Goal: Information Seeking & Learning: Find specific page/section

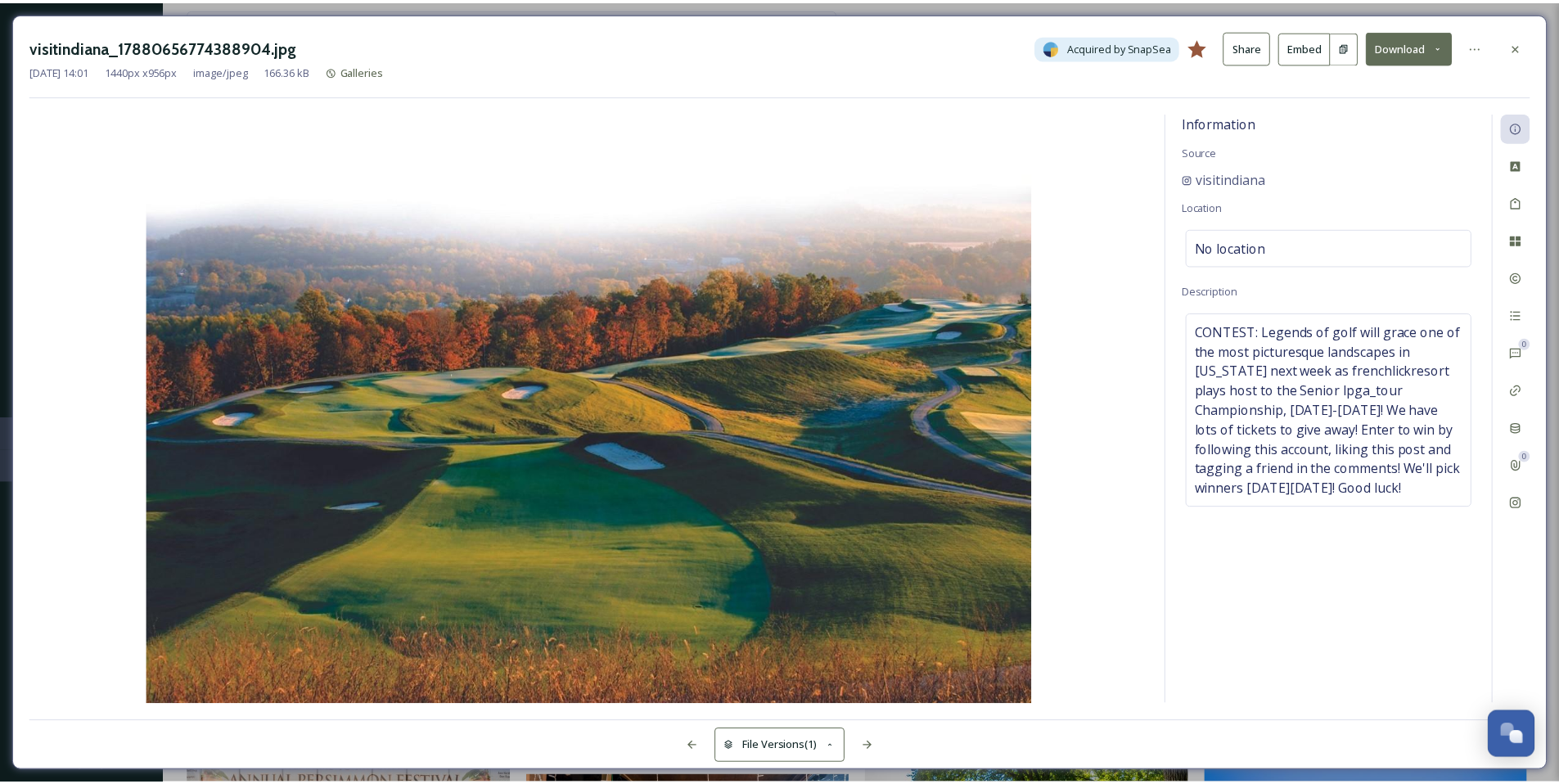
scroll to position [2787, 0]
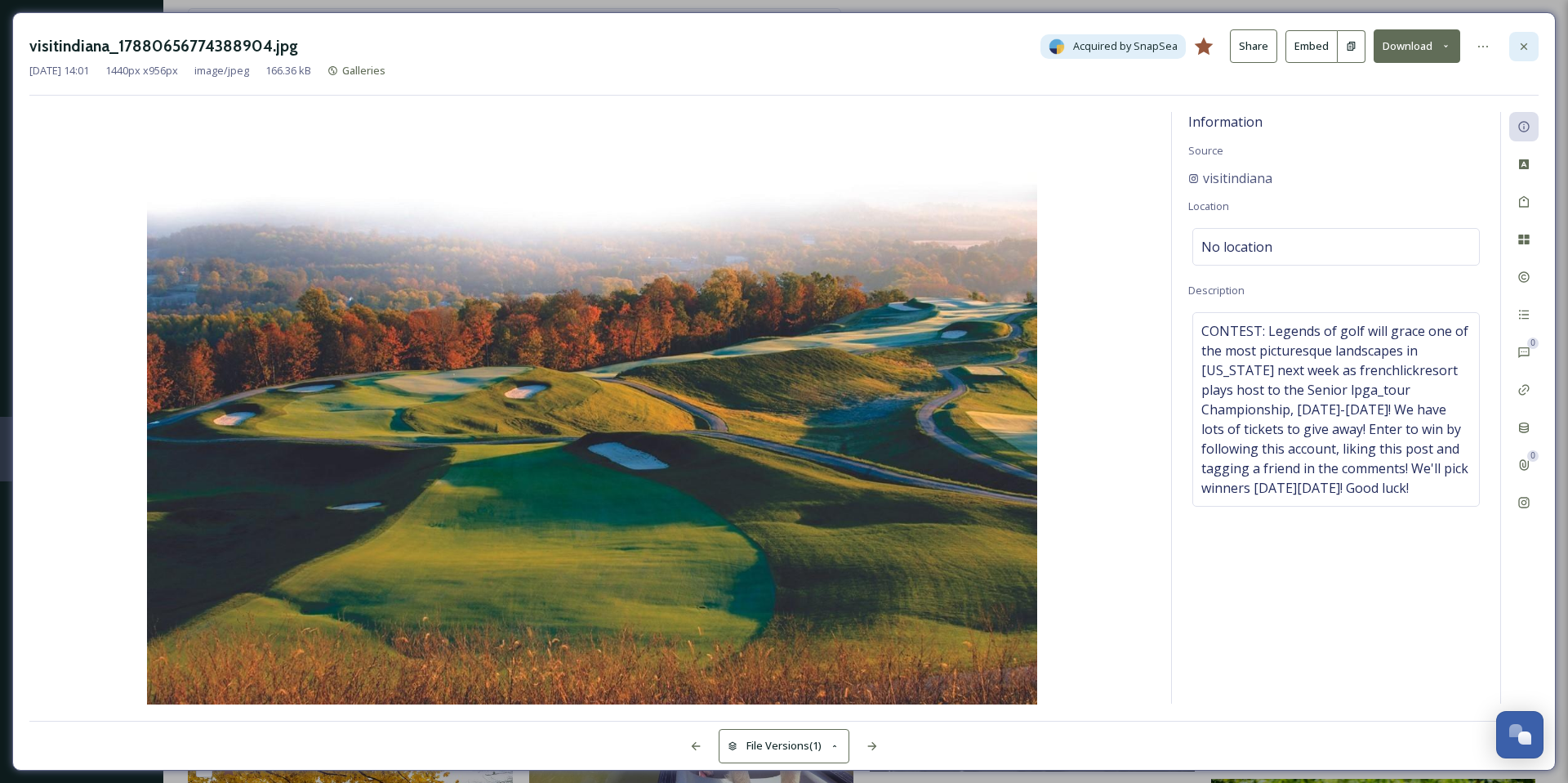
click at [1526, 47] on icon at bounding box center [1523, 46] width 13 height 13
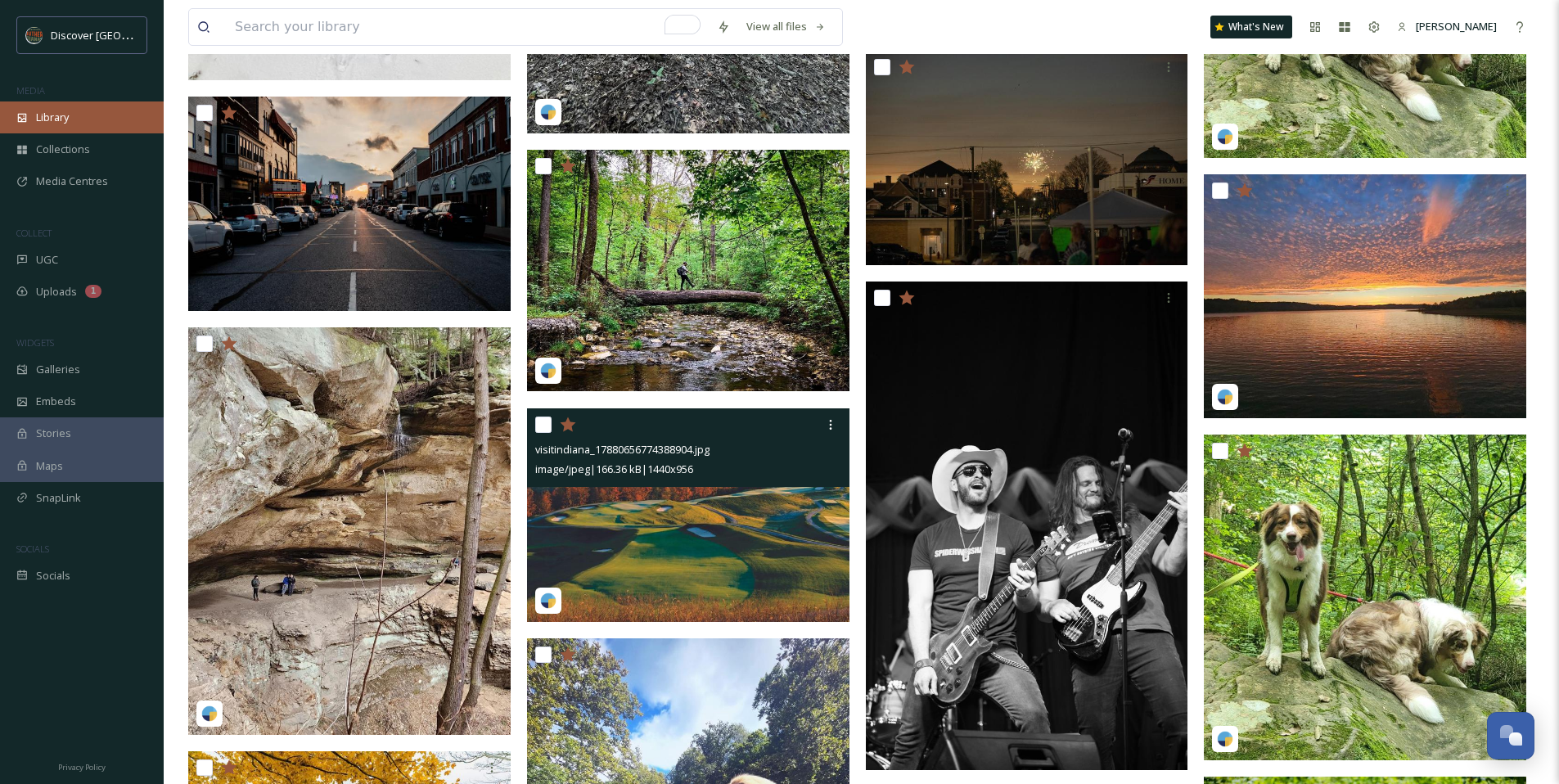
click at [65, 116] on span "Library" at bounding box center [52, 117] width 32 height 16
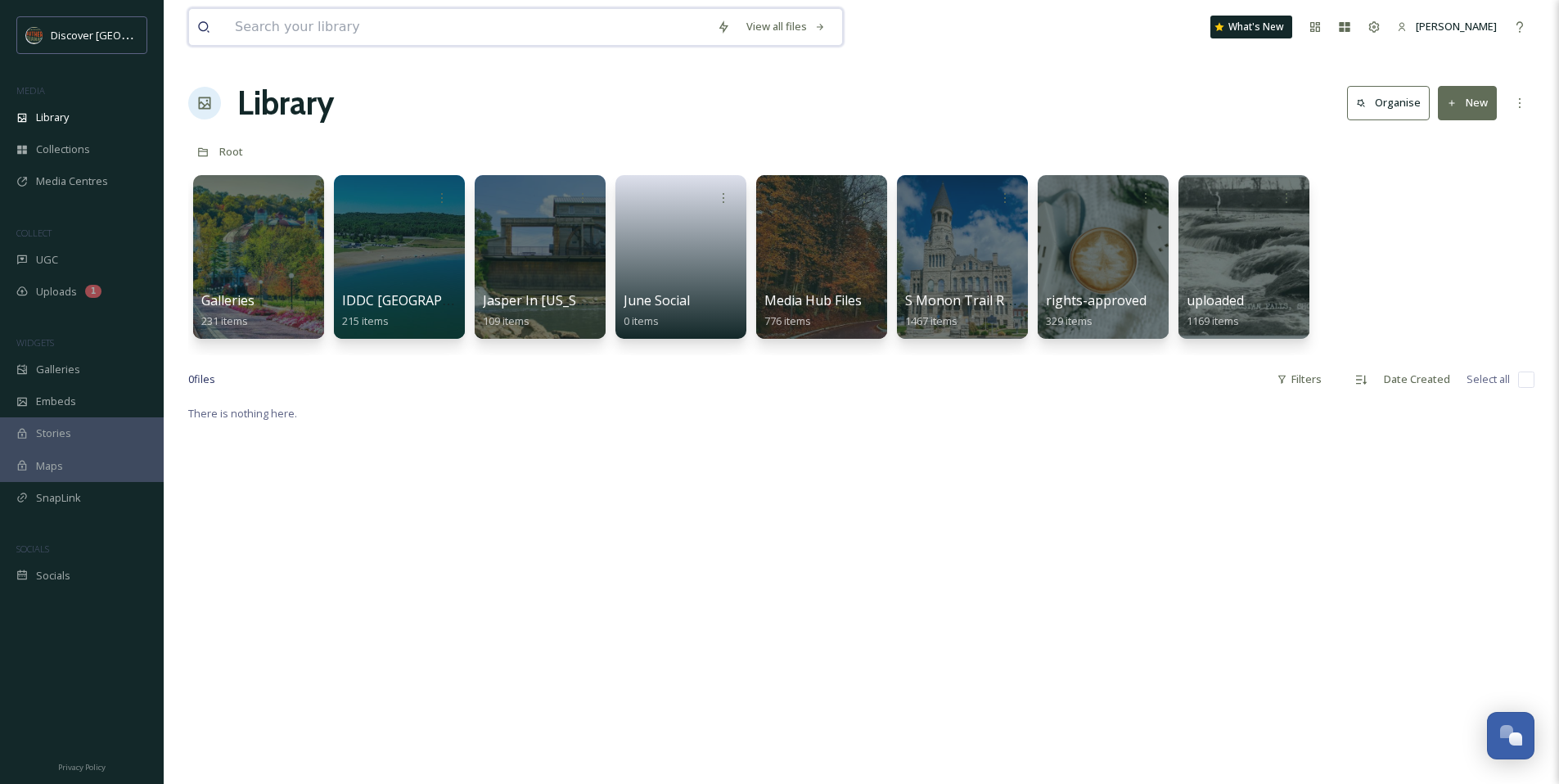
click at [278, 27] on input at bounding box center [468, 26] width 482 height 36
type input "smile"
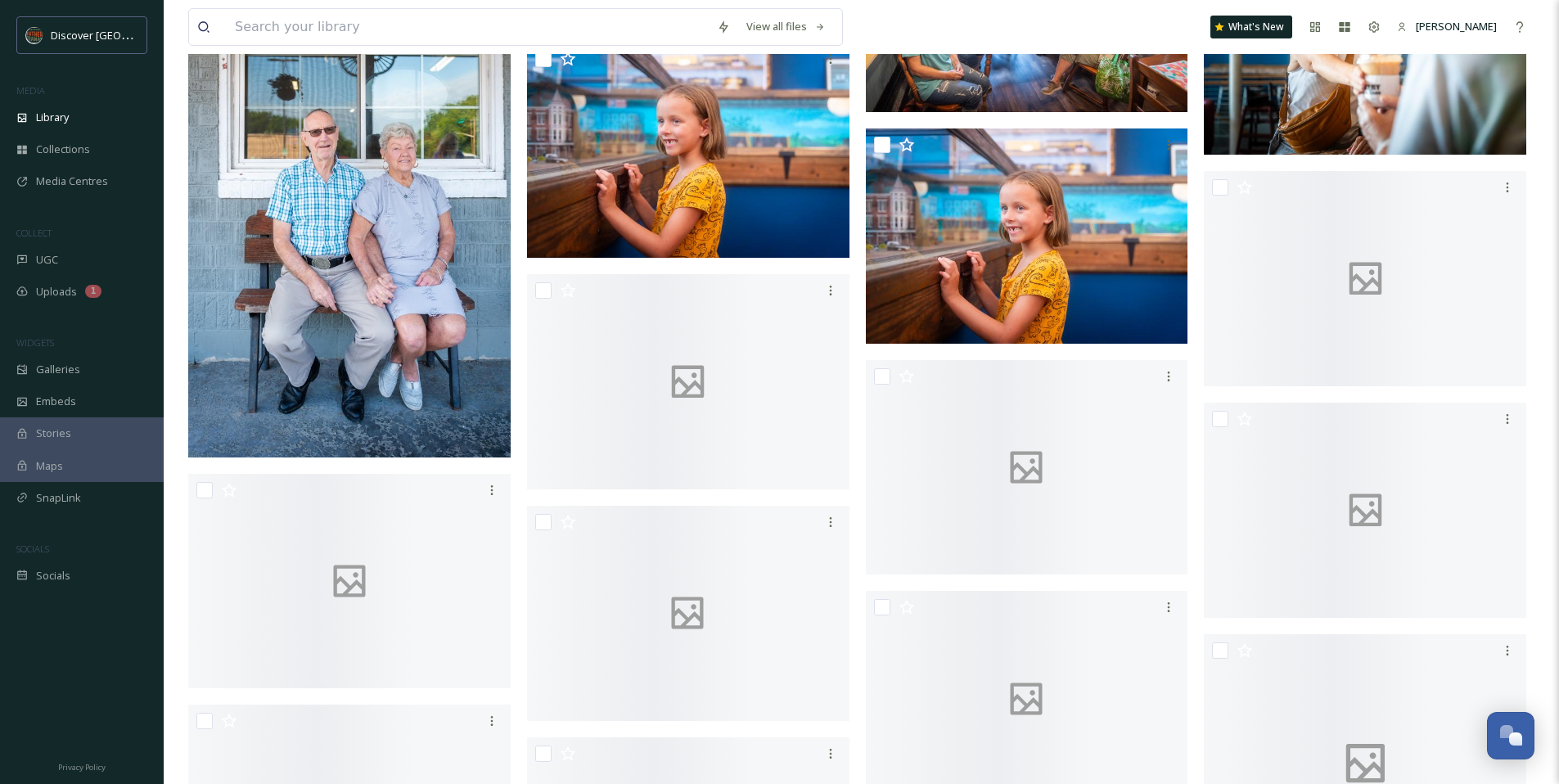
scroll to position [9303, 0]
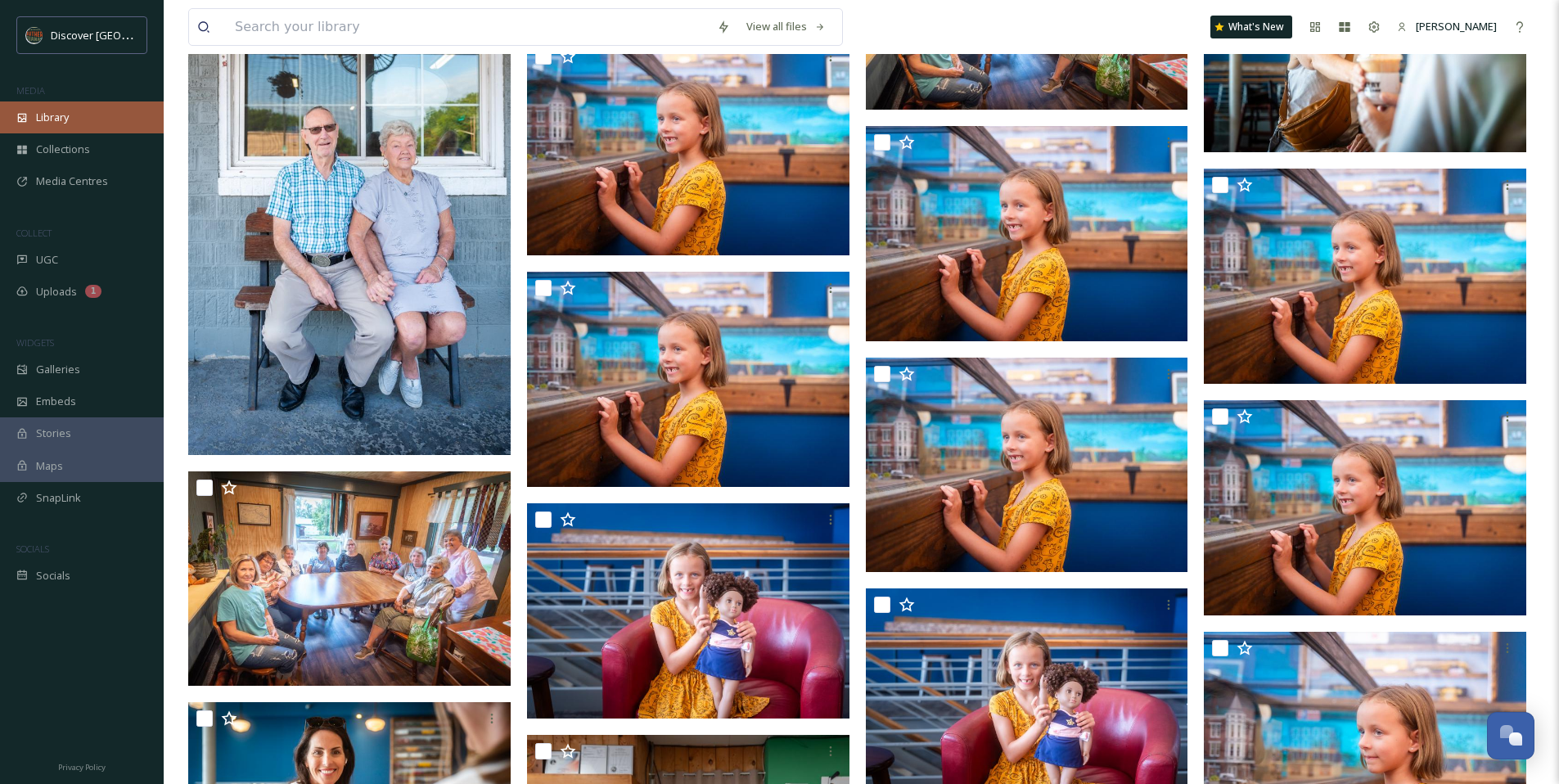
click at [78, 114] on div "Library" at bounding box center [81, 117] width 163 height 32
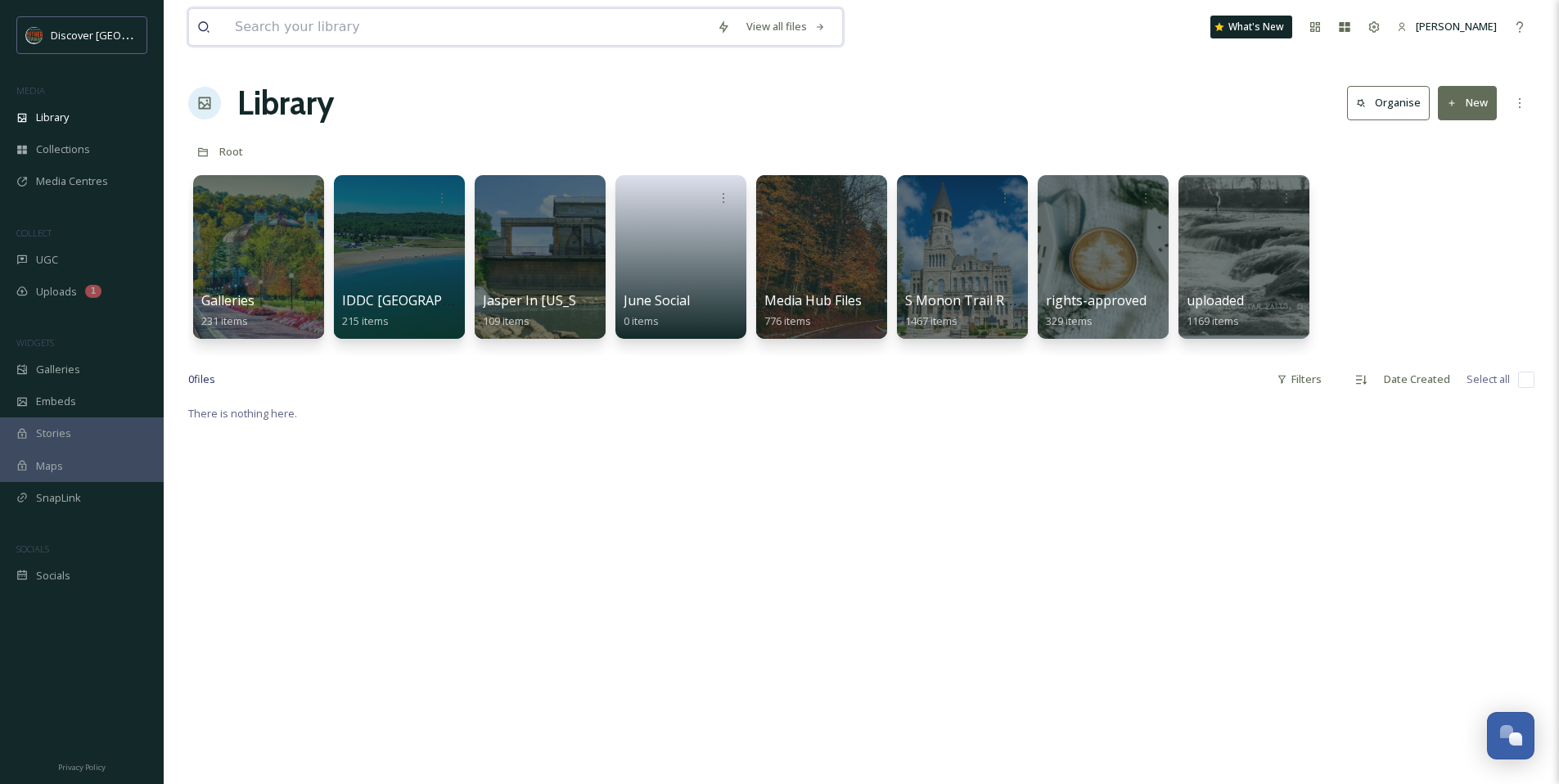
click at [346, 33] on input at bounding box center [468, 26] width 482 height 36
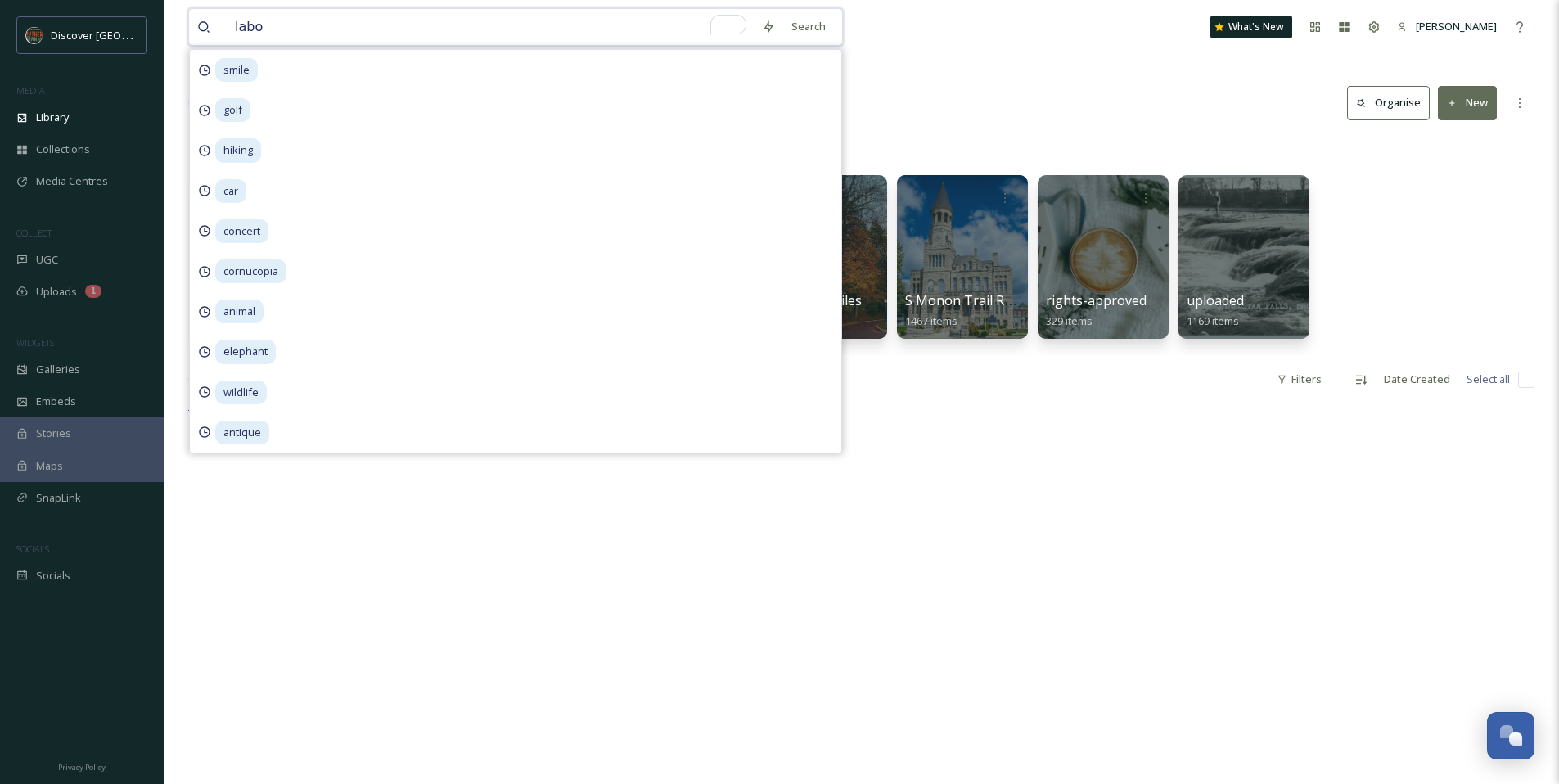
type input "labor"
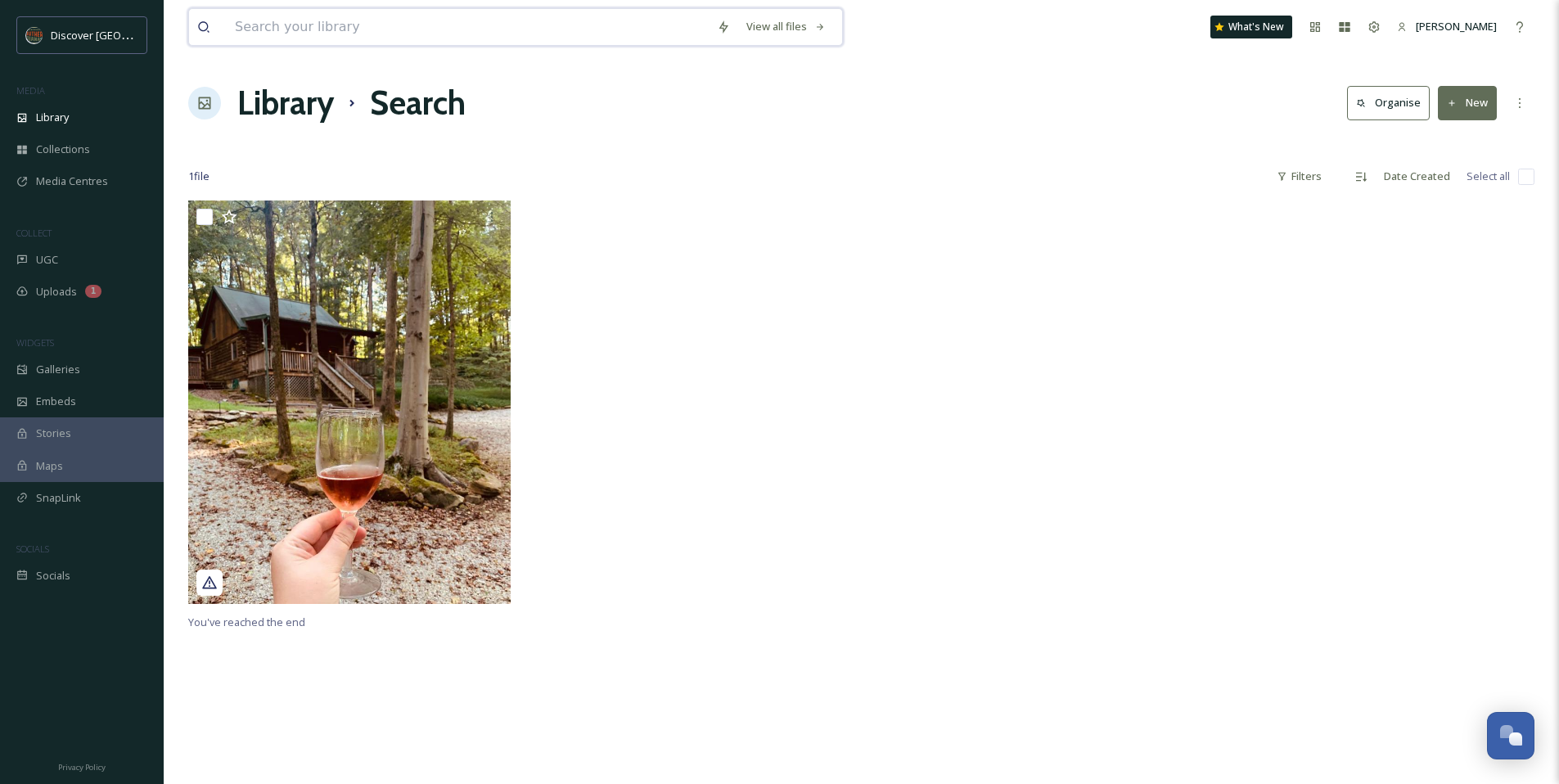
click at [347, 22] on input at bounding box center [468, 26] width 482 height 36
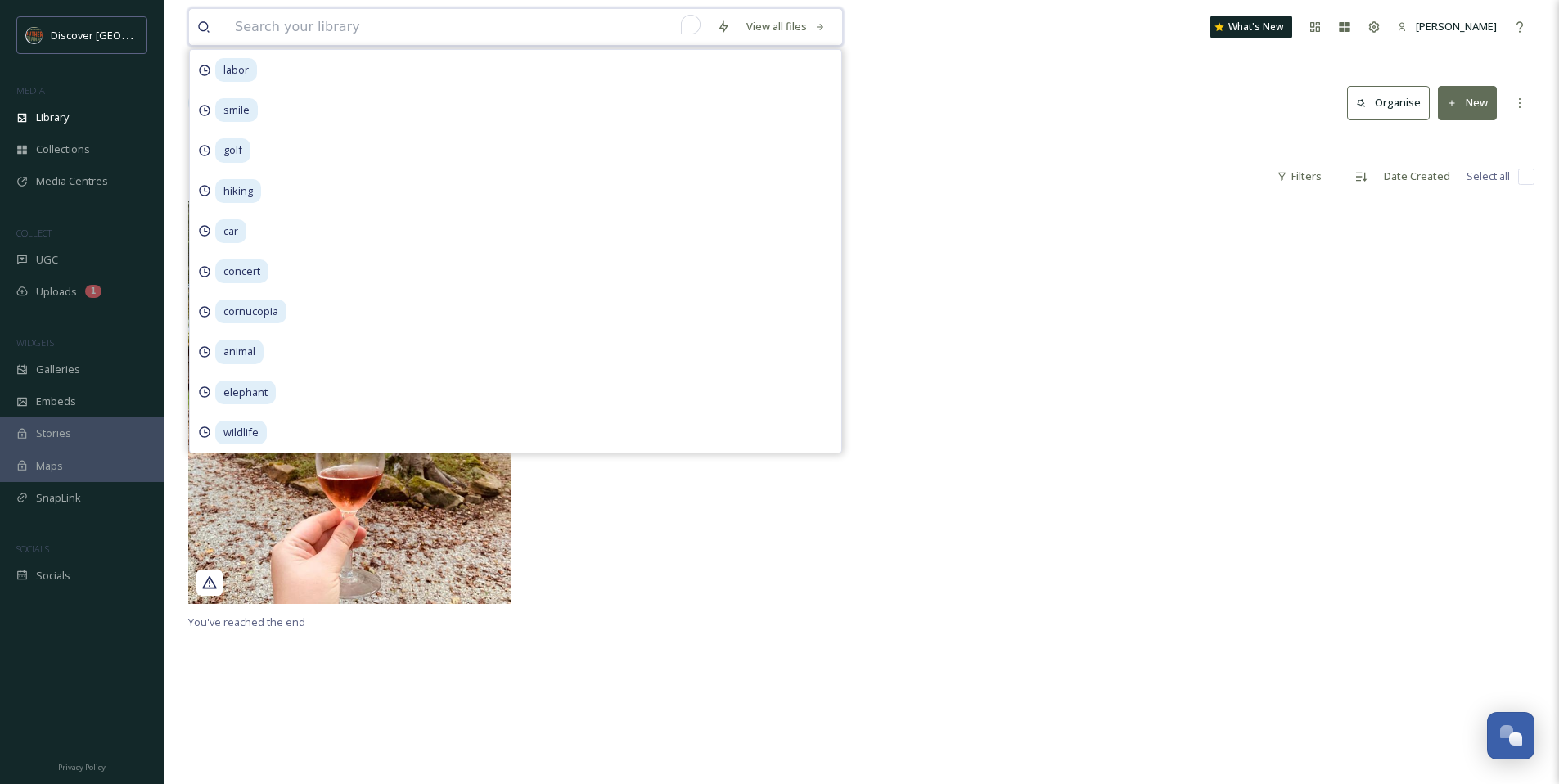
click at [328, 34] on input "To enrich screen reader interactions, please activate Accessibility in Grammarl…" at bounding box center [468, 26] width 482 height 36
click at [325, 27] on input "To enrich screen reader interactions, please activate Accessibility in Grammarl…" at bounding box center [468, 26] width 482 height 36
drag, startPoint x: 1125, startPoint y: 338, endPoint x: 1096, endPoint y: 337, distance: 29.0
click at [1124, 338] on div at bounding box center [1031, 406] width 331 height 412
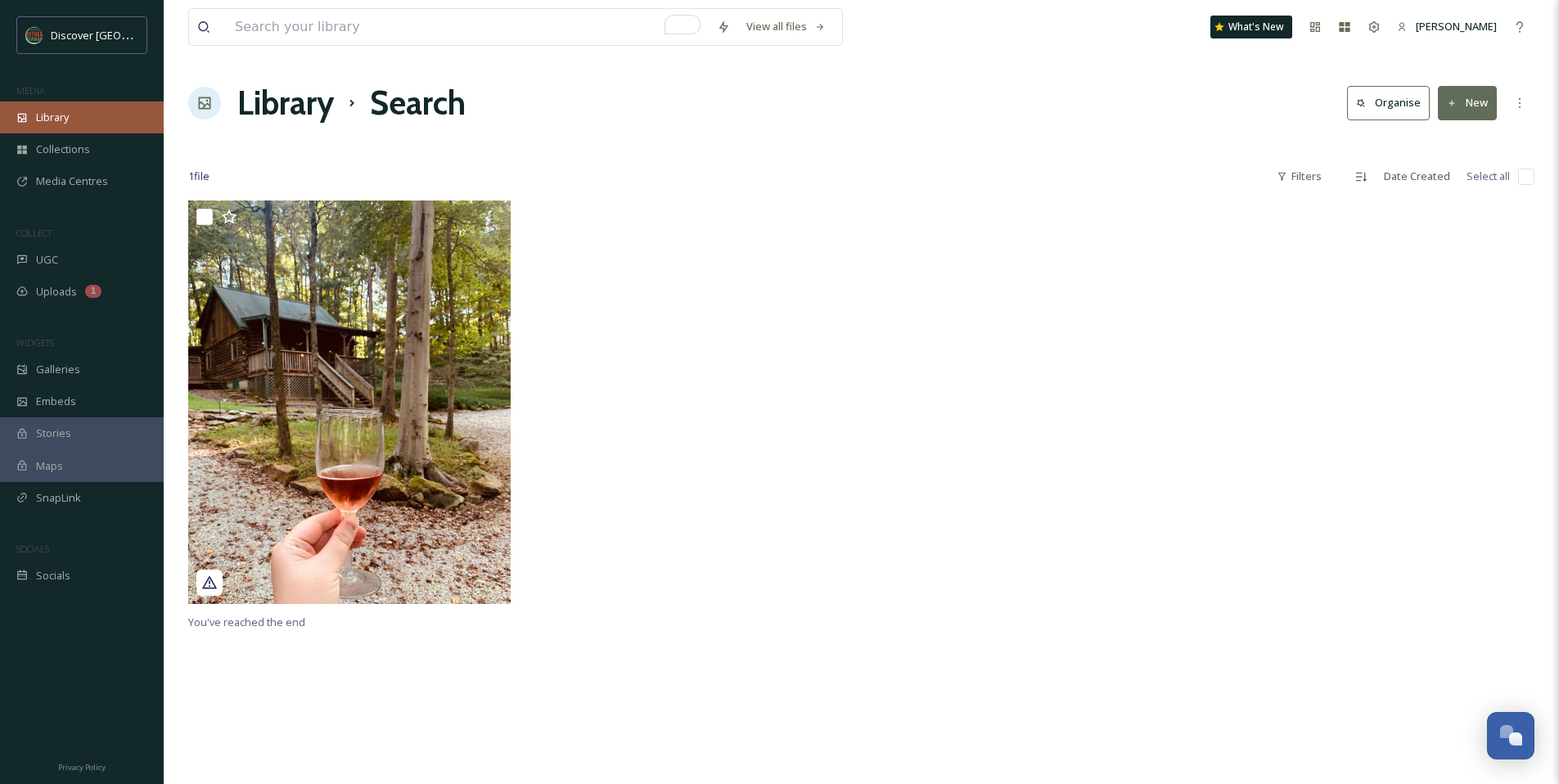
click at [89, 114] on div "Library" at bounding box center [81, 117] width 163 height 32
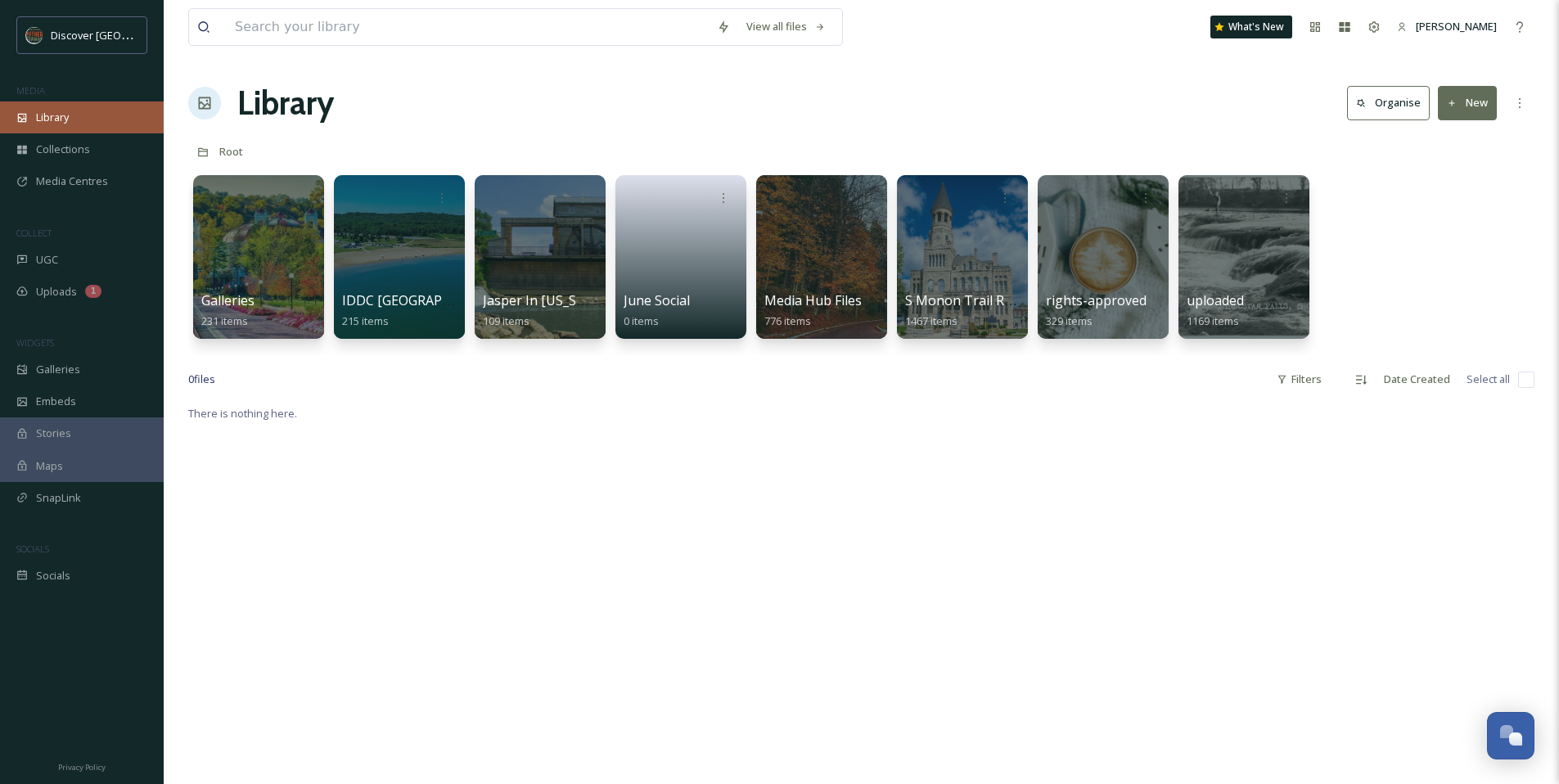
click at [83, 108] on div "Library" at bounding box center [81, 117] width 163 height 32
drag, startPoint x: 723, startPoint y: 25, endPoint x: 719, endPoint y: 41, distance: 16.5
click at [723, 25] on icon at bounding box center [723, 26] width 13 height 13
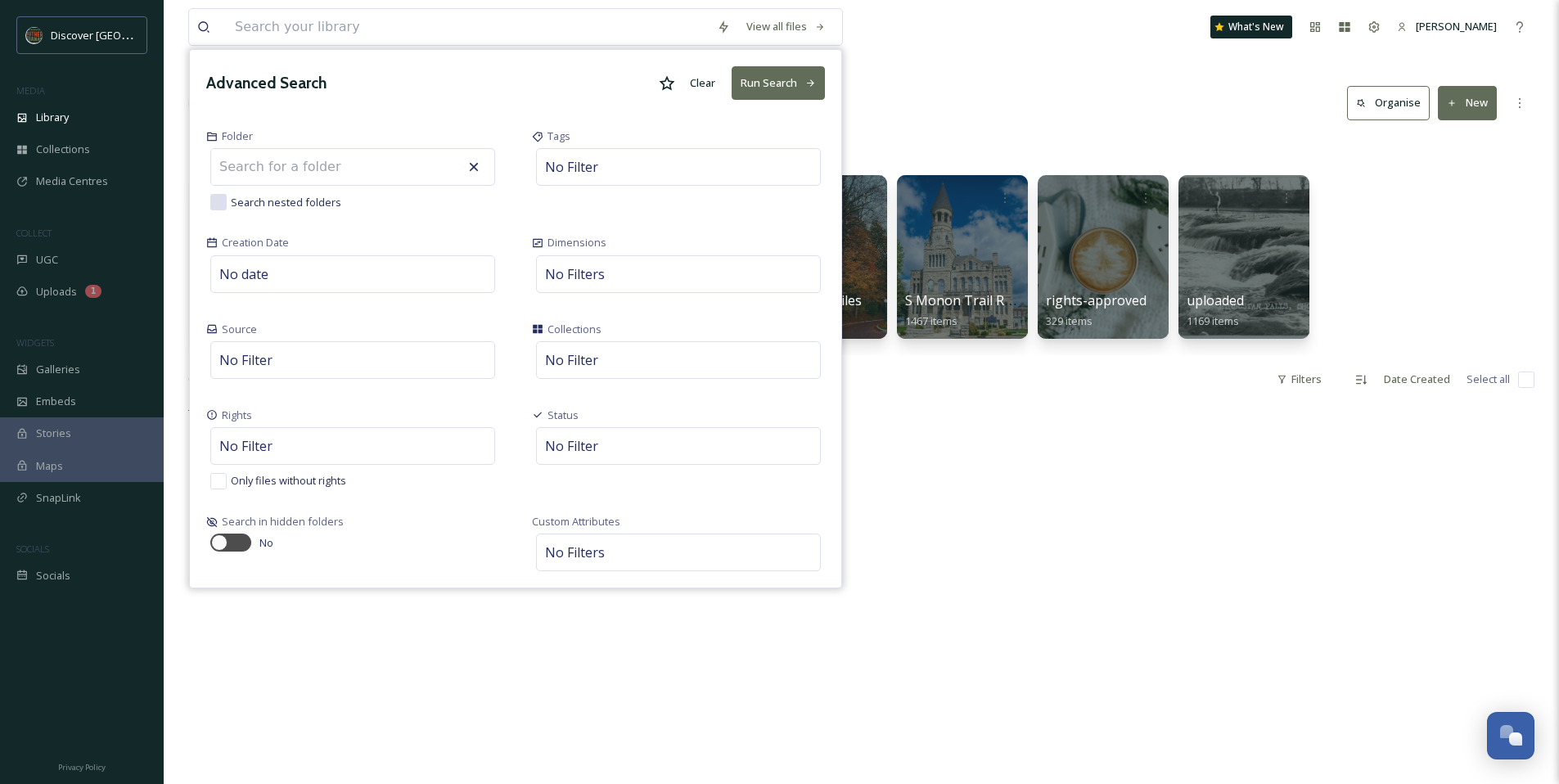
drag, startPoint x: 662, startPoint y: 85, endPoint x: 752, endPoint y: 107, distance: 92.6
click at [662, 85] on icon at bounding box center [667, 83] width 17 height 17
click at [764, 91] on button "Run Search" at bounding box center [778, 83] width 93 height 33
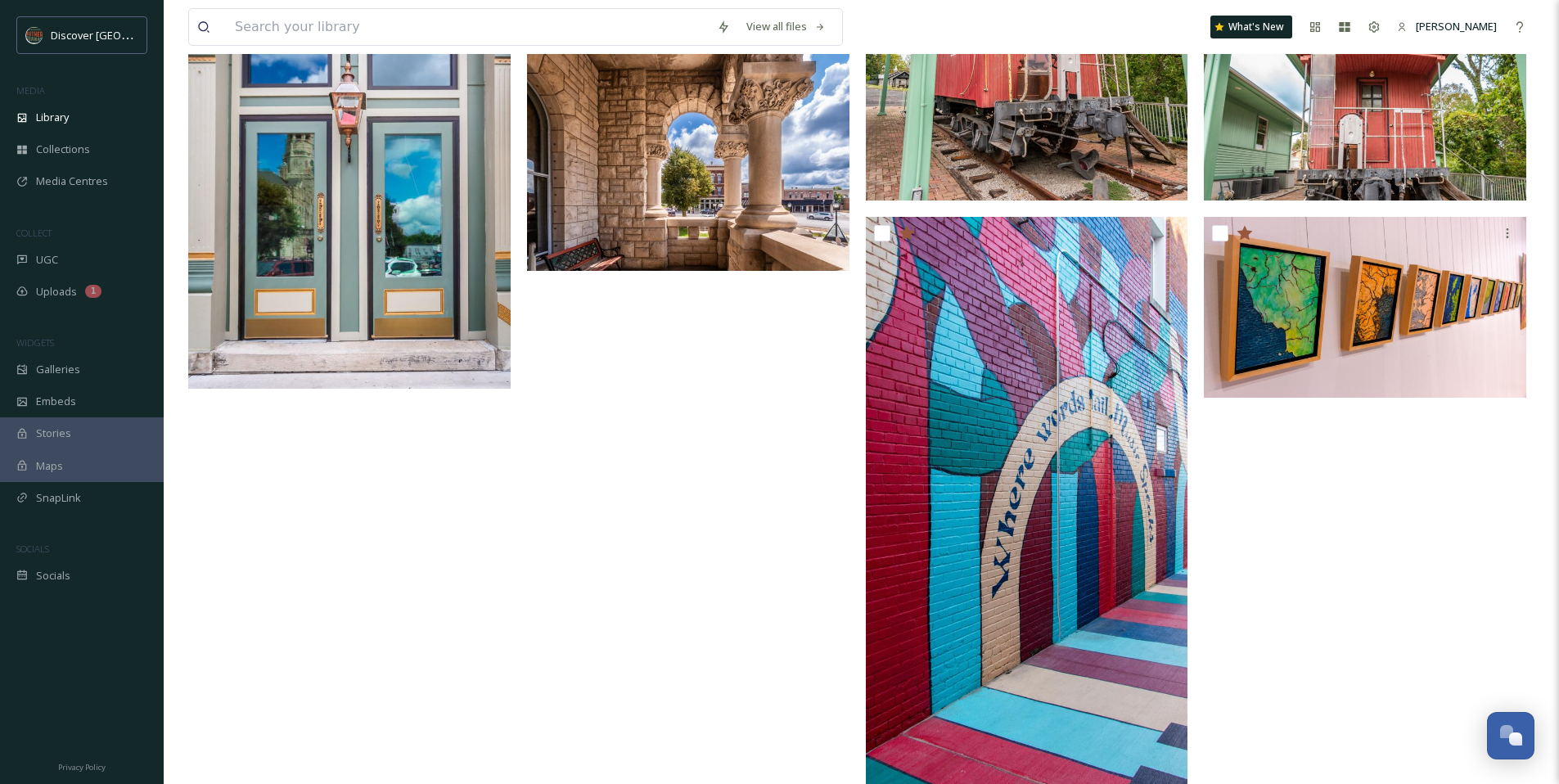
scroll to position [1275, 0]
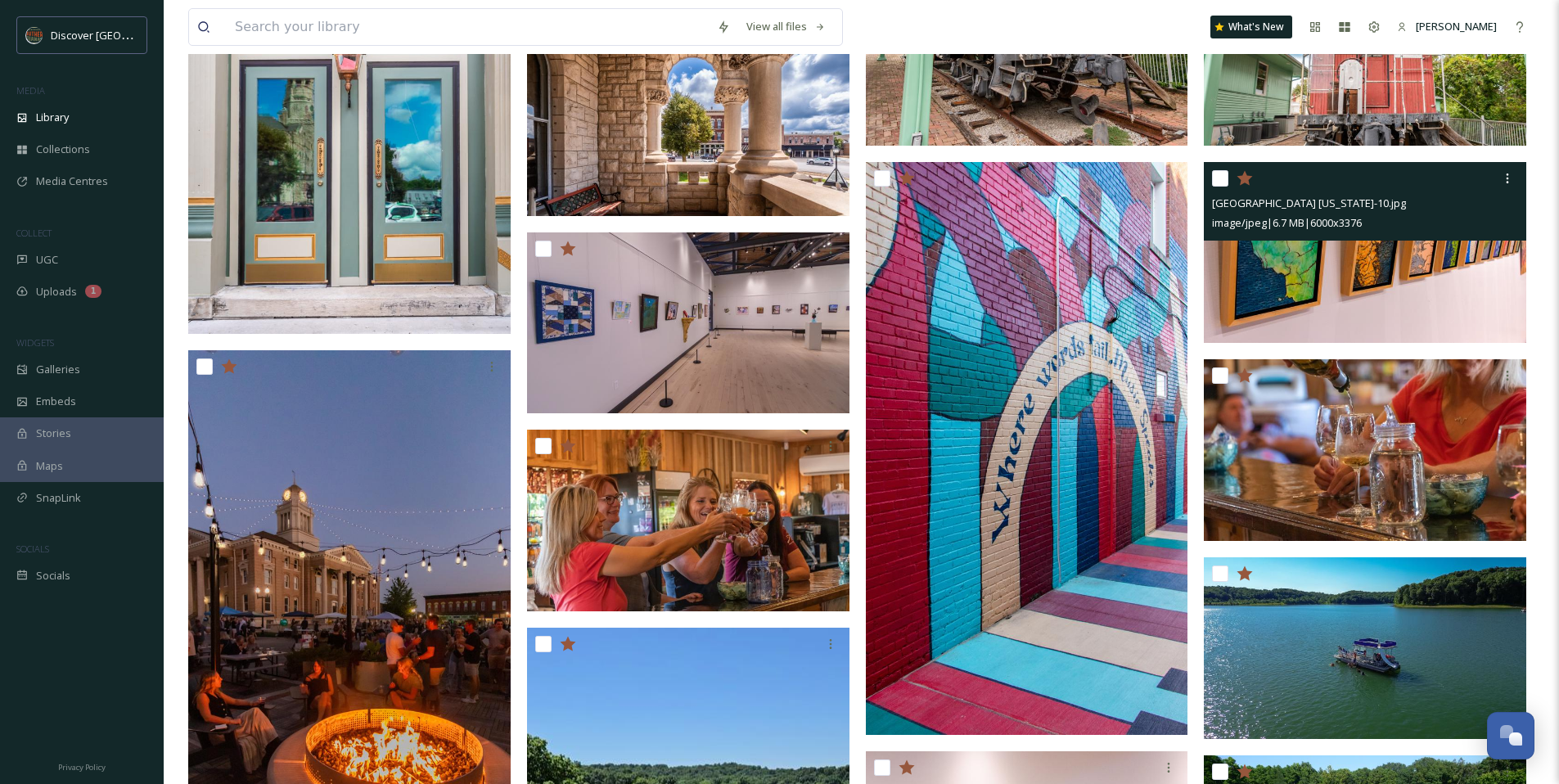
click at [1250, 181] on icon at bounding box center [1244, 178] width 17 height 17
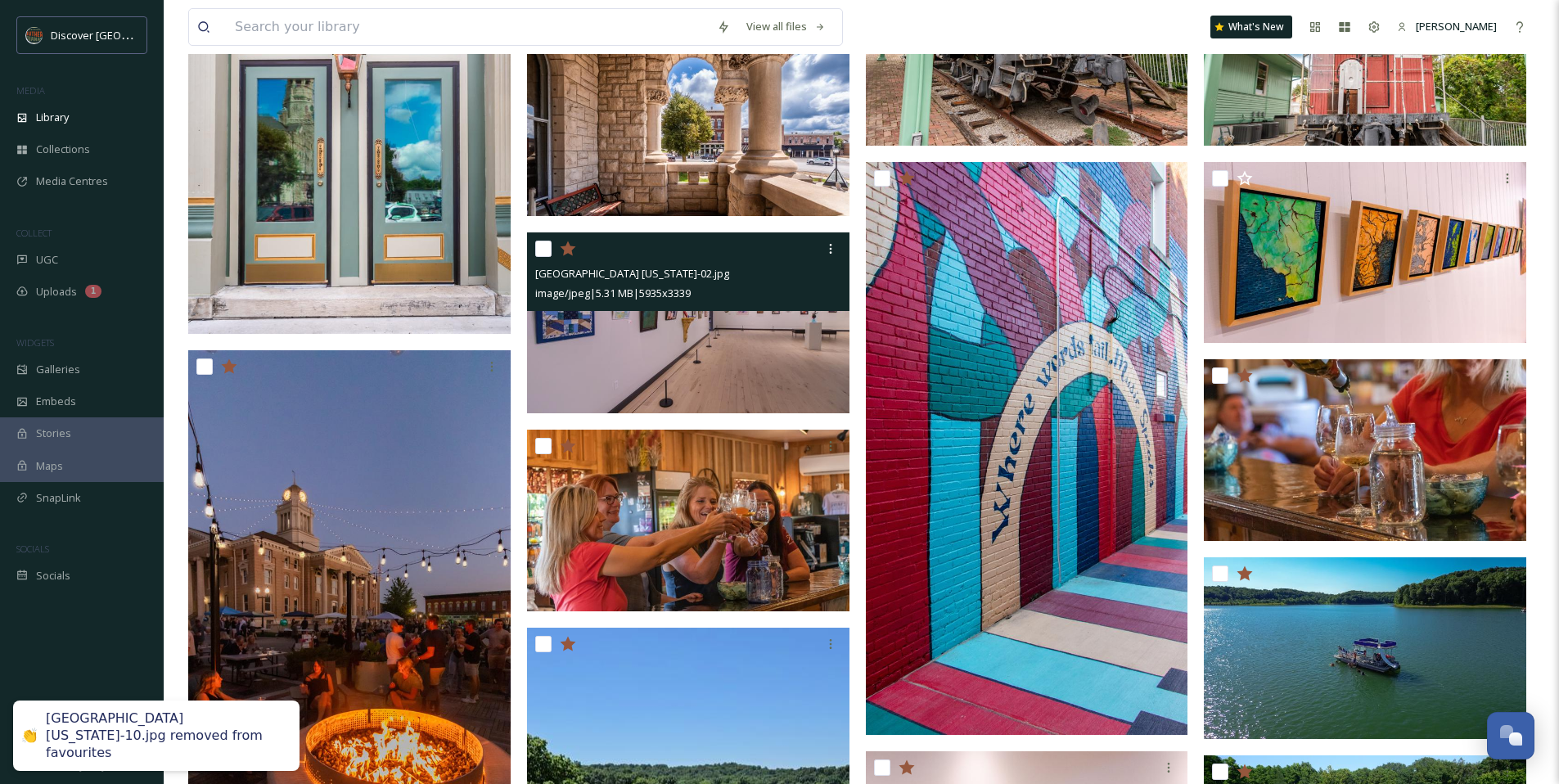
click at [573, 252] on icon at bounding box center [567, 248] width 17 height 17
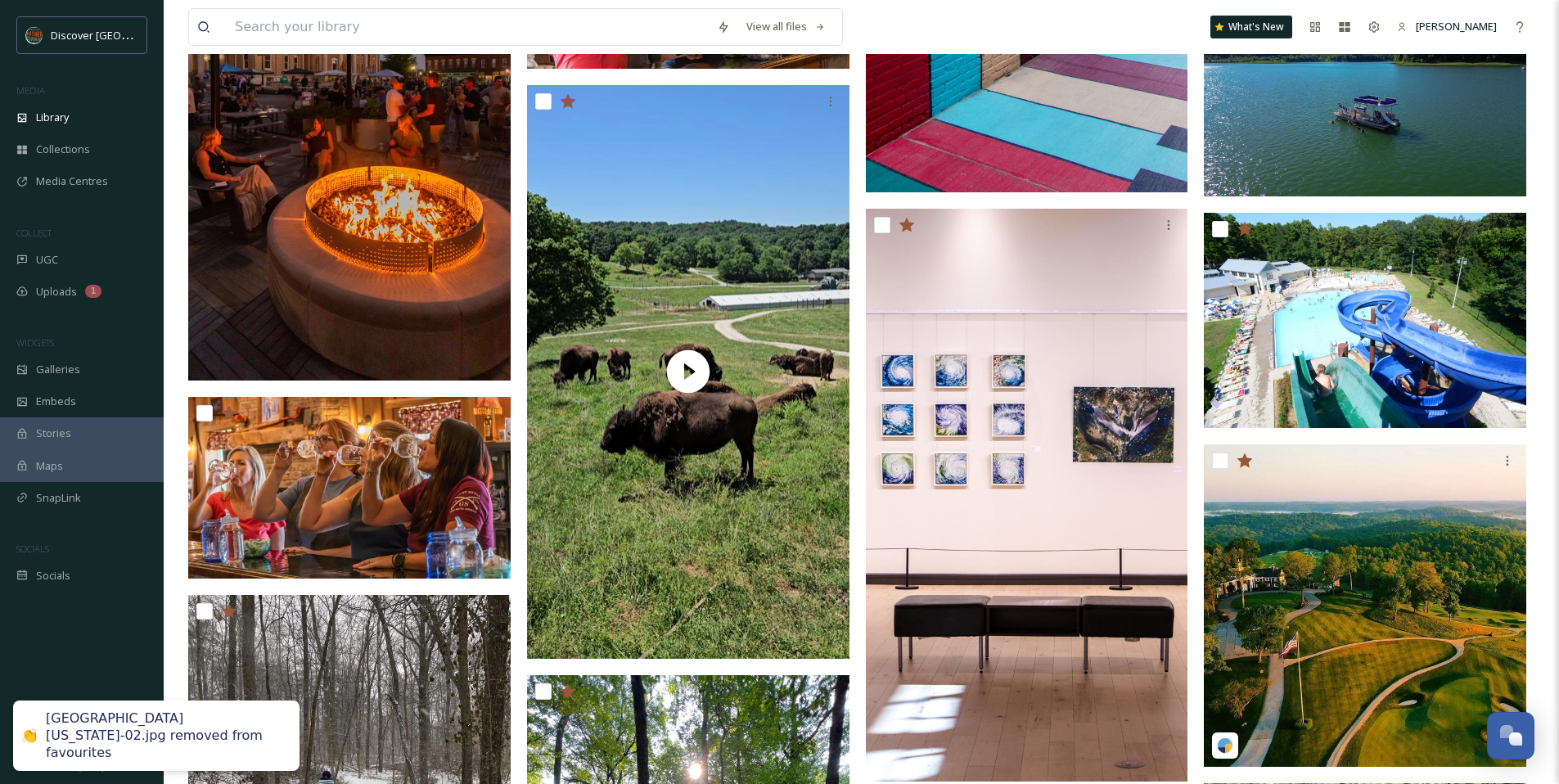
scroll to position [1845, 0]
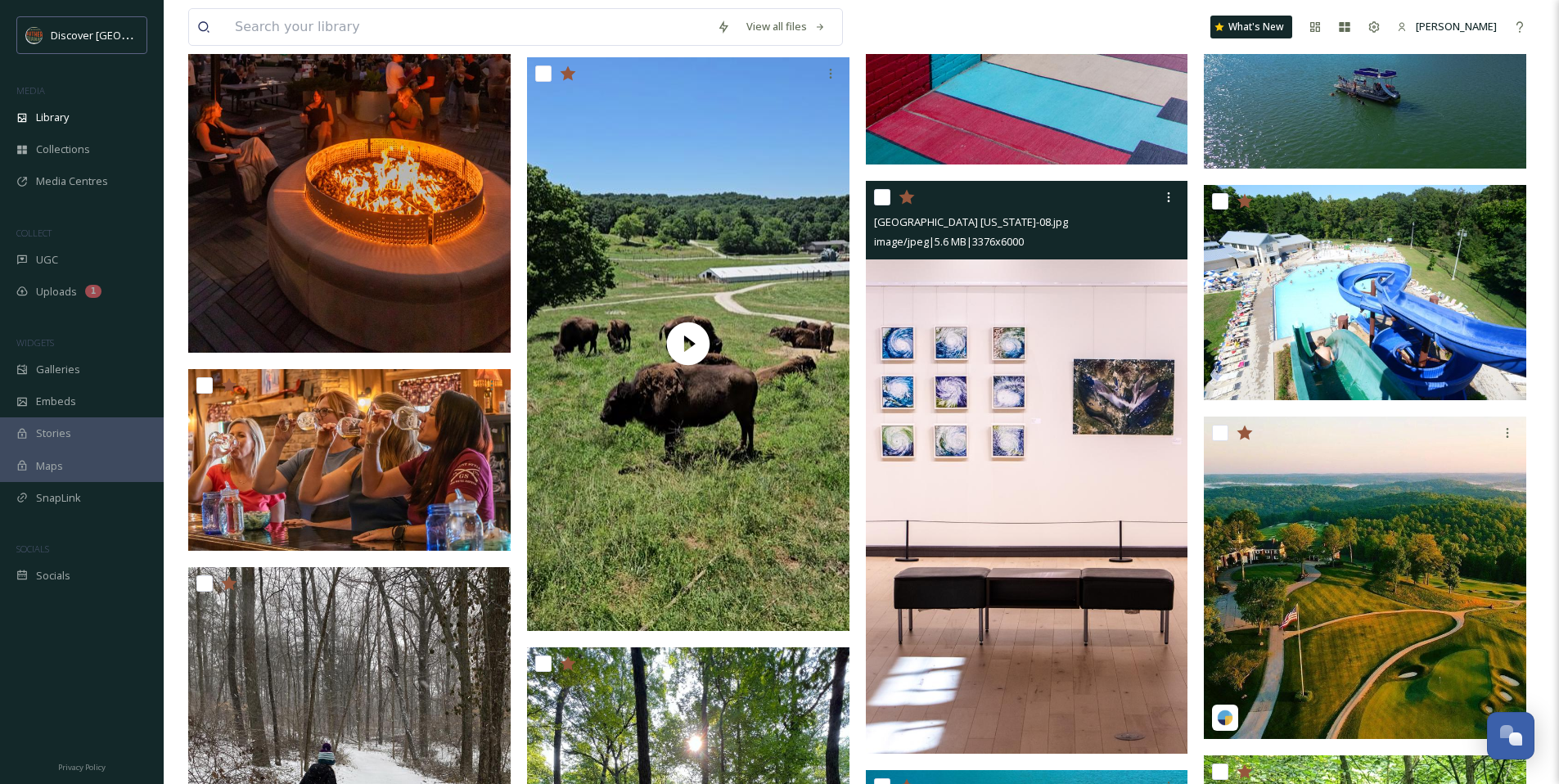
click at [903, 194] on icon at bounding box center [907, 196] width 17 height 17
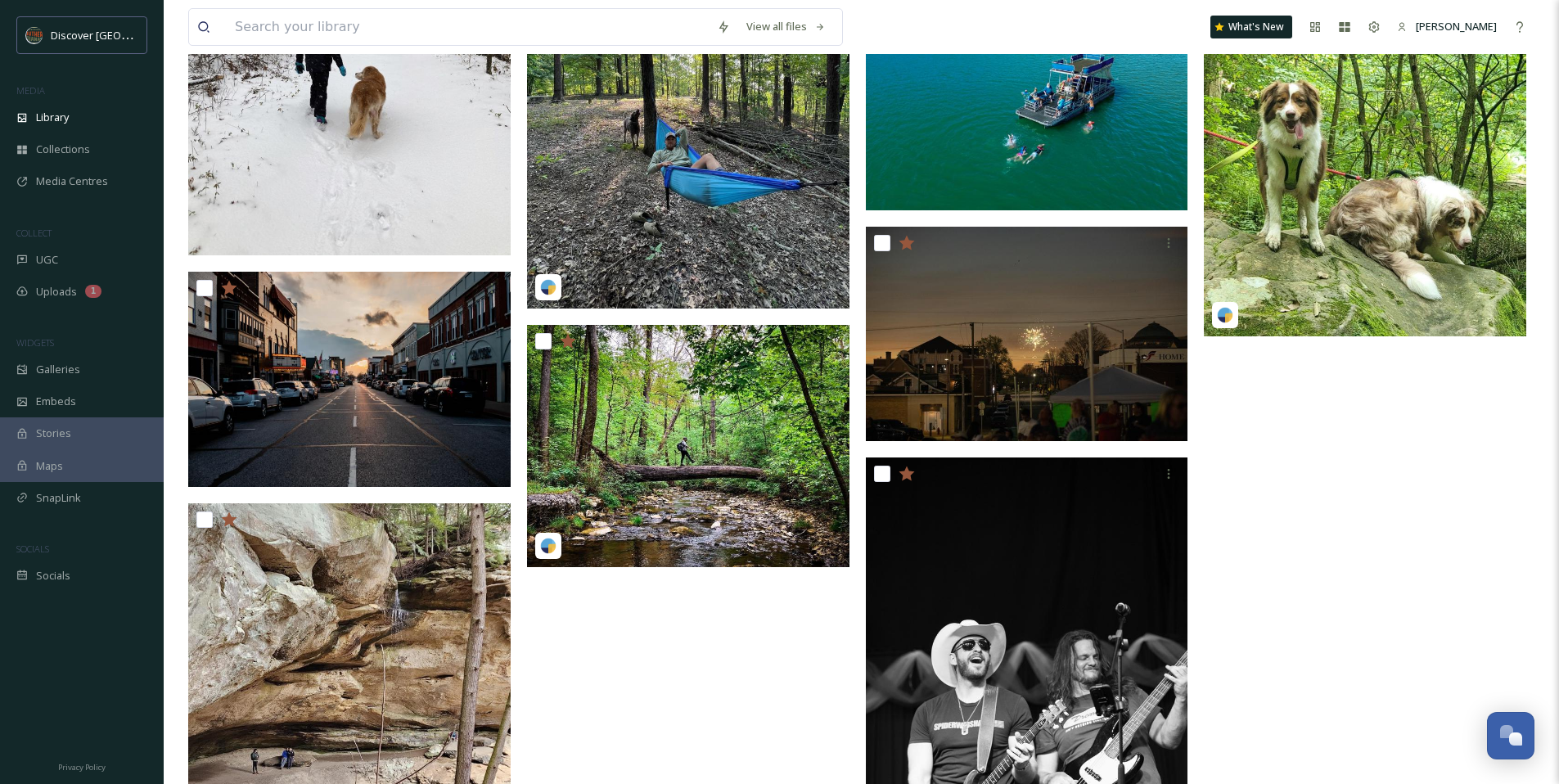
scroll to position [2582, 0]
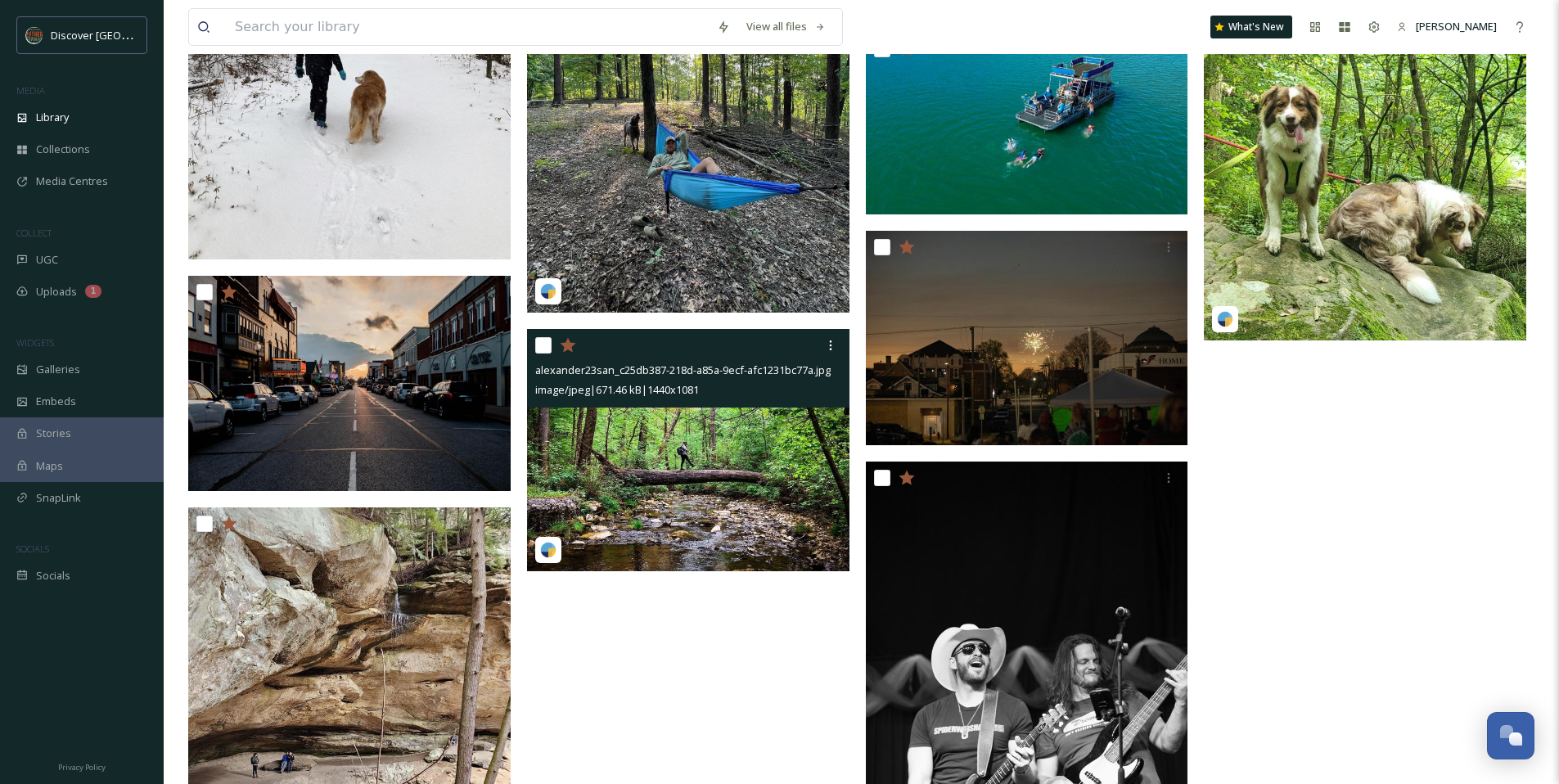
click at [749, 449] on img at bounding box center [689, 450] width 323 height 242
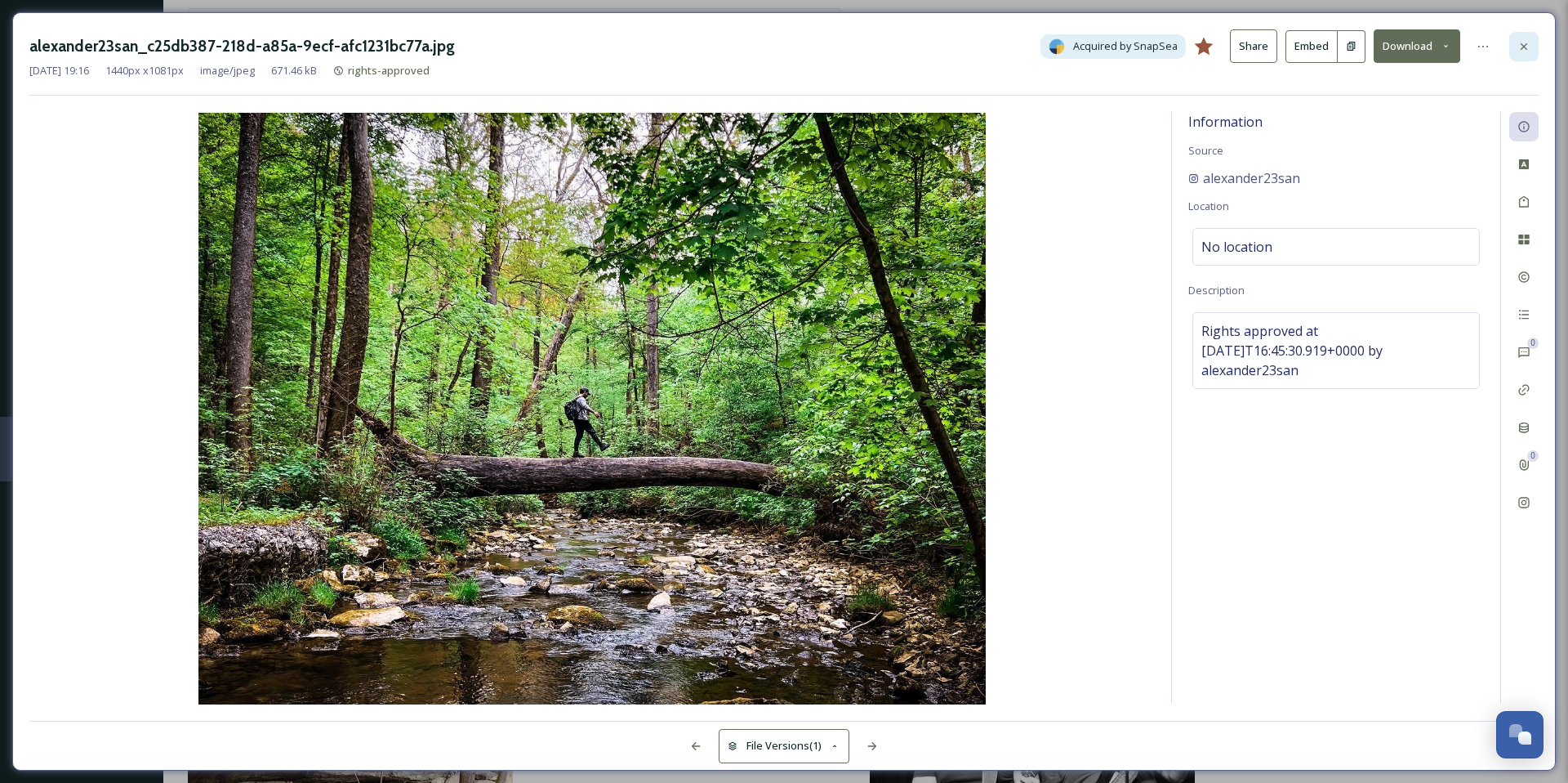
click at [1521, 42] on icon at bounding box center [1523, 46] width 13 height 13
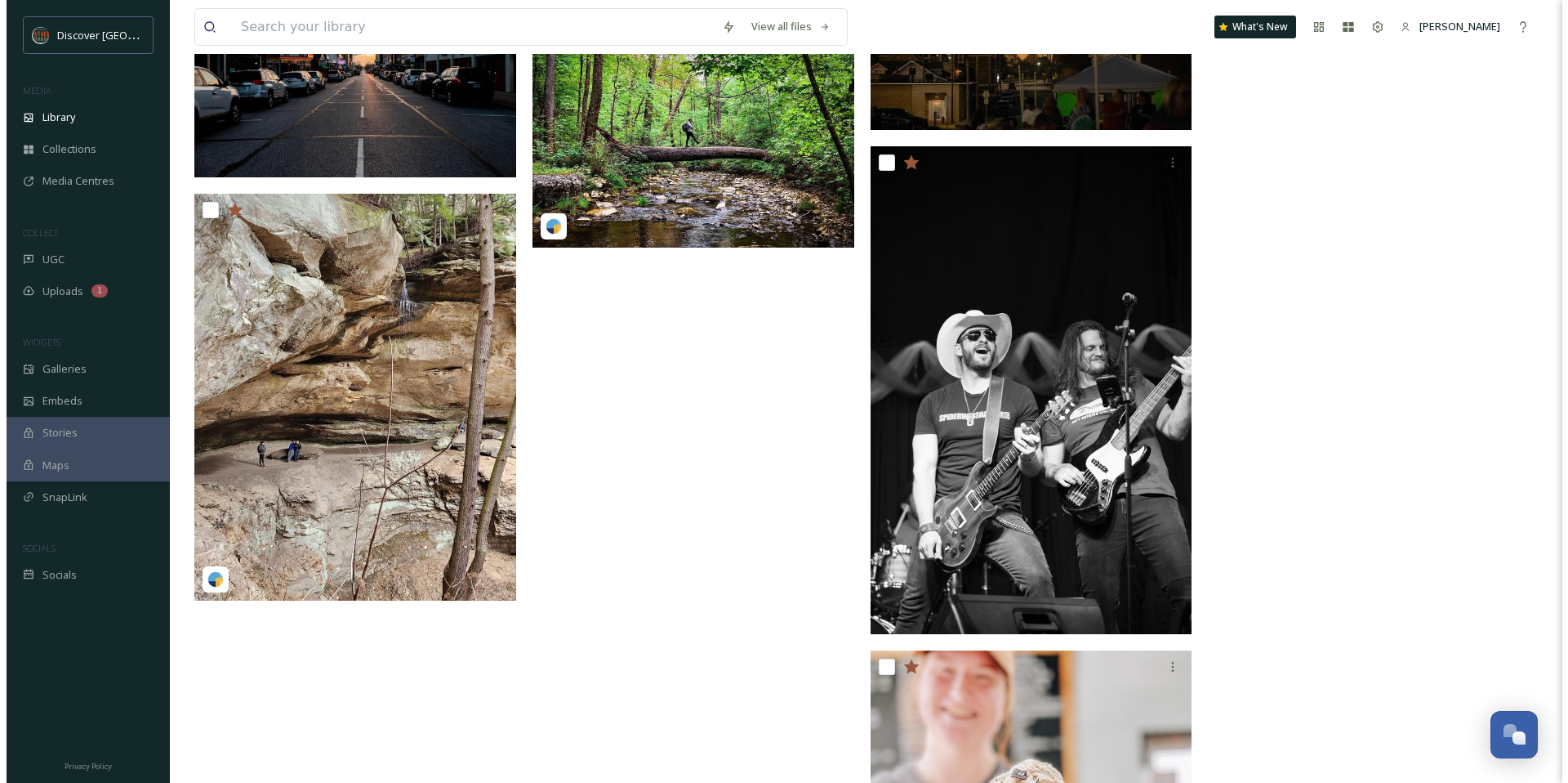
scroll to position [2915, 0]
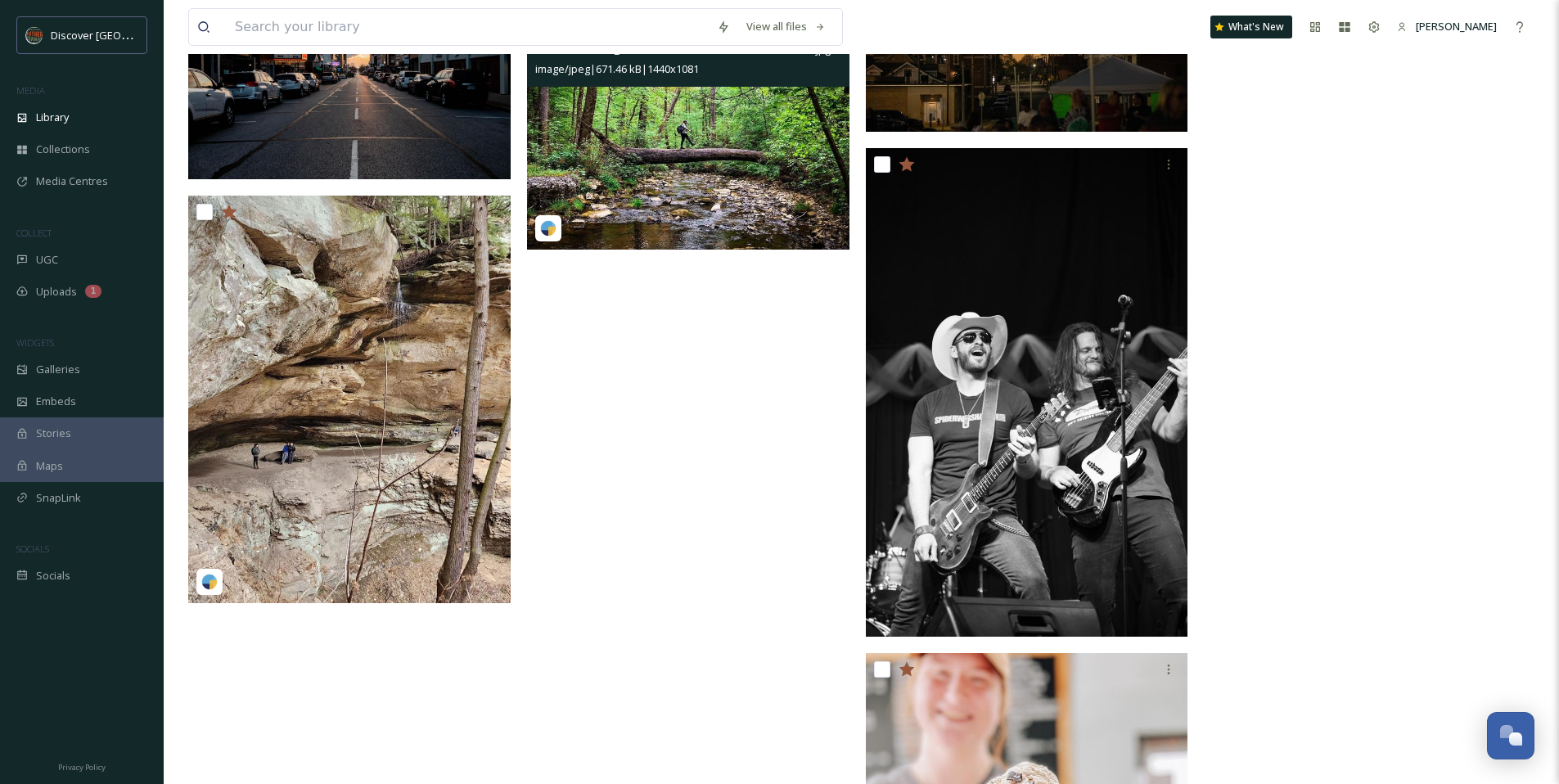
click at [701, 213] on img at bounding box center [689, 129] width 323 height 242
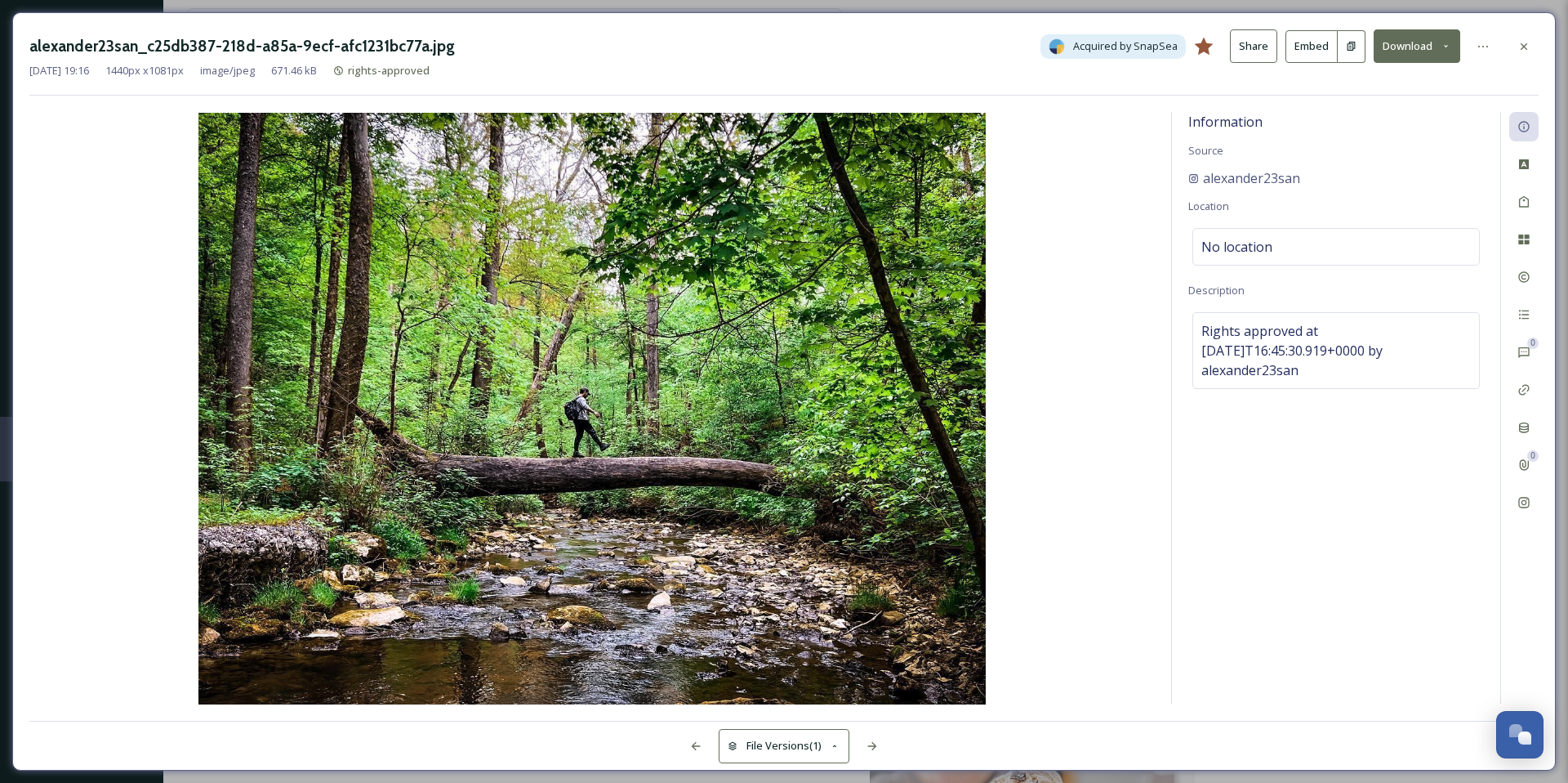
click at [1439, 43] on button "Download" at bounding box center [1417, 46] width 87 height 33
click at [1417, 79] on span "Download Original (1440 x 1081)" at bounding box center [1375, 84] width 154 height 16
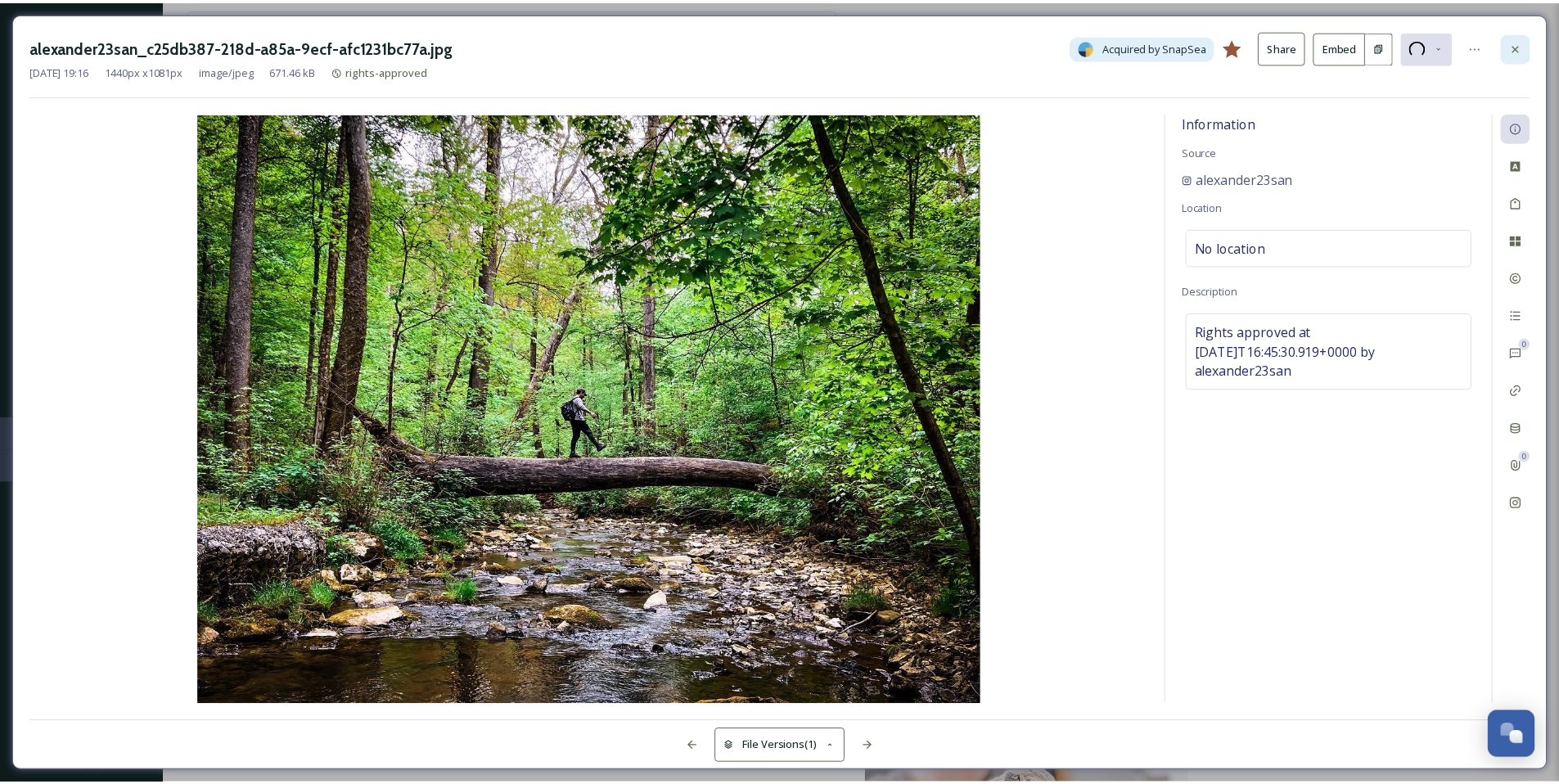
scroll to position [2922, 0]
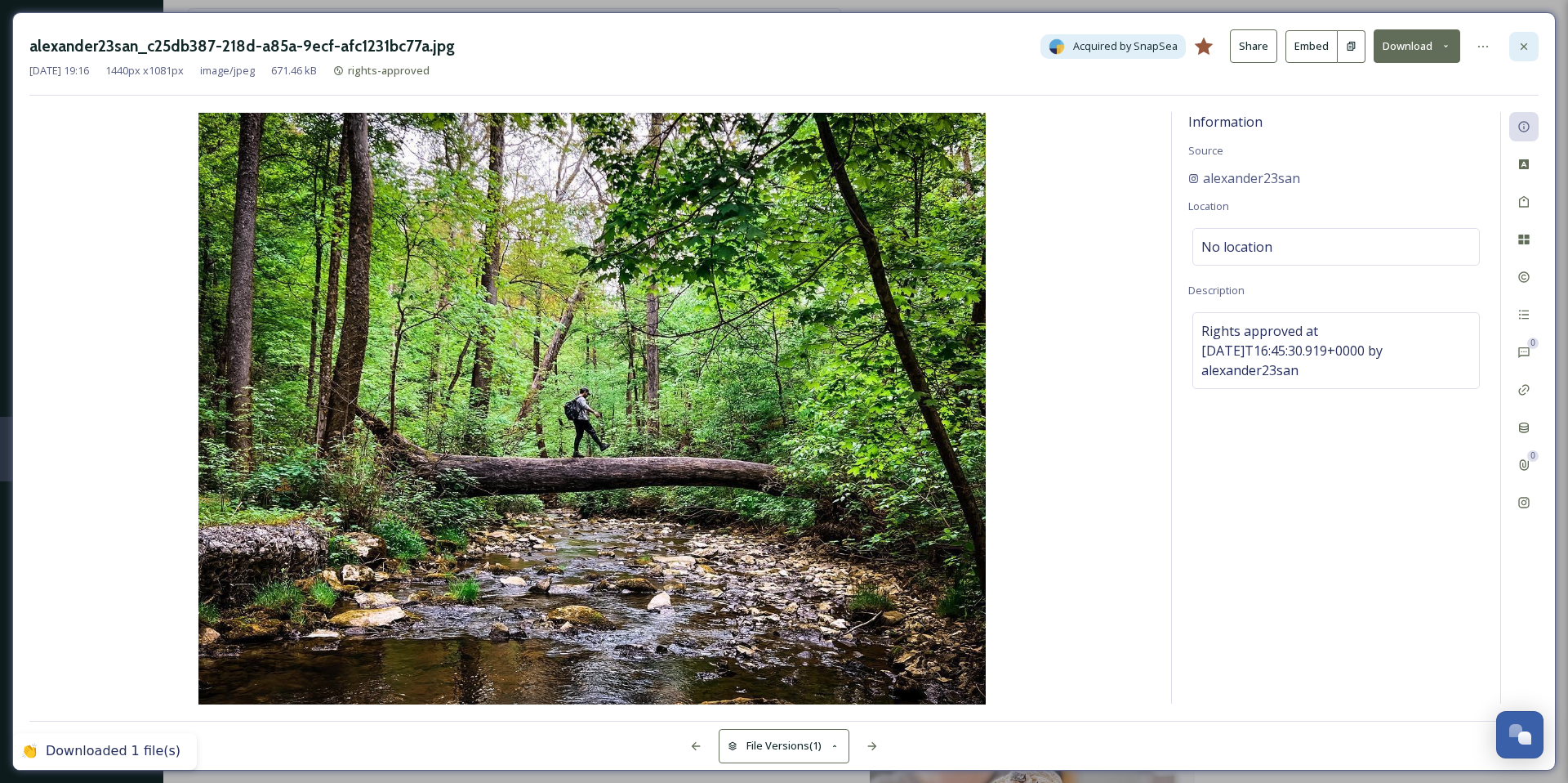
click at [1523, 50] on icon at bounding box center [1523, 46] width 13 height 13
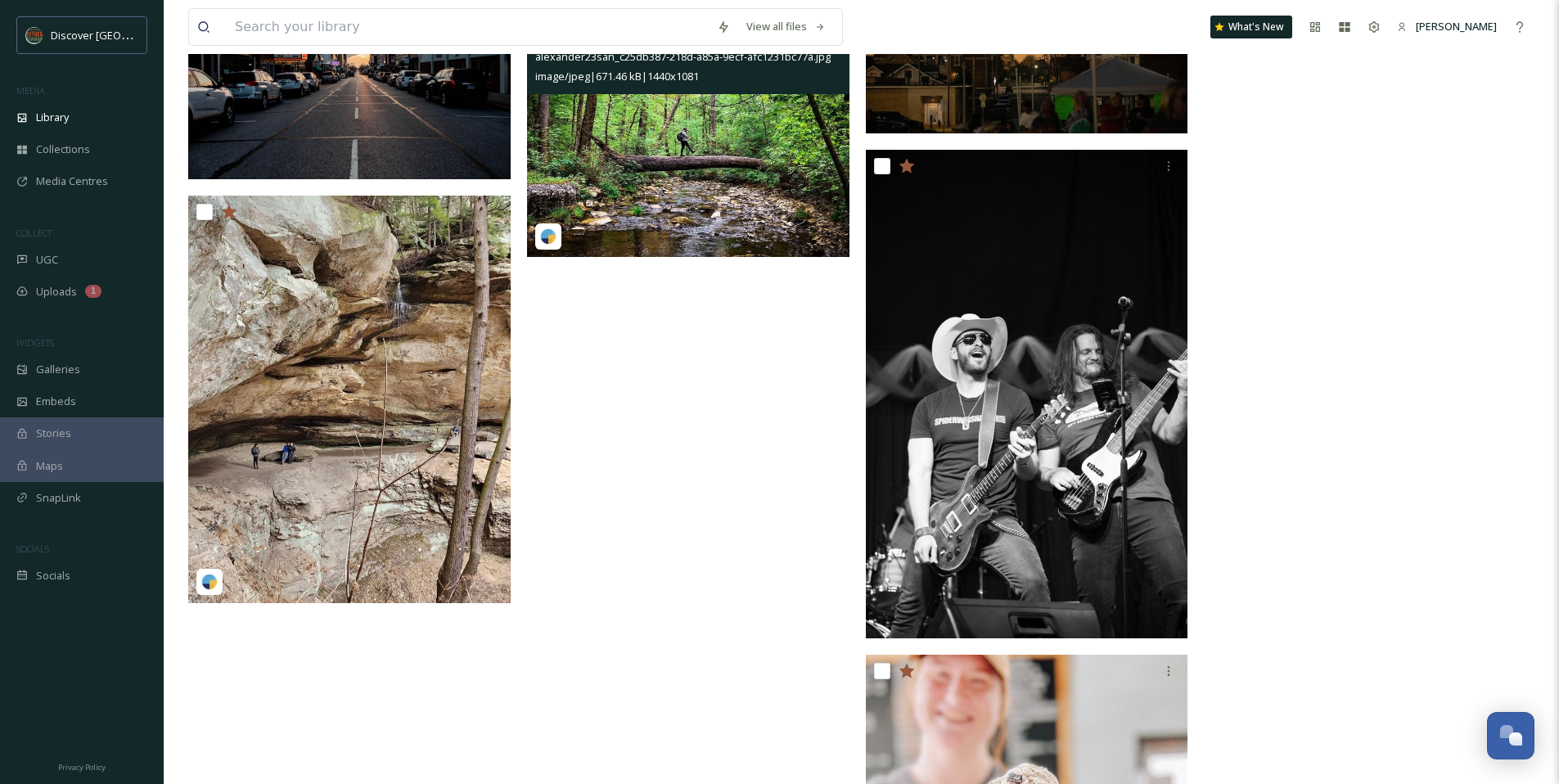
click at [688, 213] on img at bounding box center [689, 137] width 323 height 242
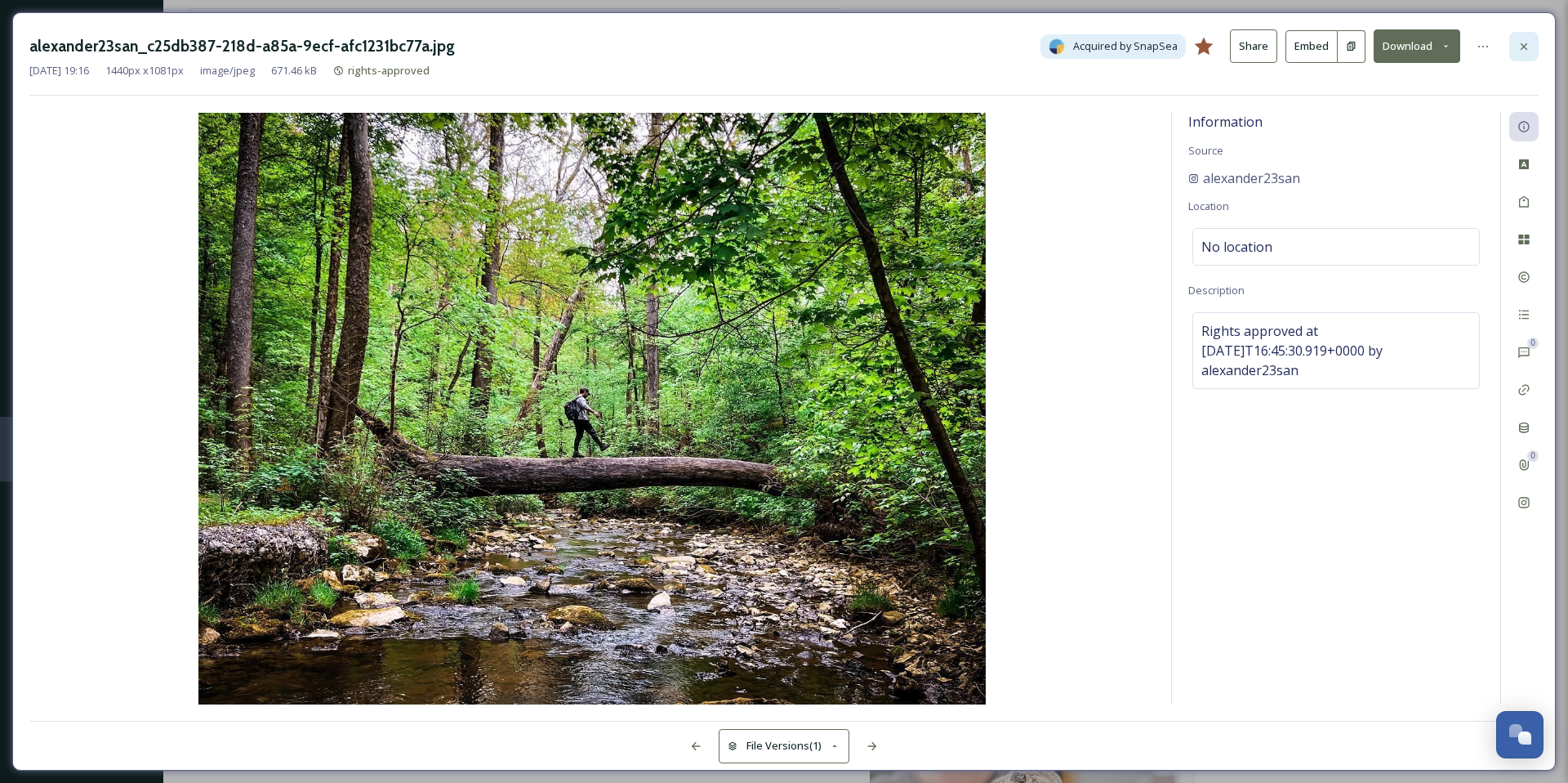
click at [1523, 46] on icon at bounding box center [1523, 46] width 13 height 13
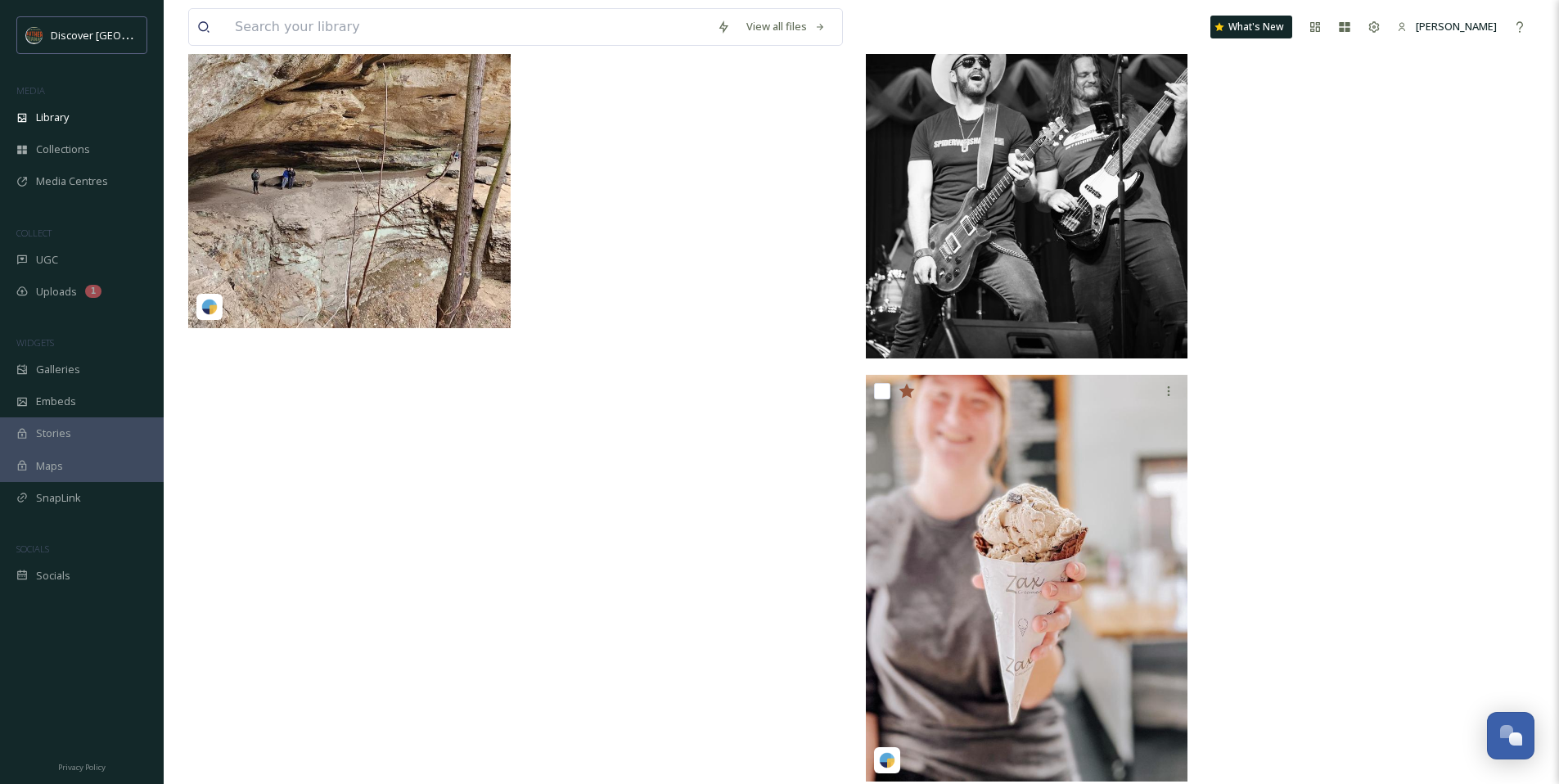
scroll to position [3222, 0]
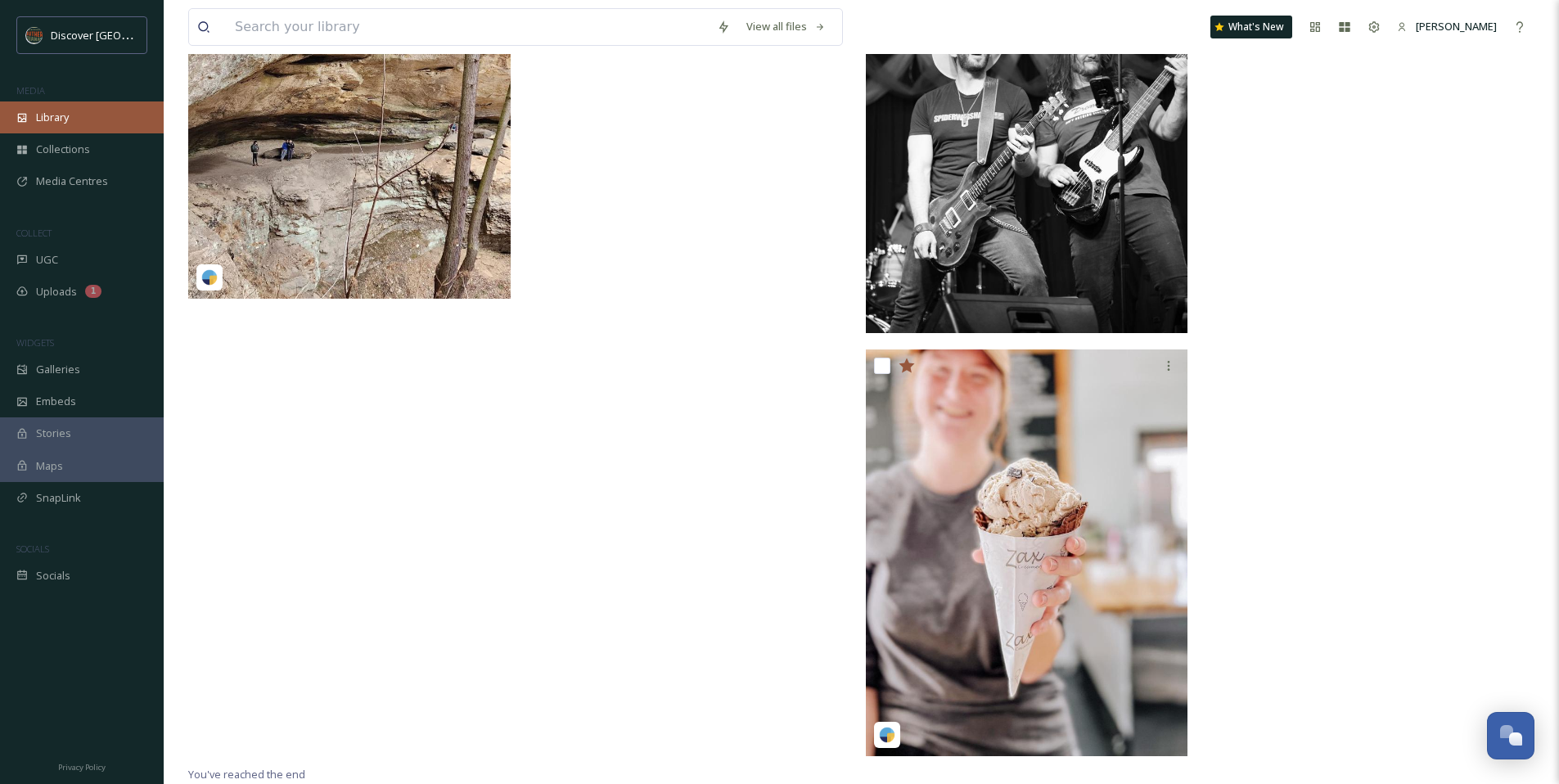
click at [56, 121] on span "Library" at bounding box center [52, 117] width 32 height 16
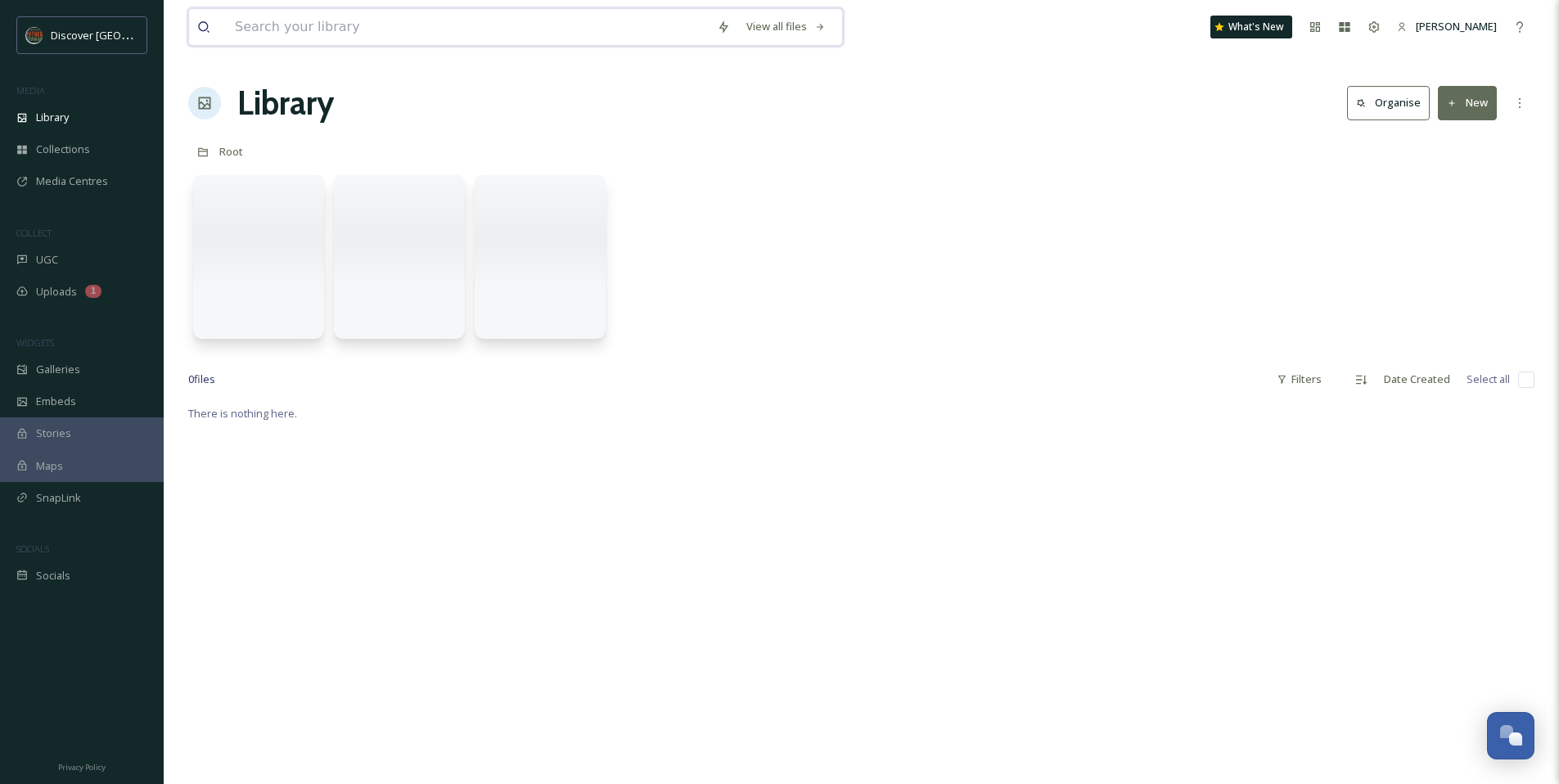
click at [303, 24] on input at bounding box center [468, 26] width 482 height 36
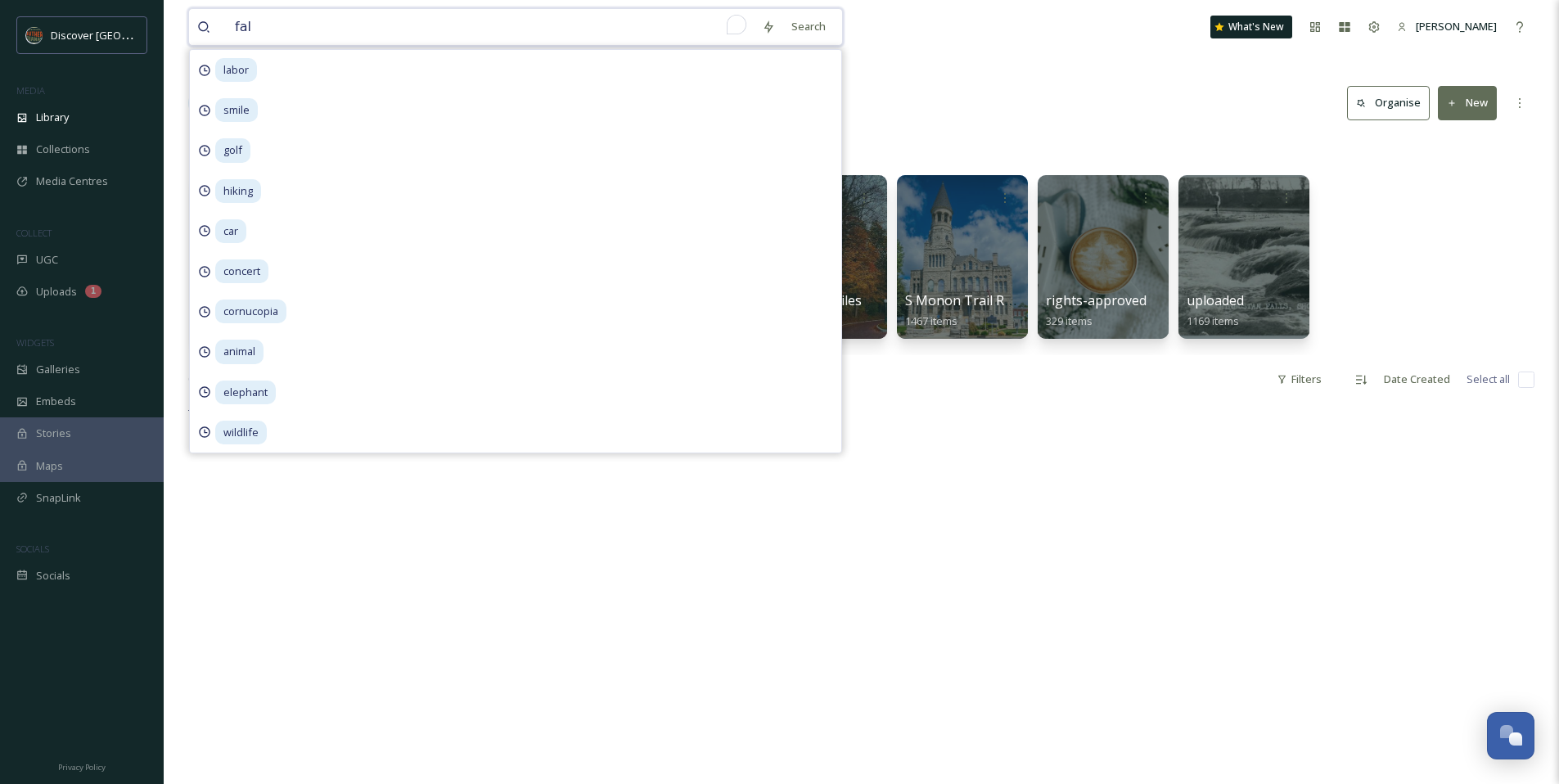
type input "fall"
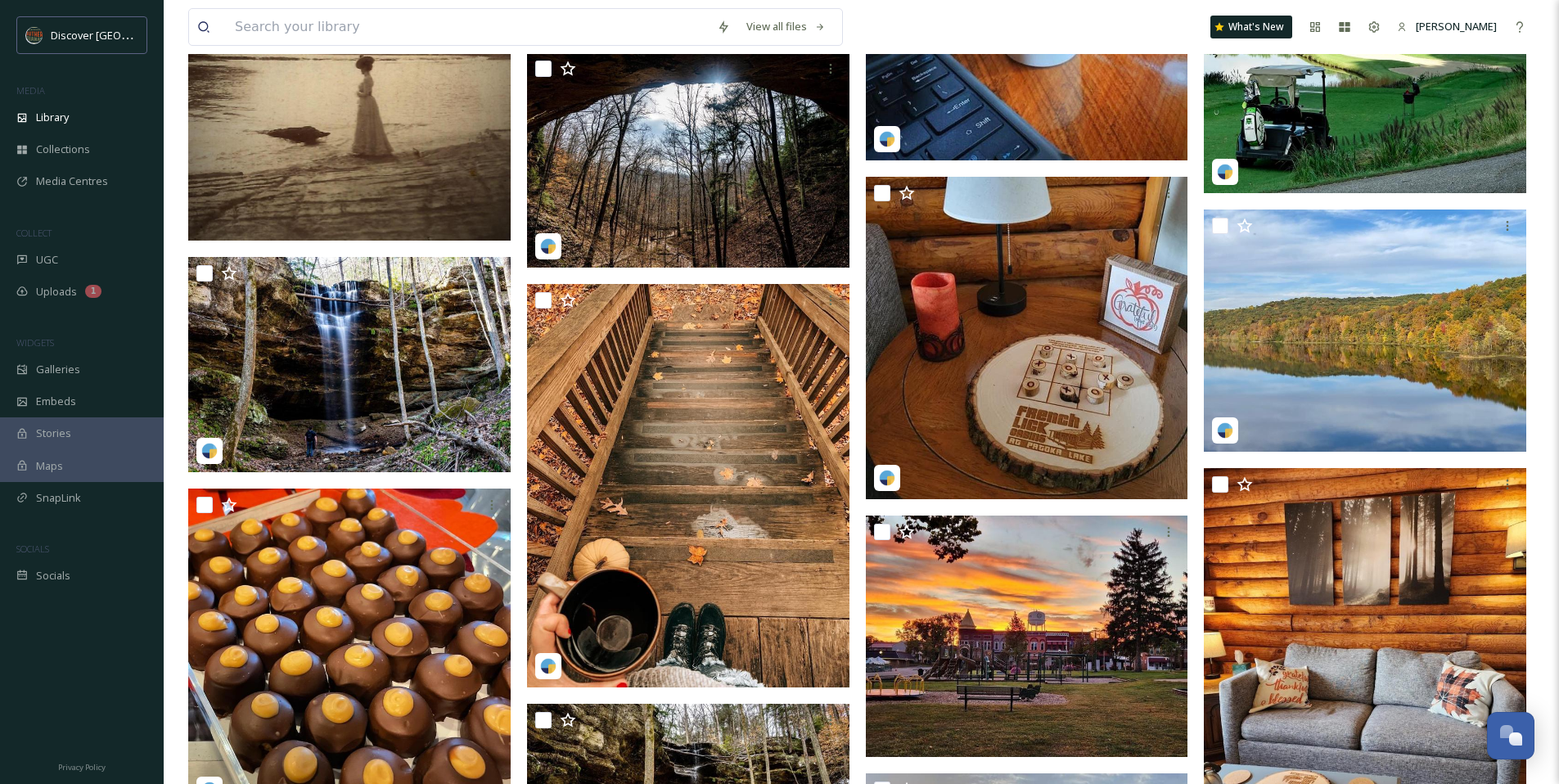
scroll to position [1279, 0]
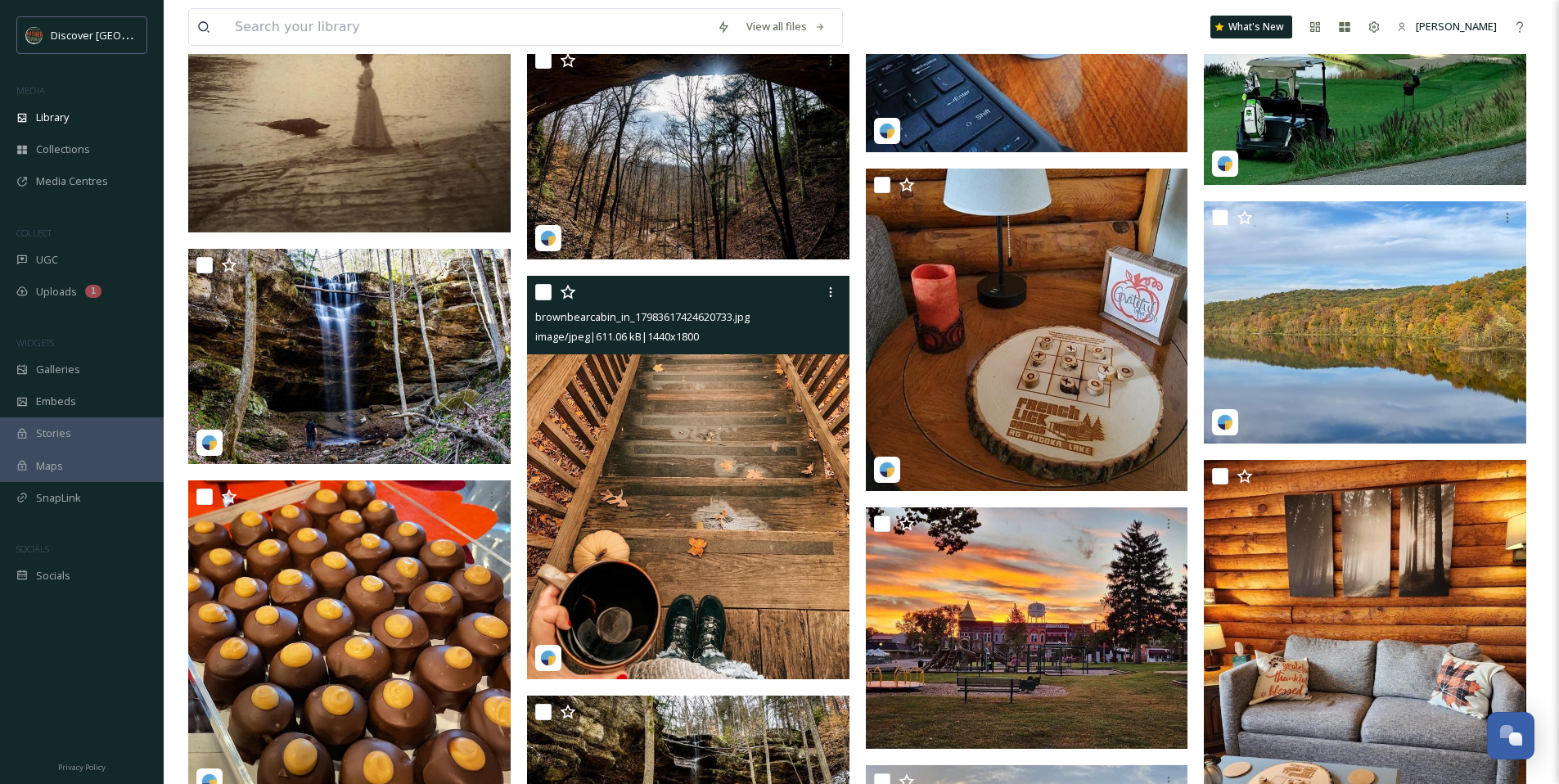
click at [568, 290] on icon at bounding box center [567, 291] width 17 height 17
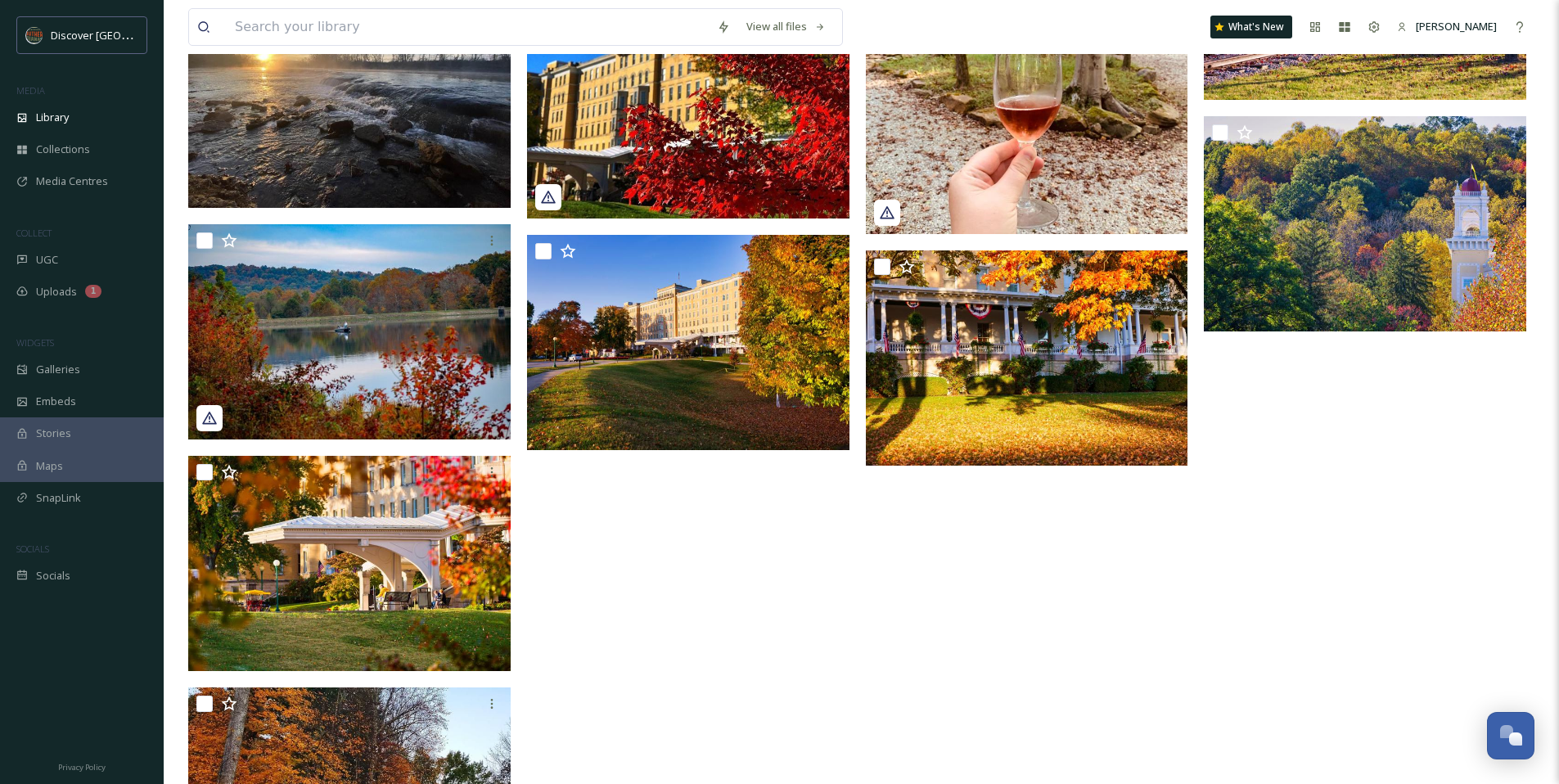
scroll to position [2668, 0]
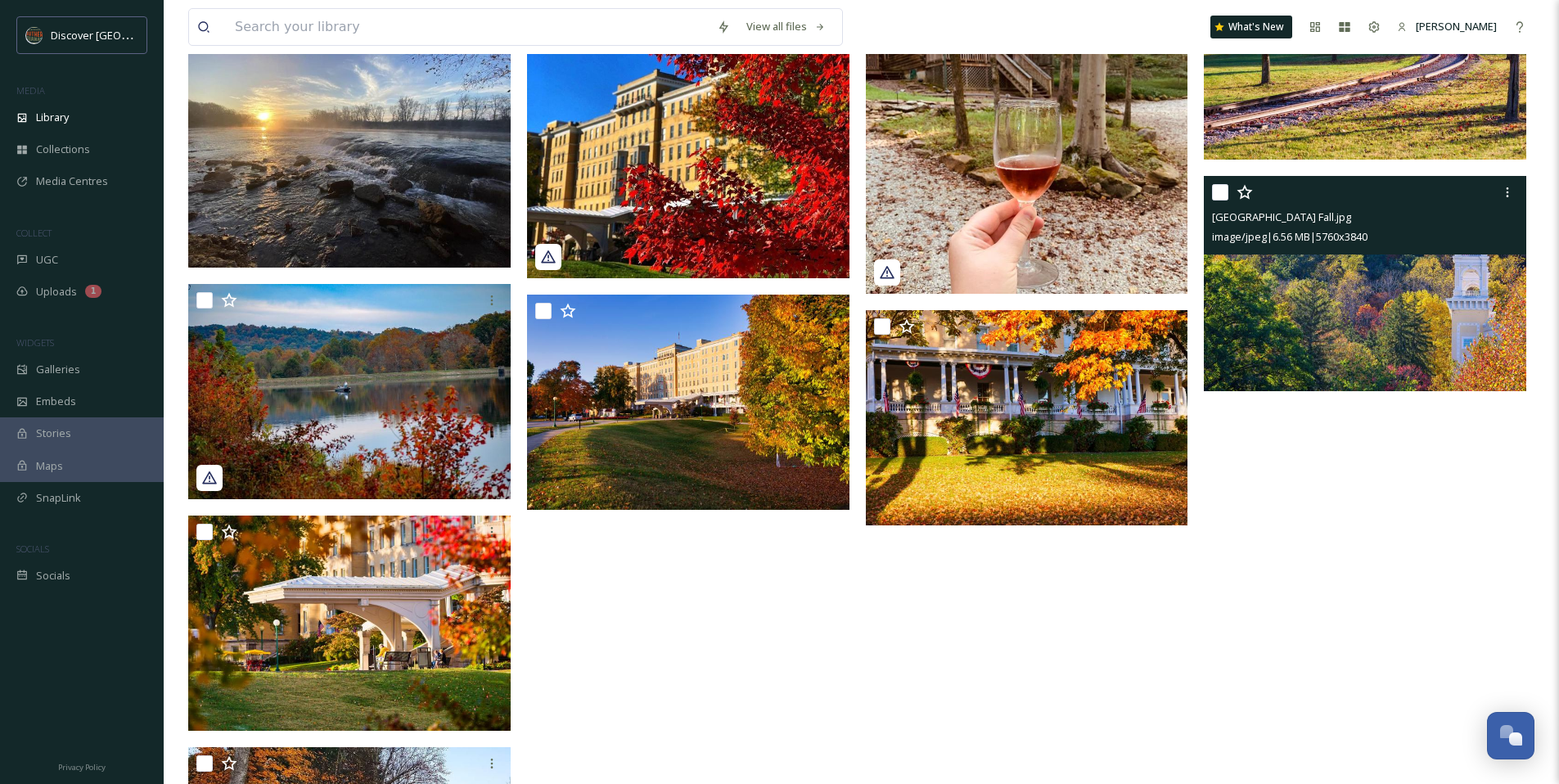
click at [1400, 311] on img at bounding box center [1365, 283] width 323 height 215
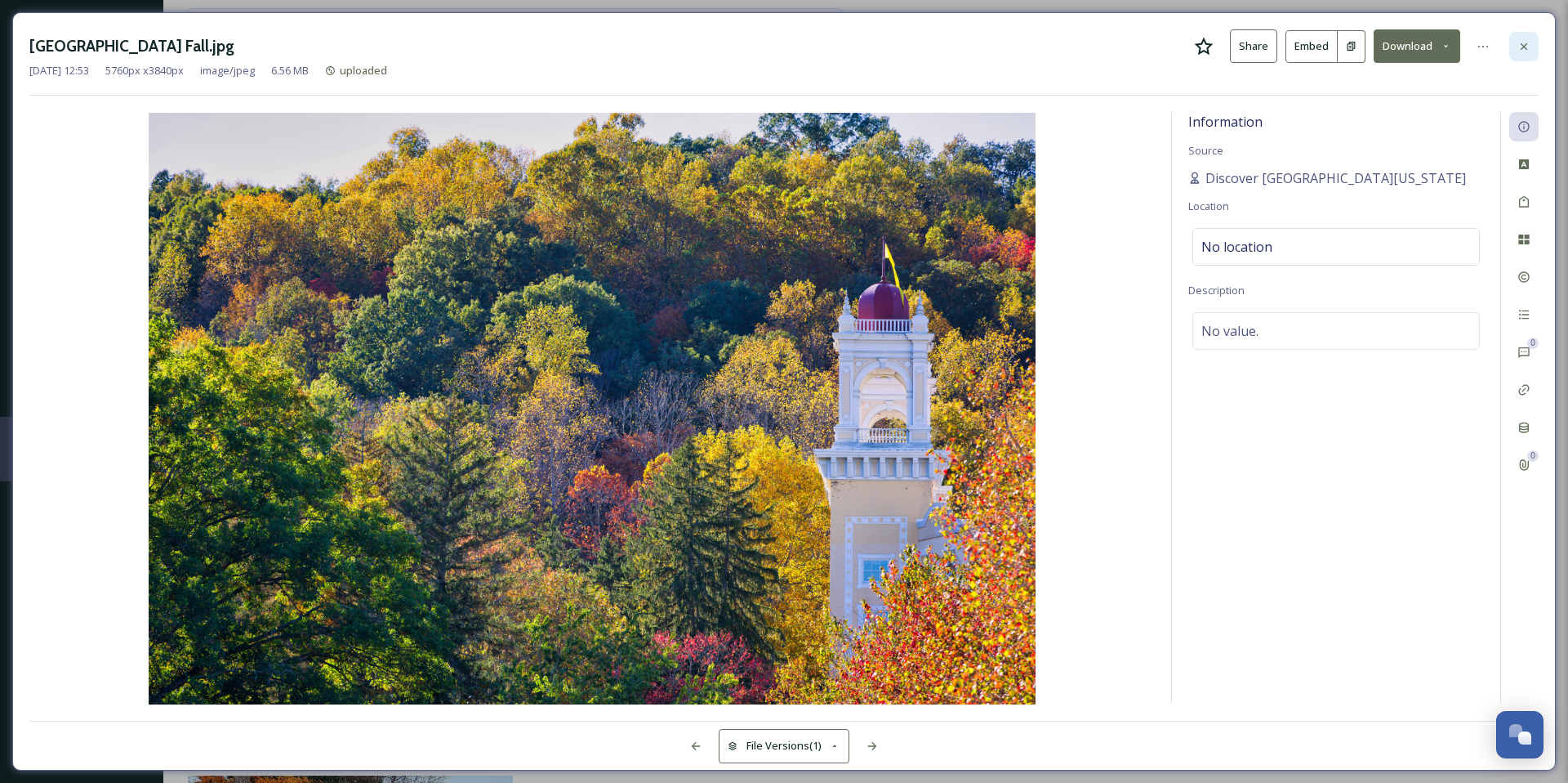
click at [1533, 53] on div at bounding box center [1524, 47] width 29 height 29
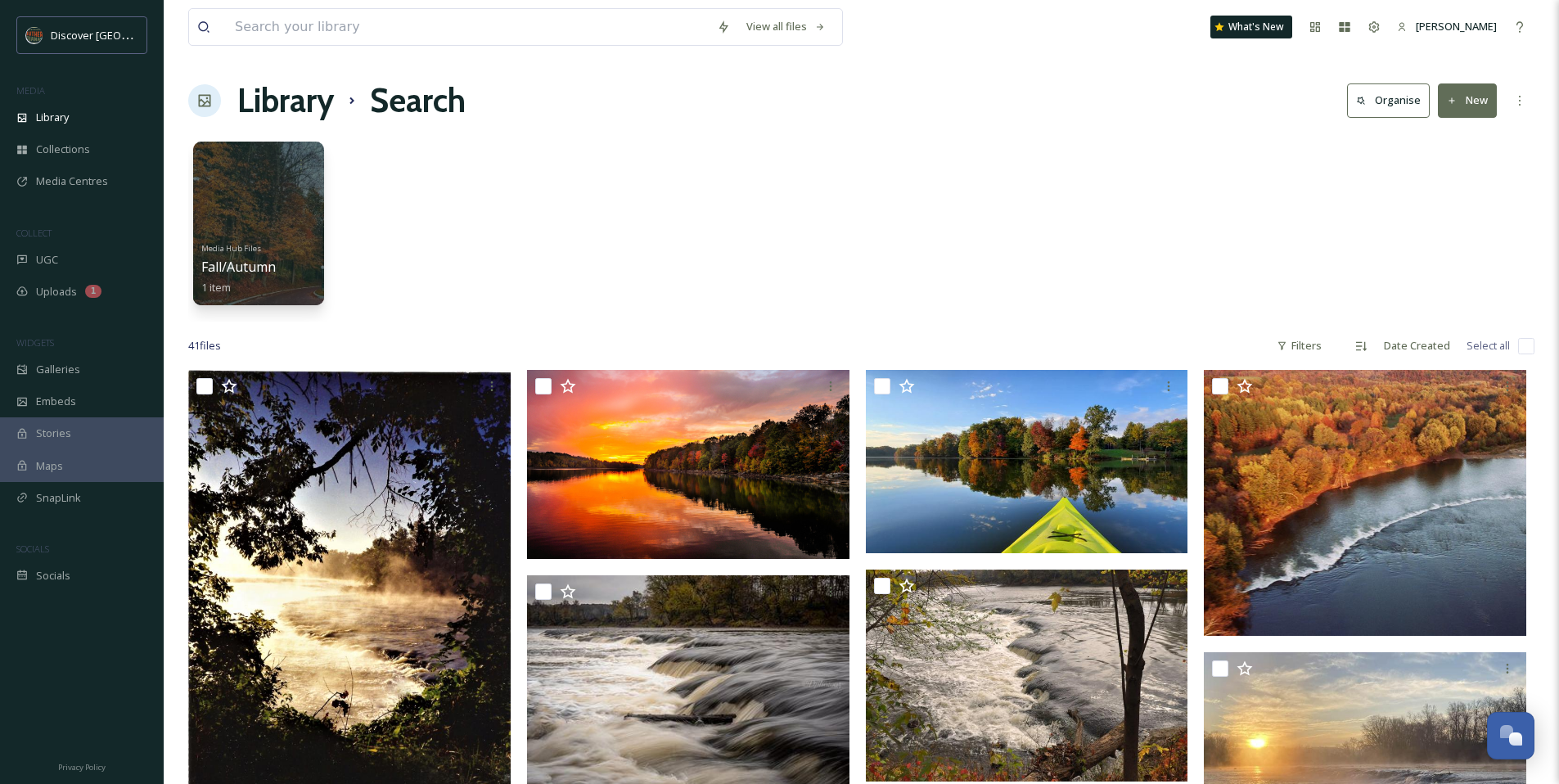
scroll to position [3, 0]
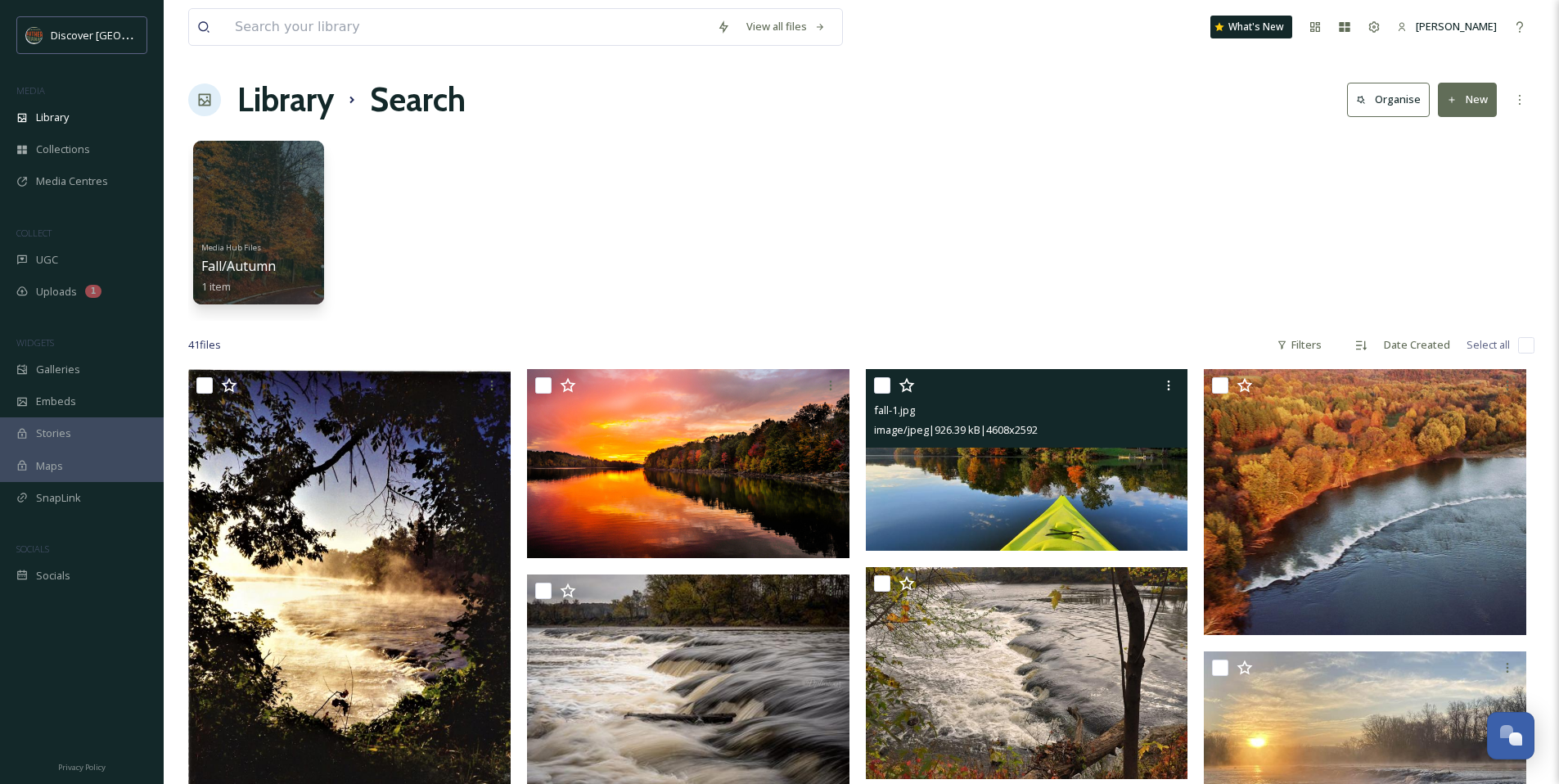
click at [965, 455] on img at bounding box center [1027, 459] width 323 height 182
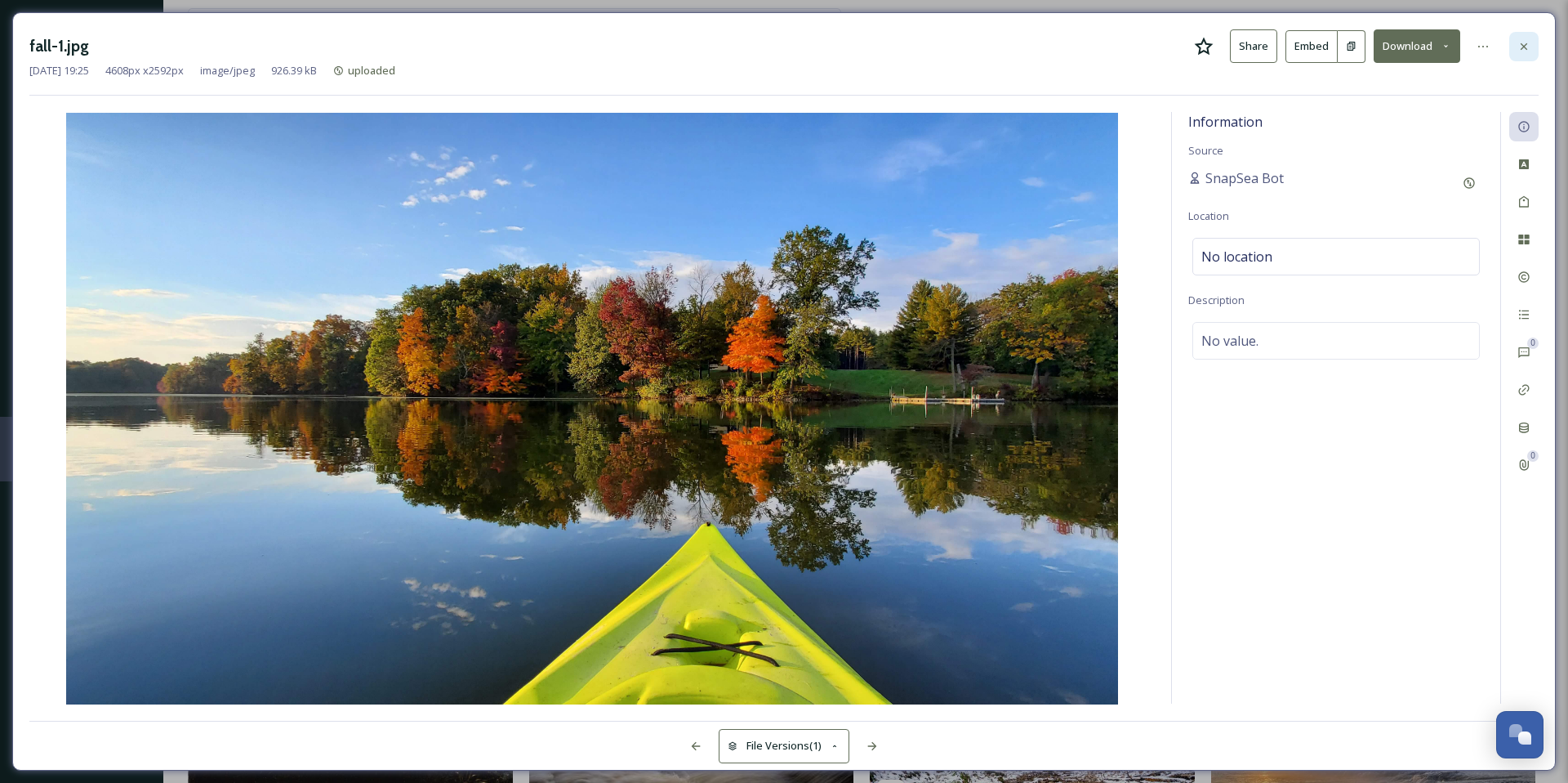
click at [1521, 43] on icon at bounding box center [1524, 46] width 7 height 7
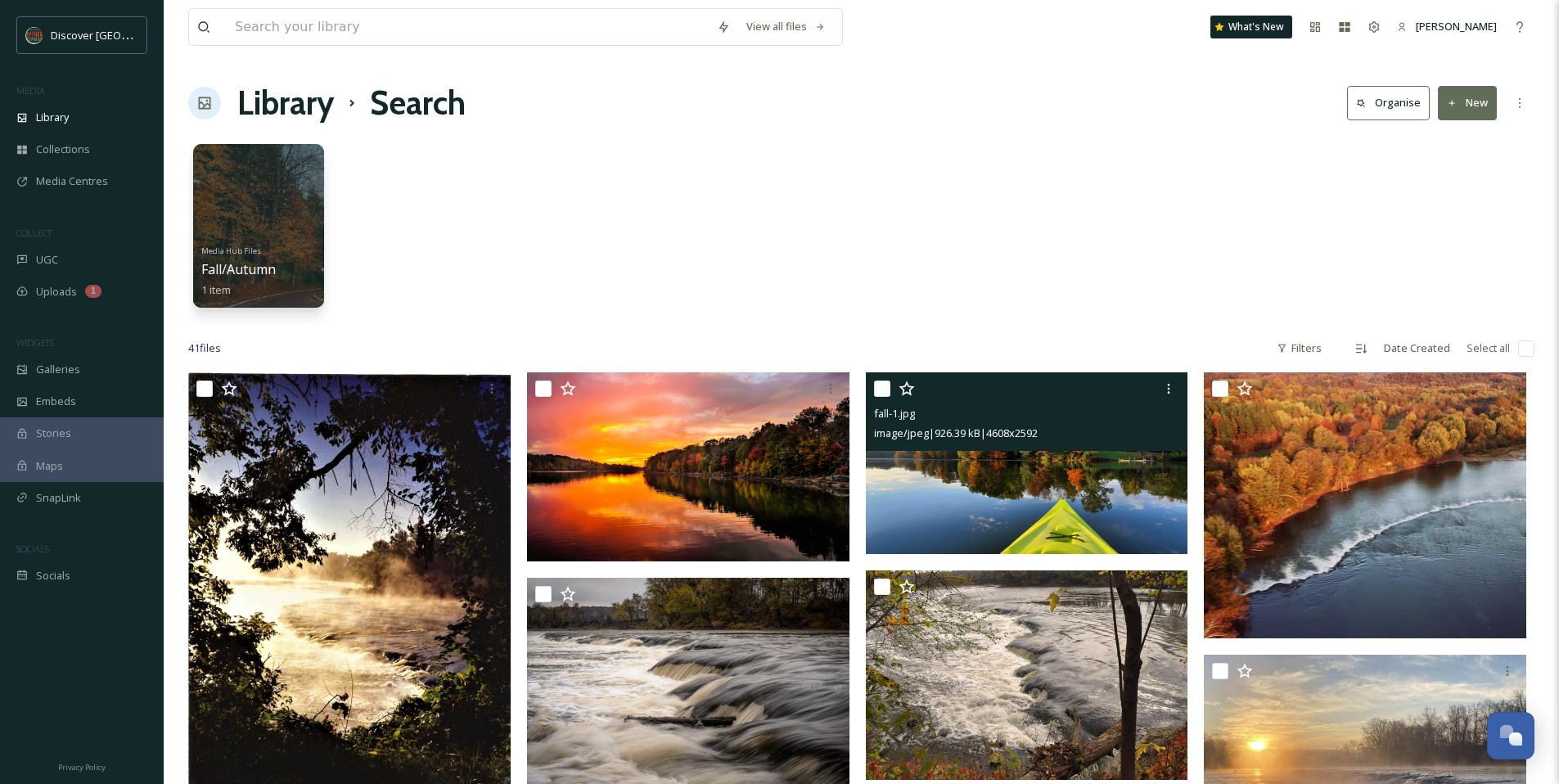
click at [904, 383] on icon at bounding box center [907, 388] width 17 height 17
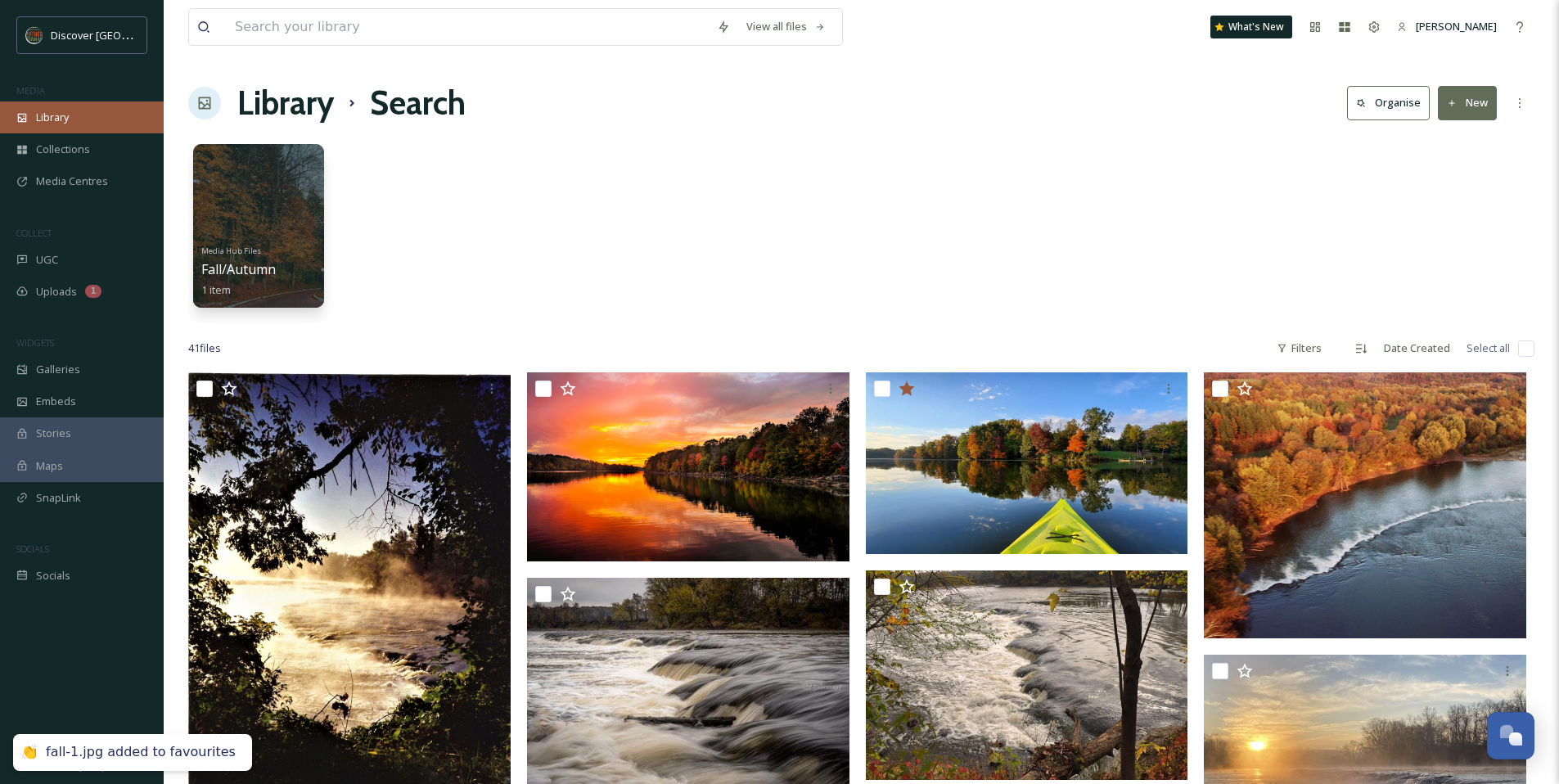
click at [59, 116] on span "Library" at bounding box center [52, 117] width 32 height 16
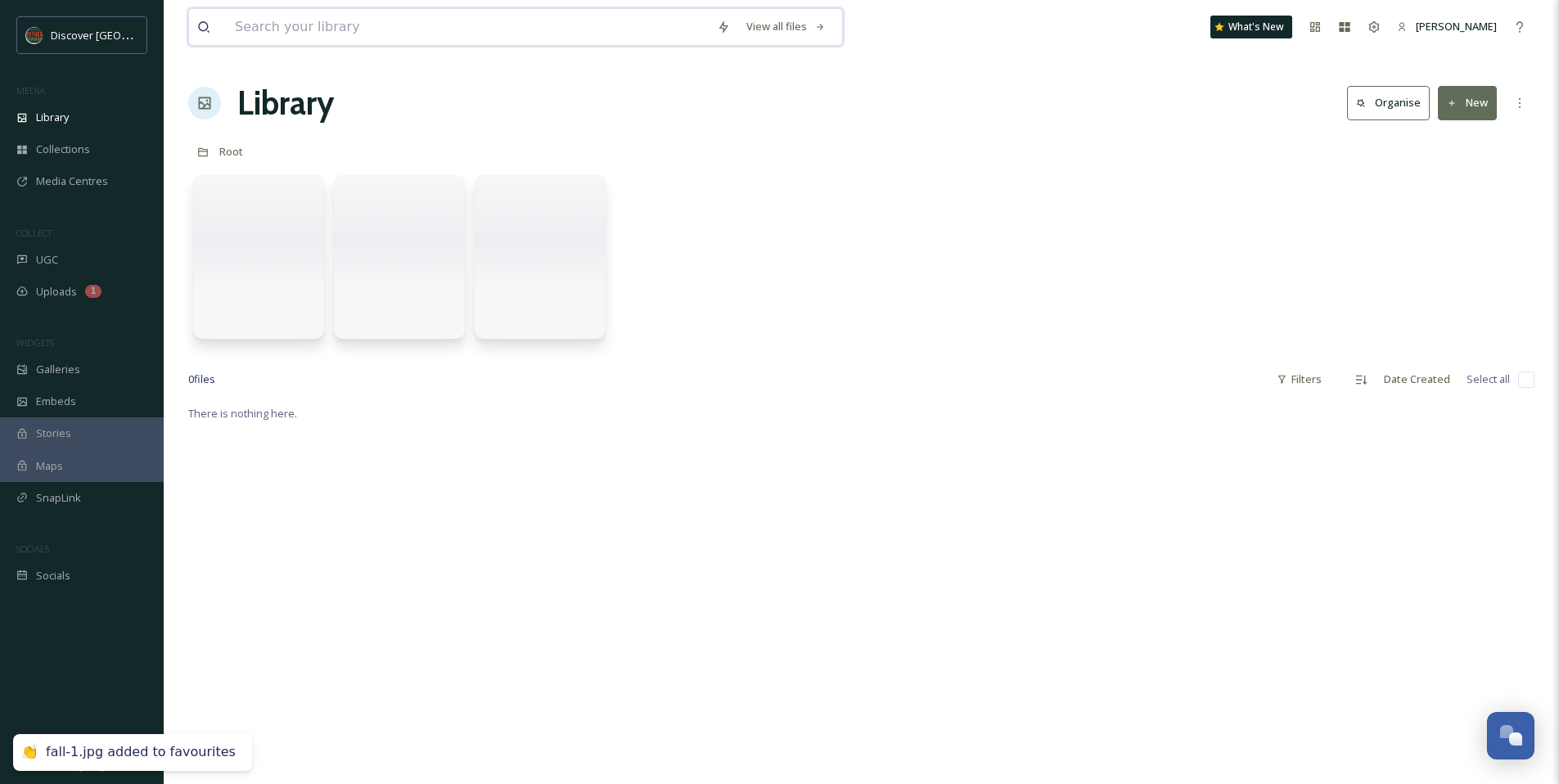
click at [271, 27] on input at bounding box center [468, 26] width 482 height 36
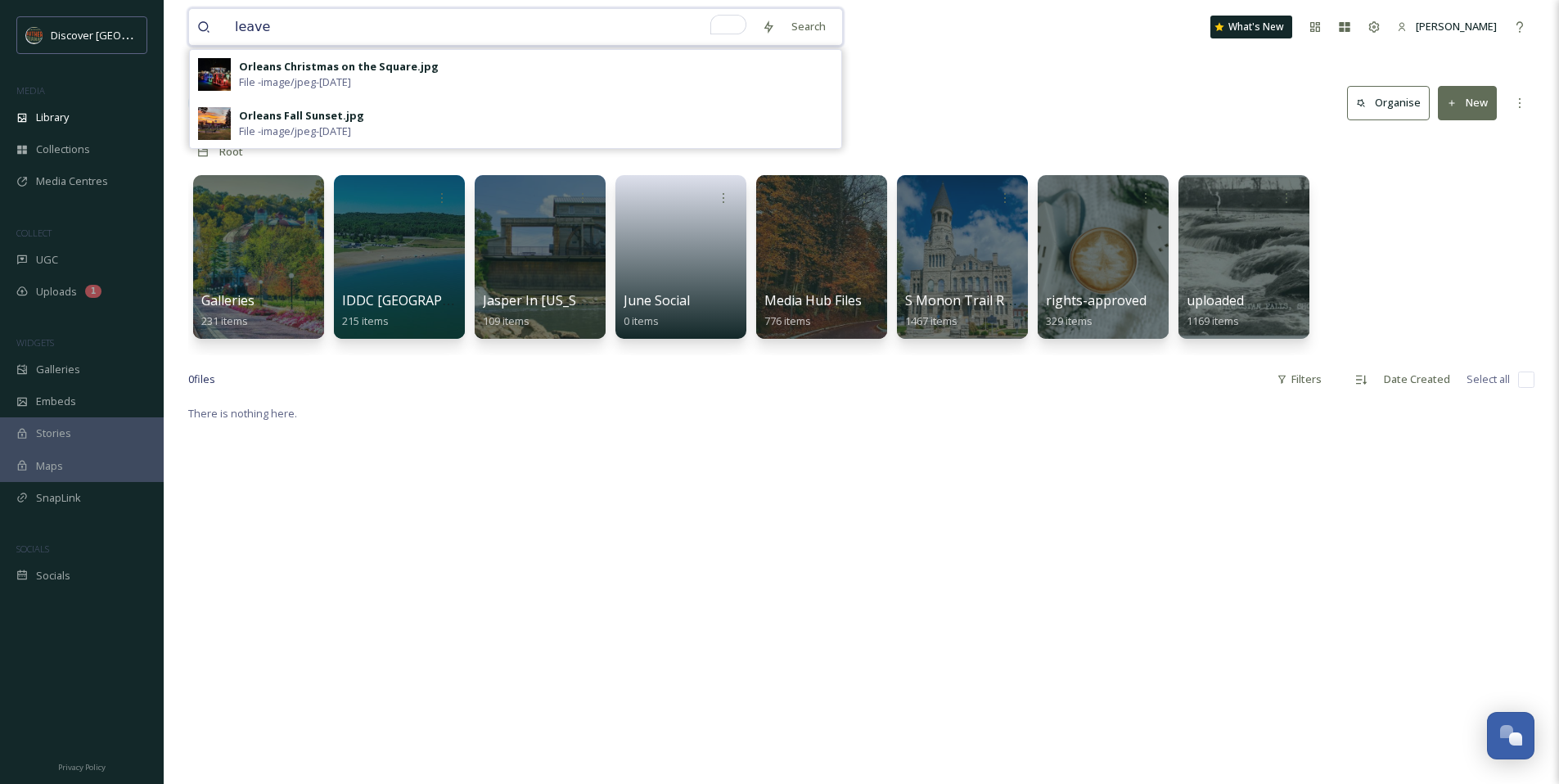
type input "leaves"
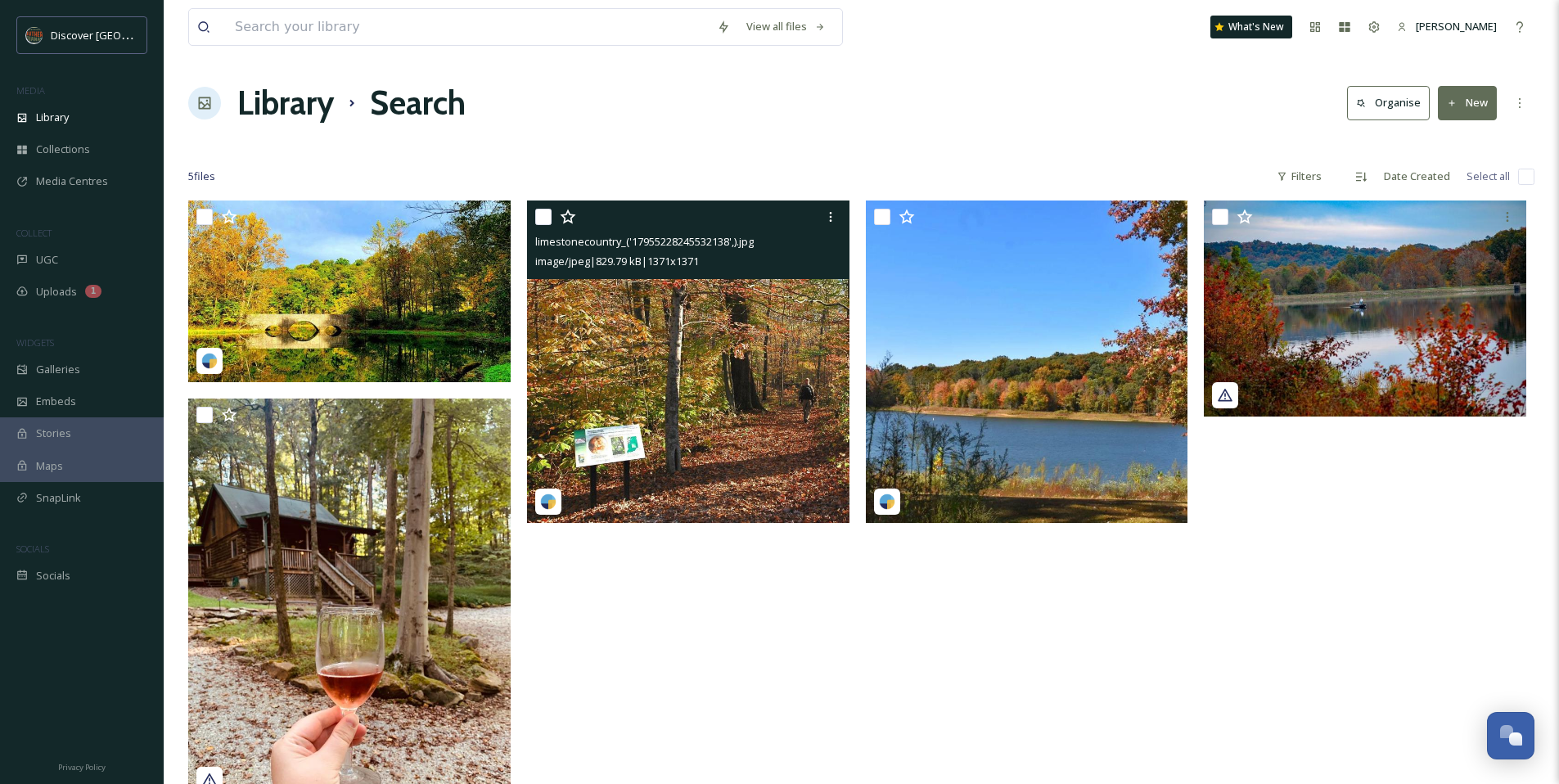
click at [734, 465] on img at bounding box center [689, 362] width 323 height 323
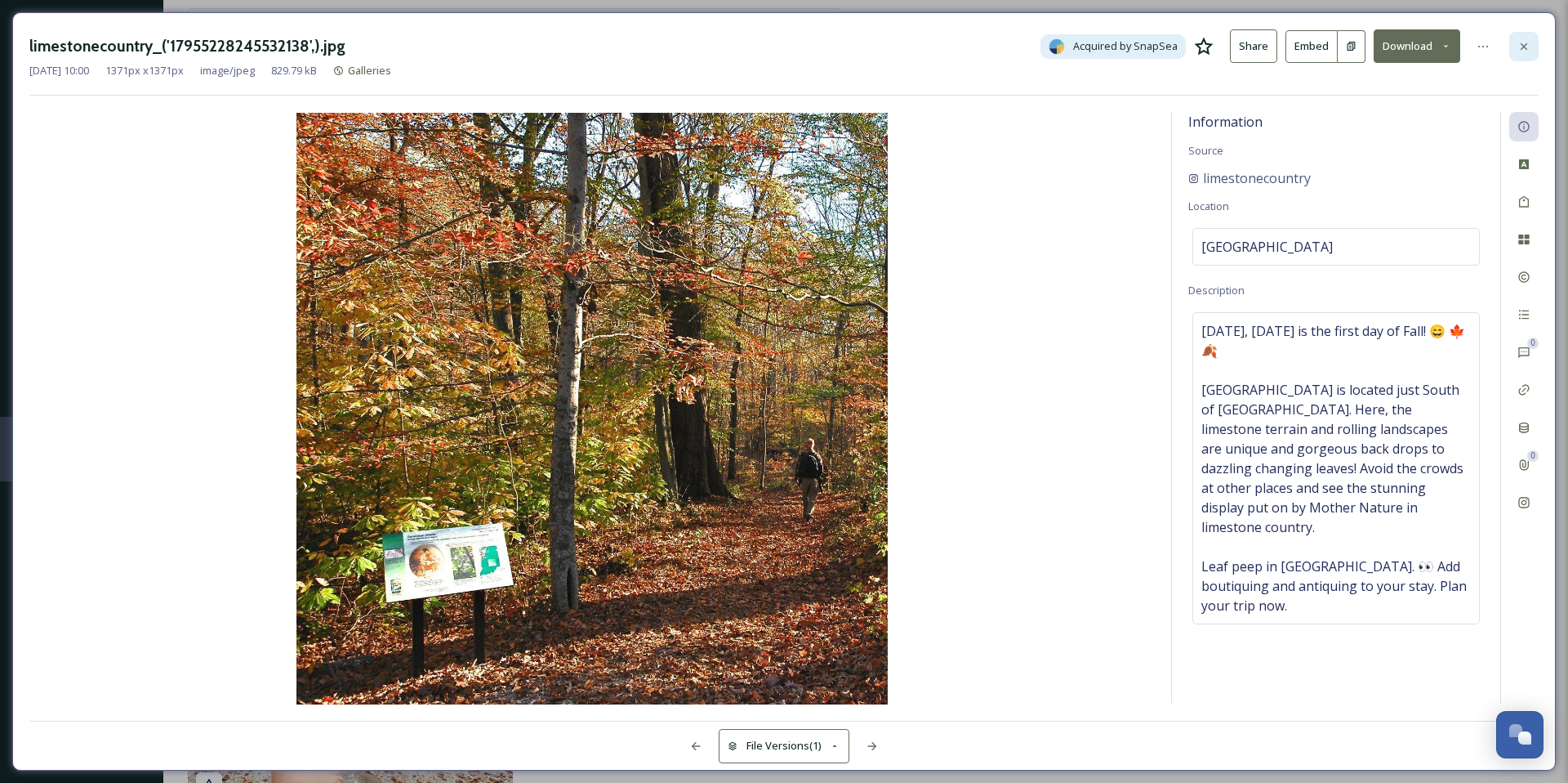
click at [1528, 48] on icon at bounding box center [1524, 46] width 7 height 7
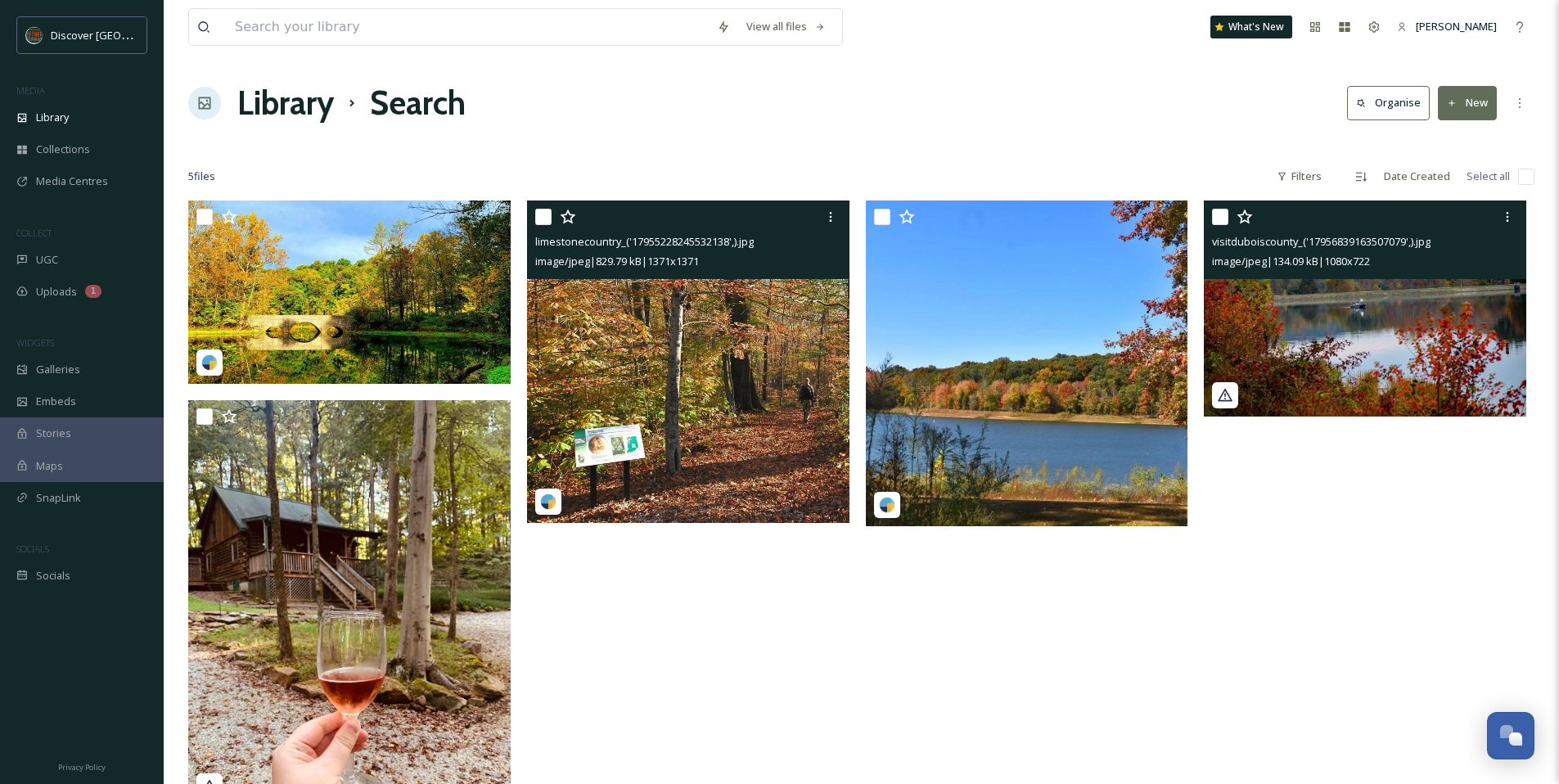
click at [1335, 344] on img at bounding box center [1365, 308] width 323 height 215
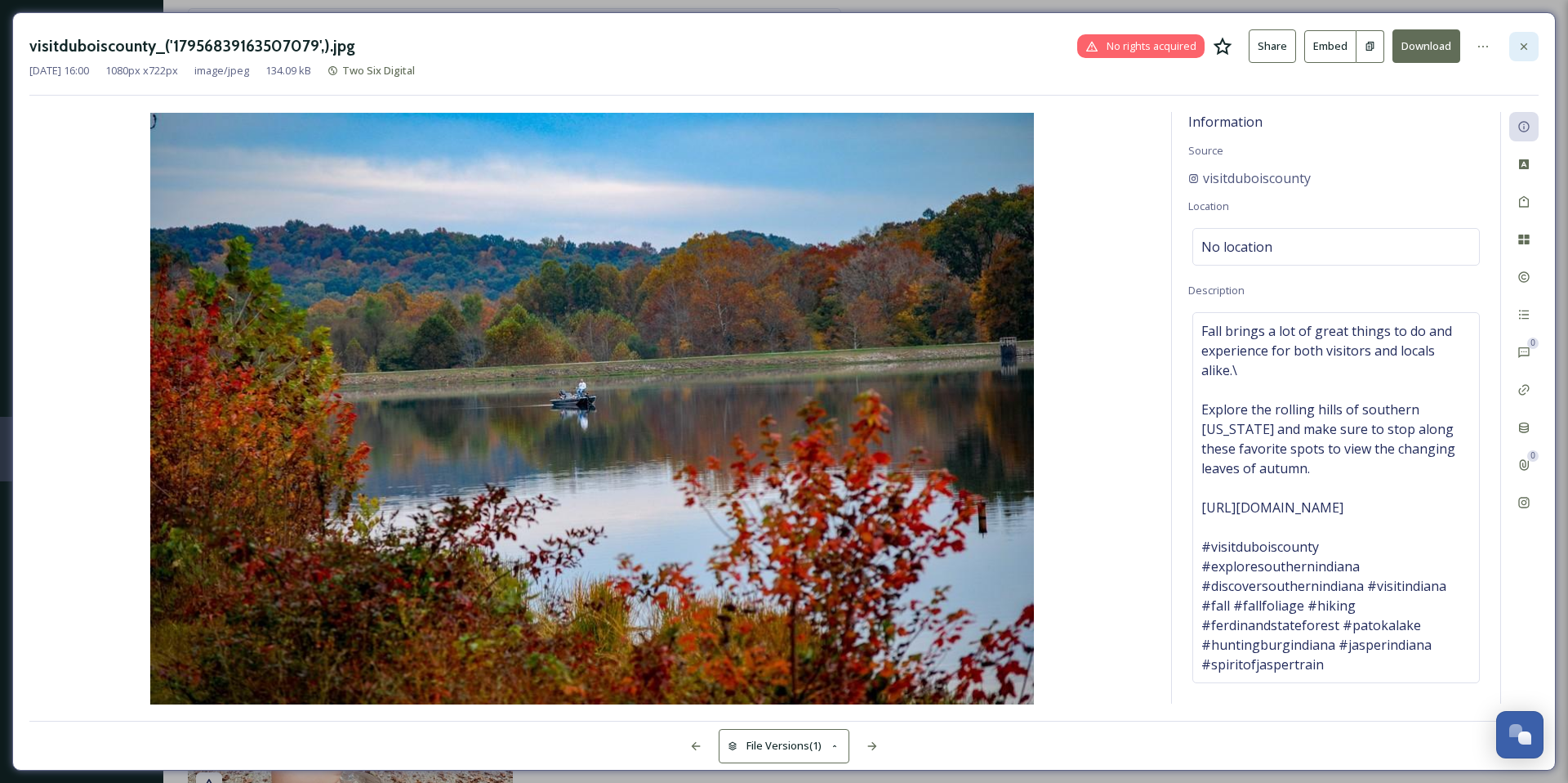
click at [1517, 40] on icon at bounding box center [1523, 46] width 13 height 13
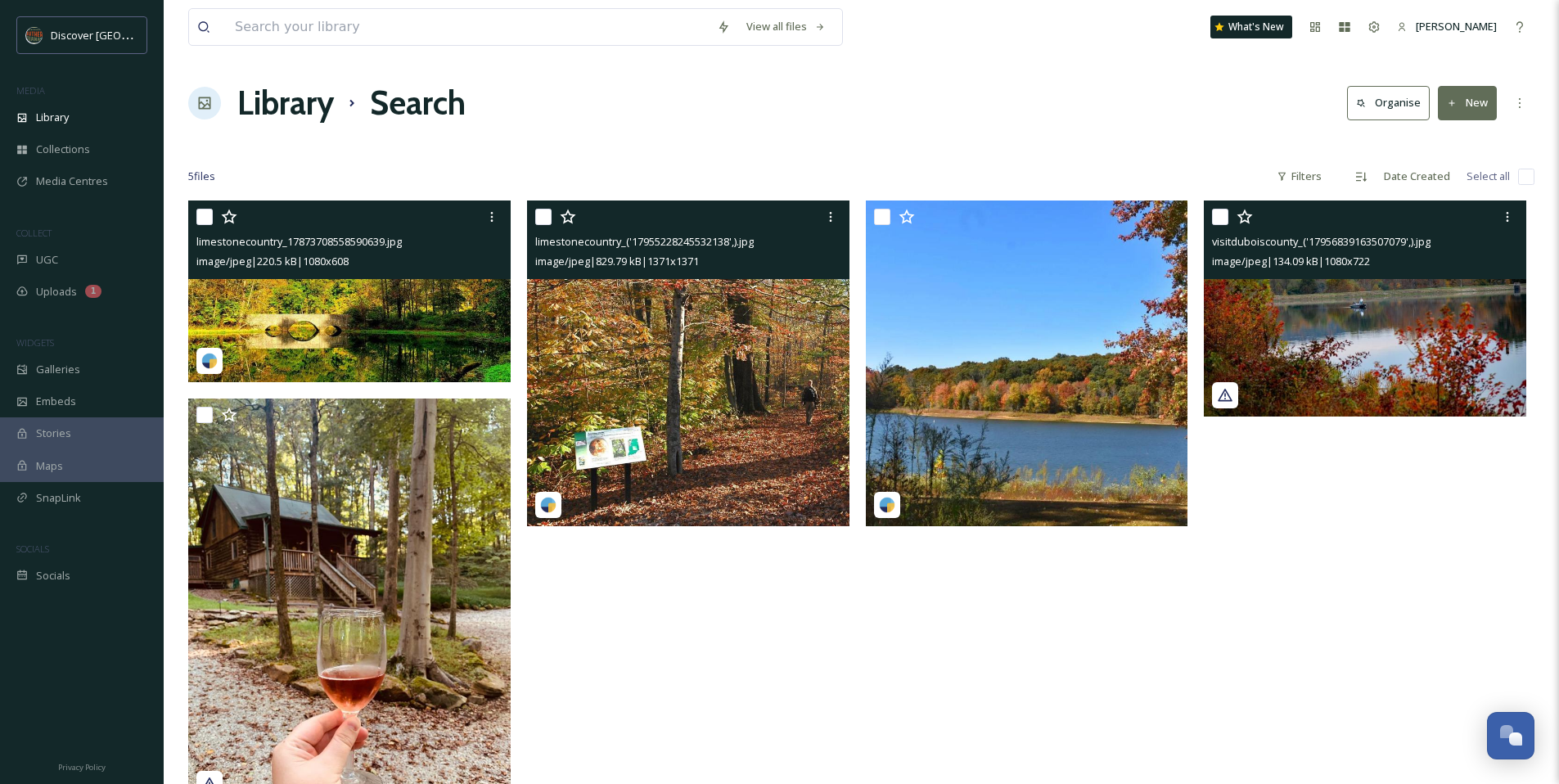
click at [379, 311] on img at bounding box center [349, 291] width 323 height 182
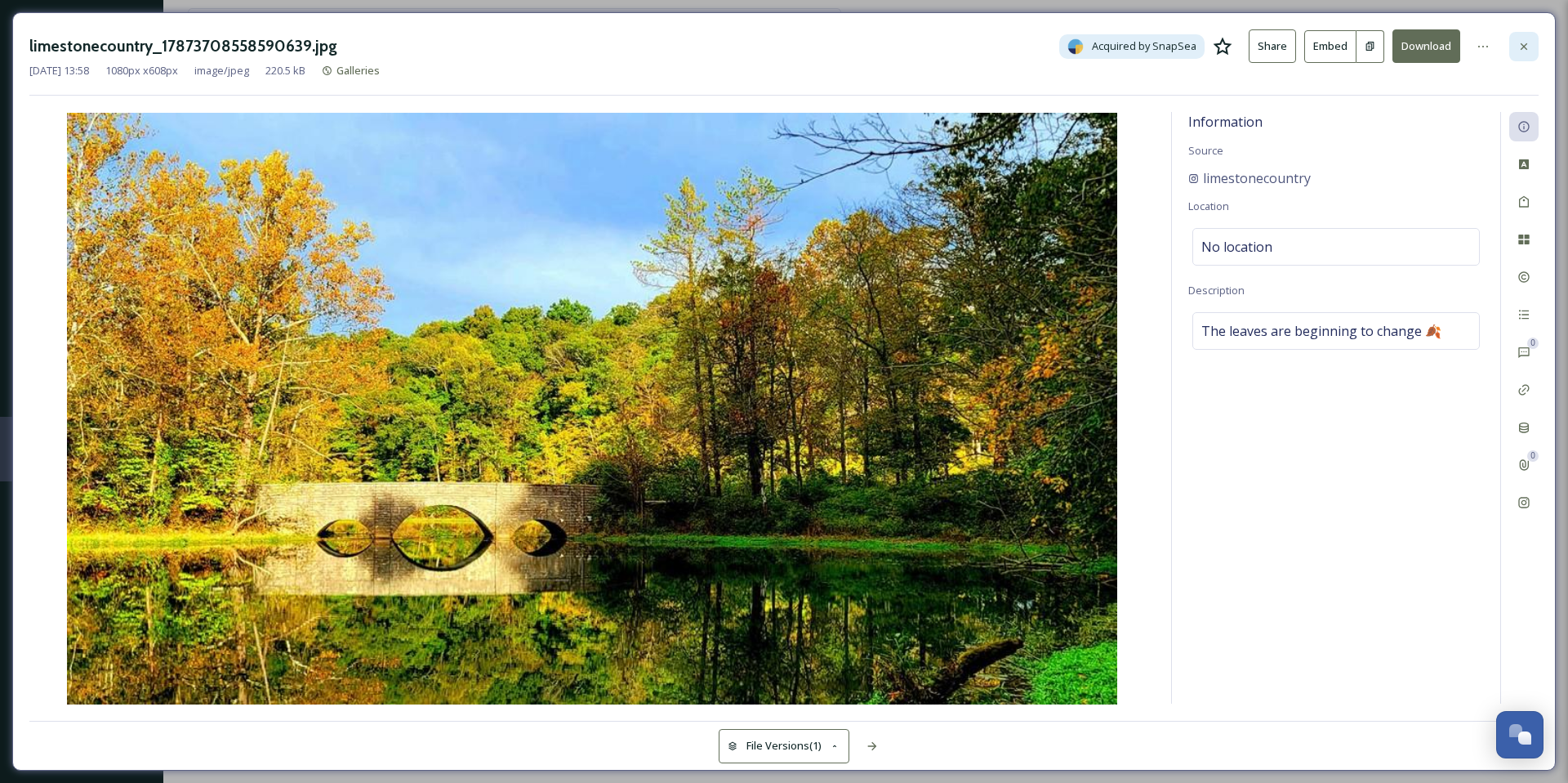
click at [1529, 48] on icon at bounding box center [1523, 46] width 13 height 13
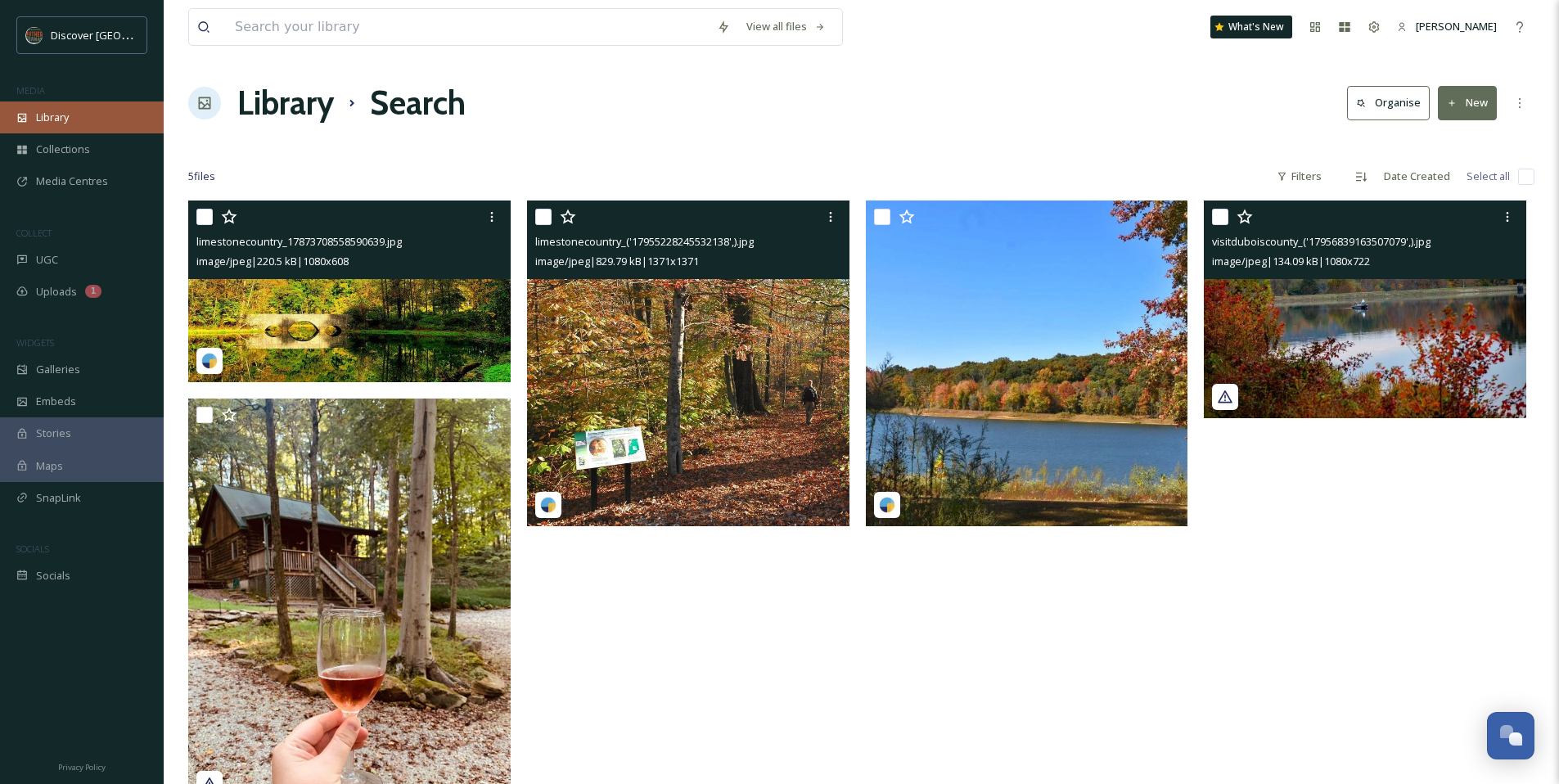
click at [79, 125] on div "Library" at bounding box center [81, 117] width 163 height 32
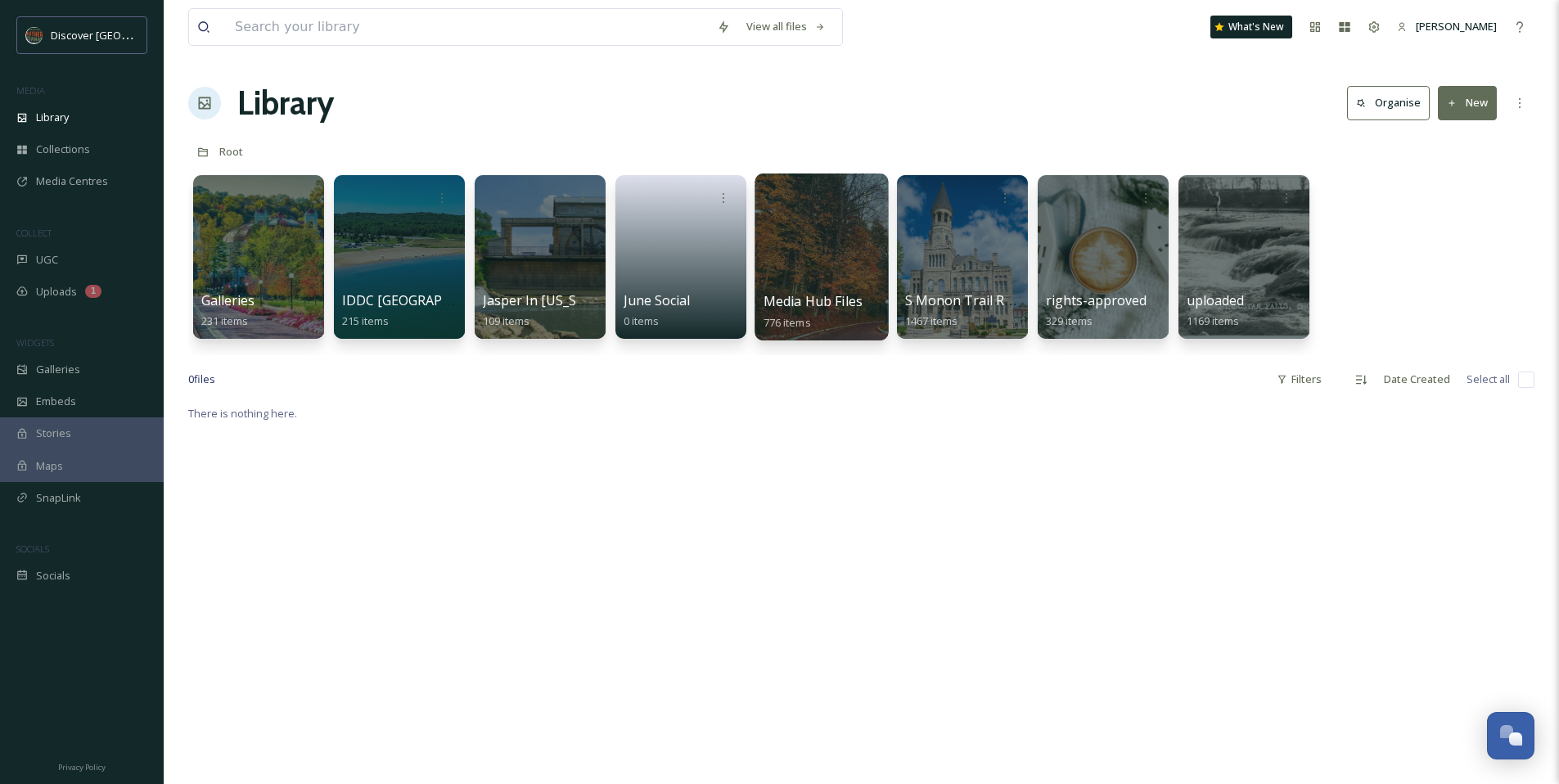
click at [849, 253] on div at bounding box center [821, 256] width 133 height 167
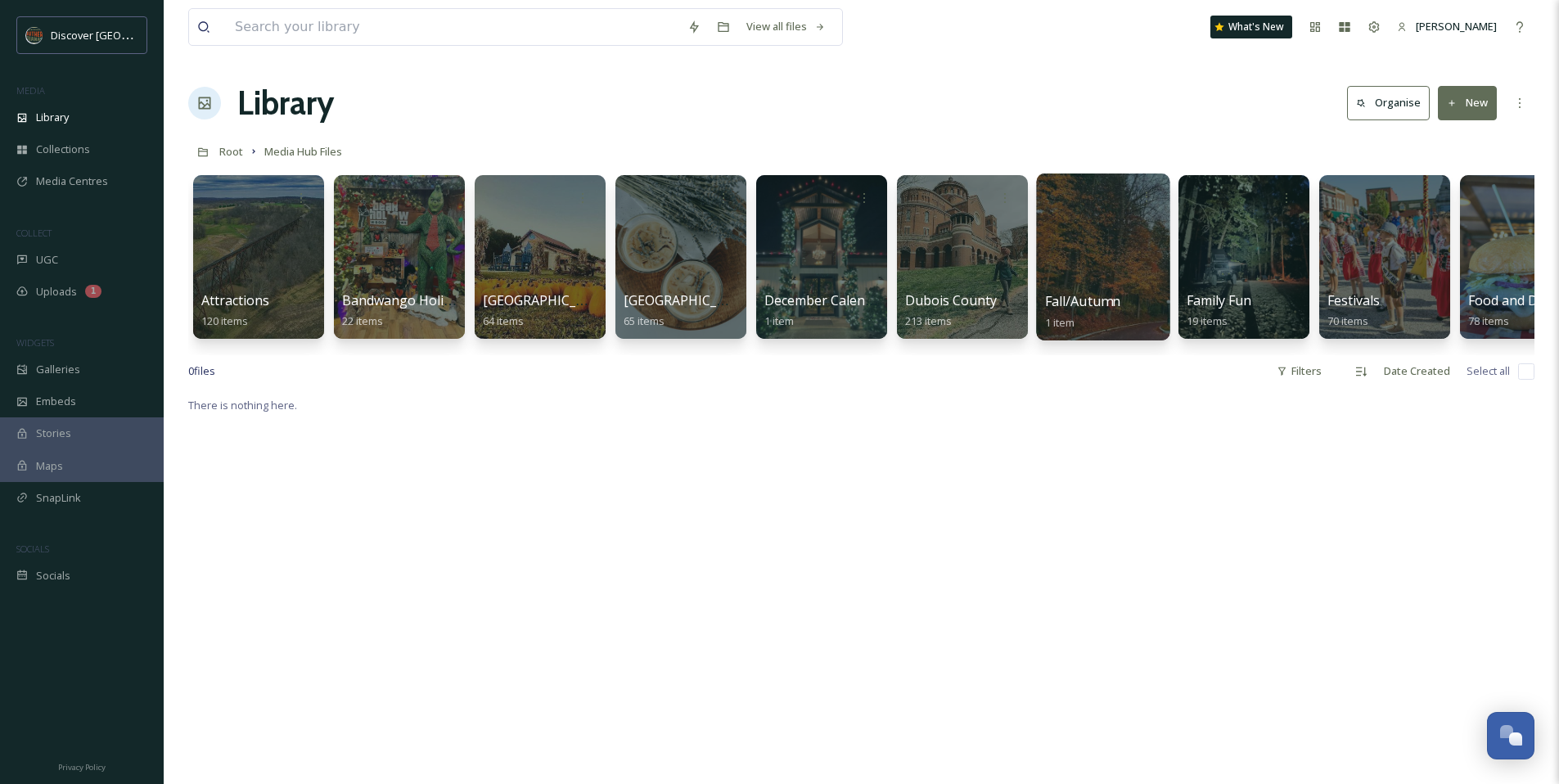
click at [1103, 269] on div at bounding box center [1102, 256] width 133 height 167
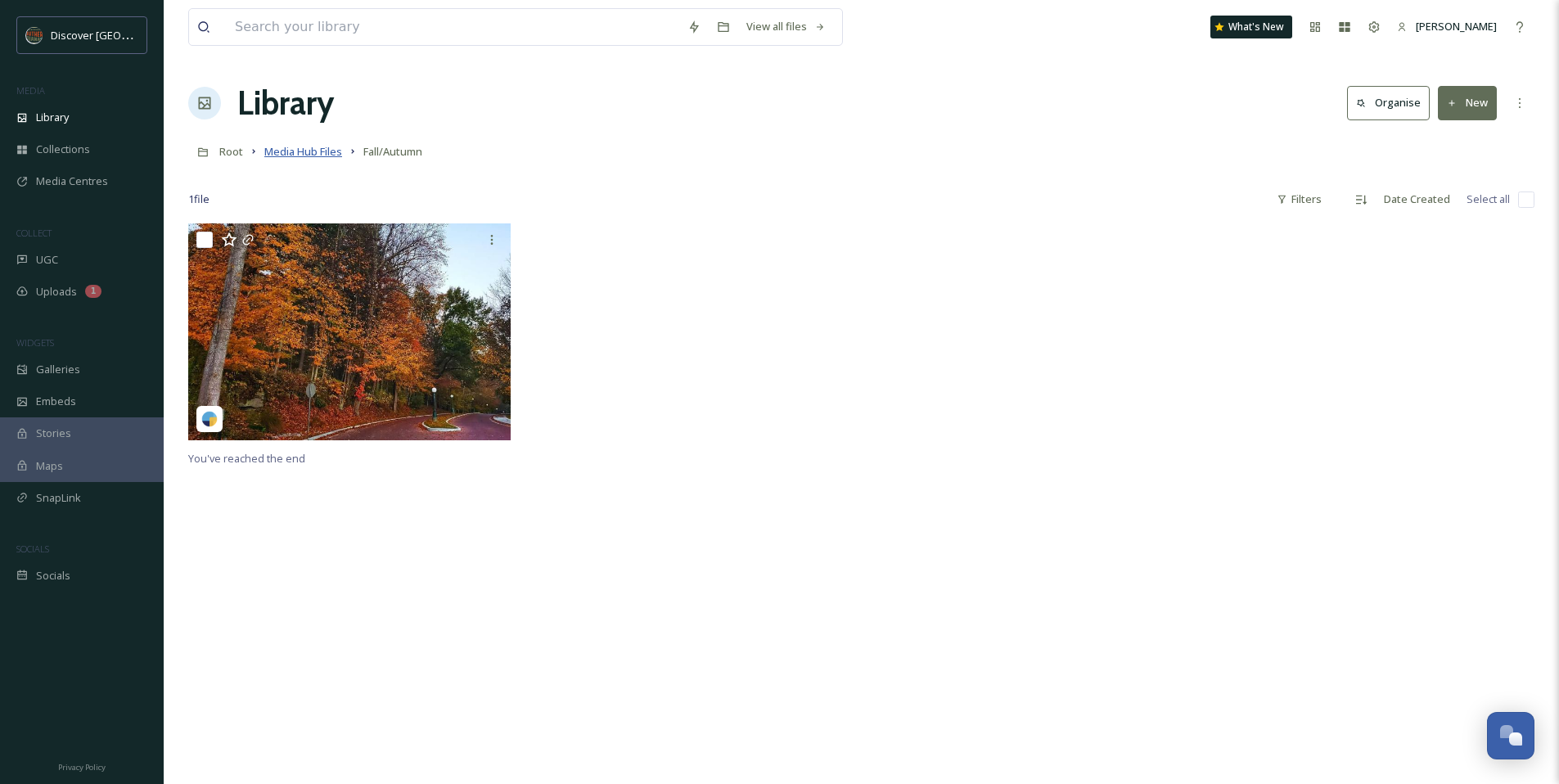
click at [290, 156] on span "Media Hub Files" at bounding box center [302, 151] width 77 height 15
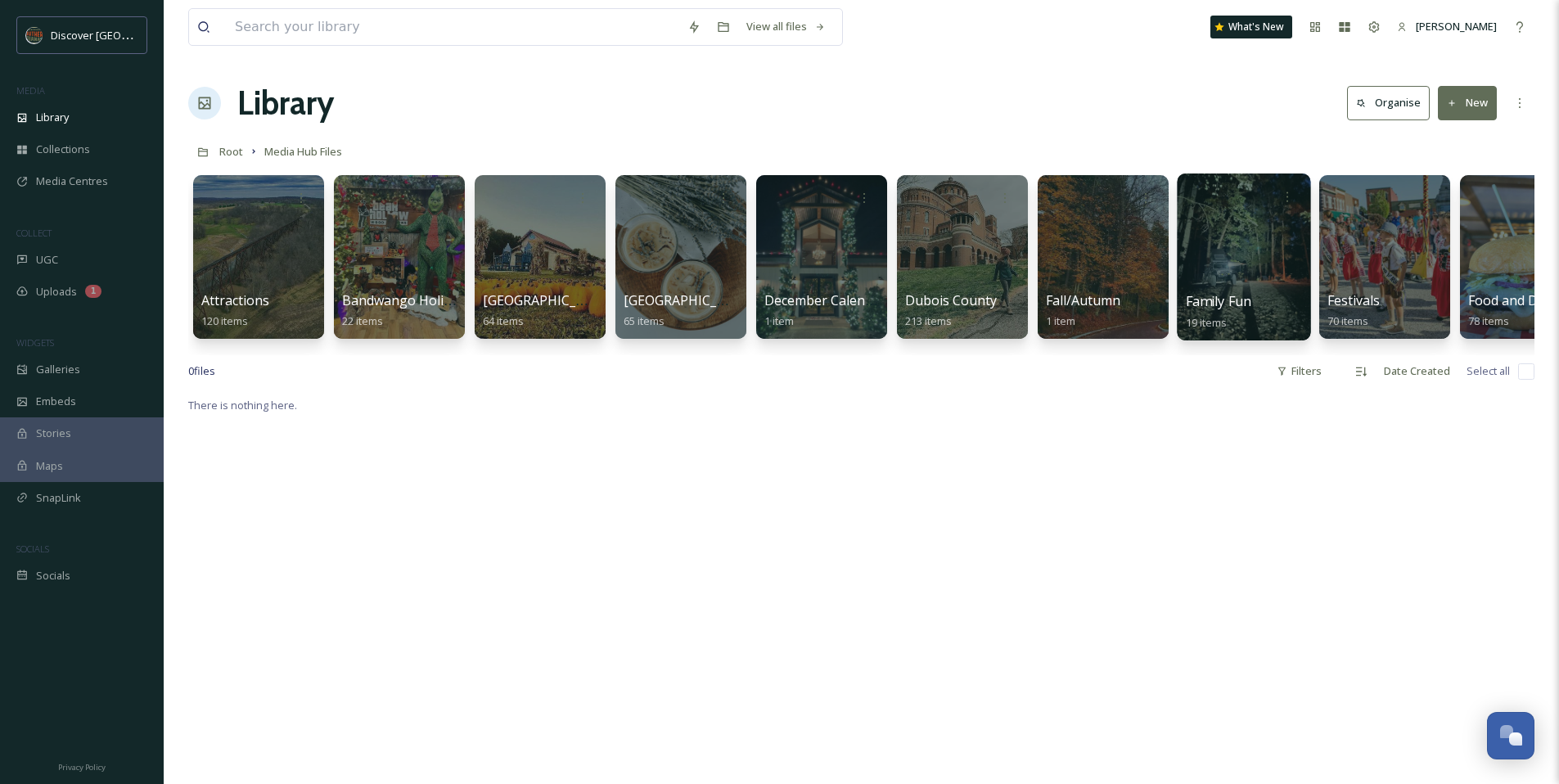
click at [1195, 230] on div at bounding box center [1243, 256] width 133 height 167
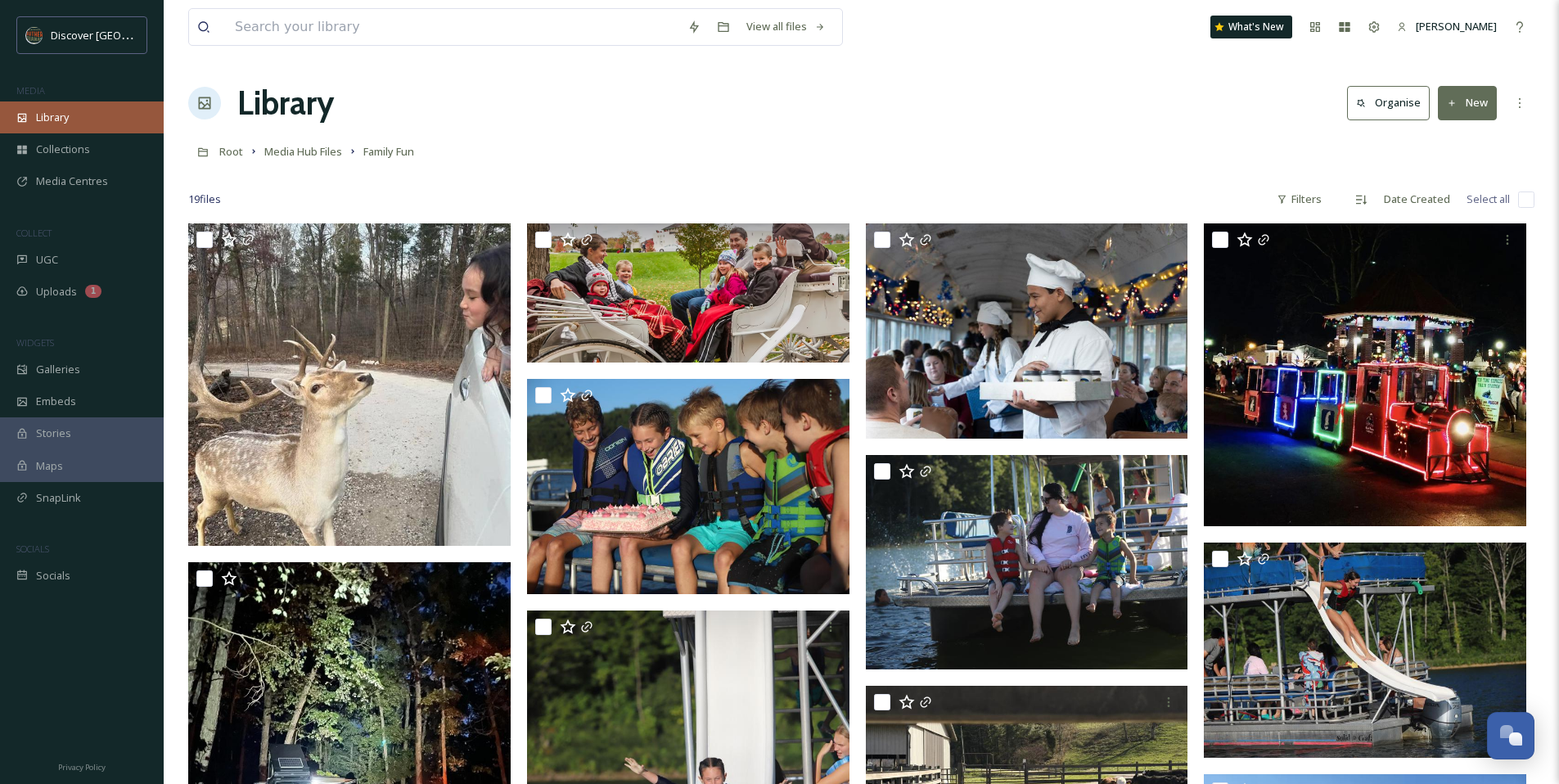
click at [84, 127] on div "Library" at bounding box center [81, 117] width 163 height 32
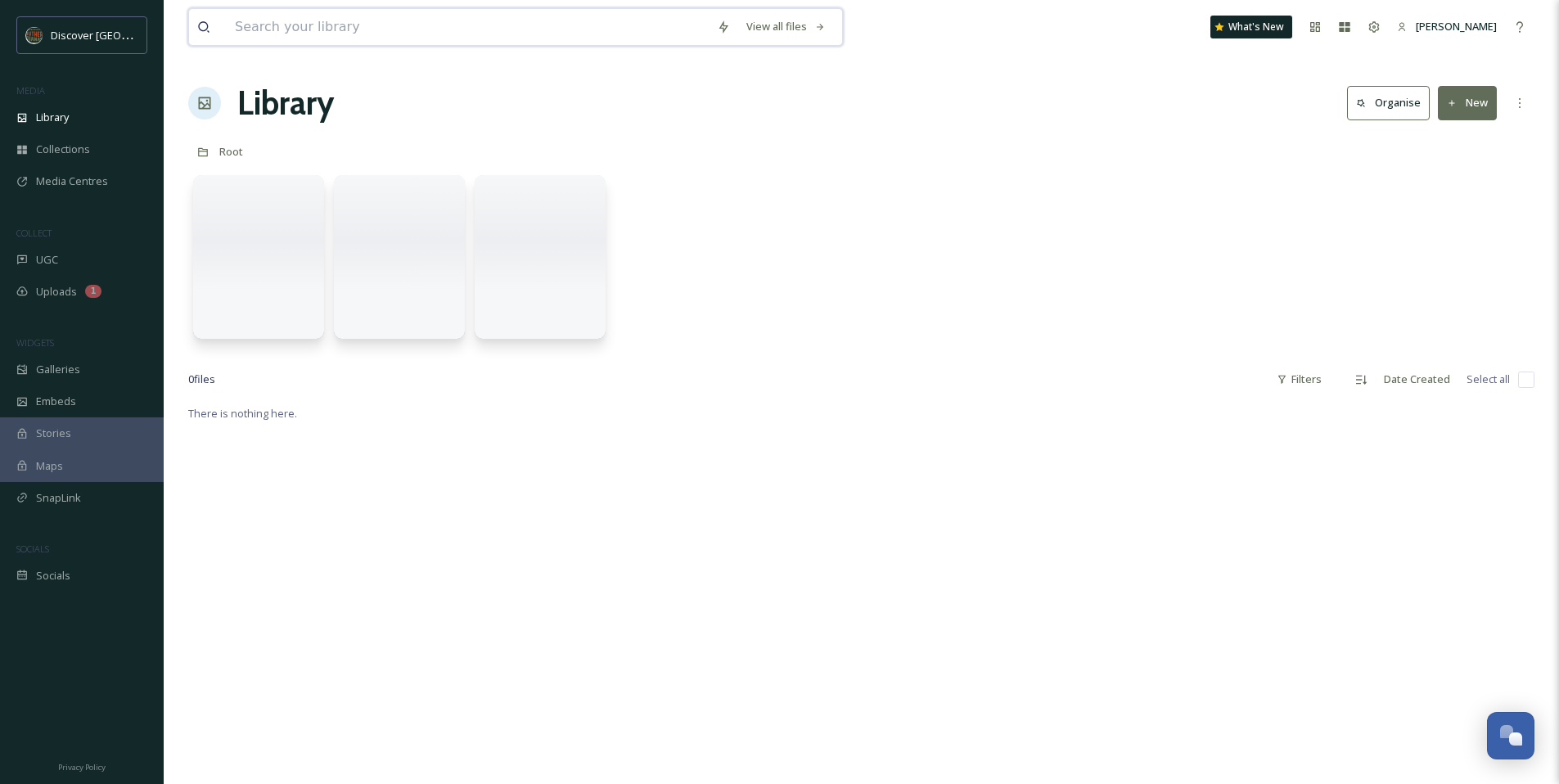
click at [664, 27] on input at bounding box center [468, 26] width 482 height 36
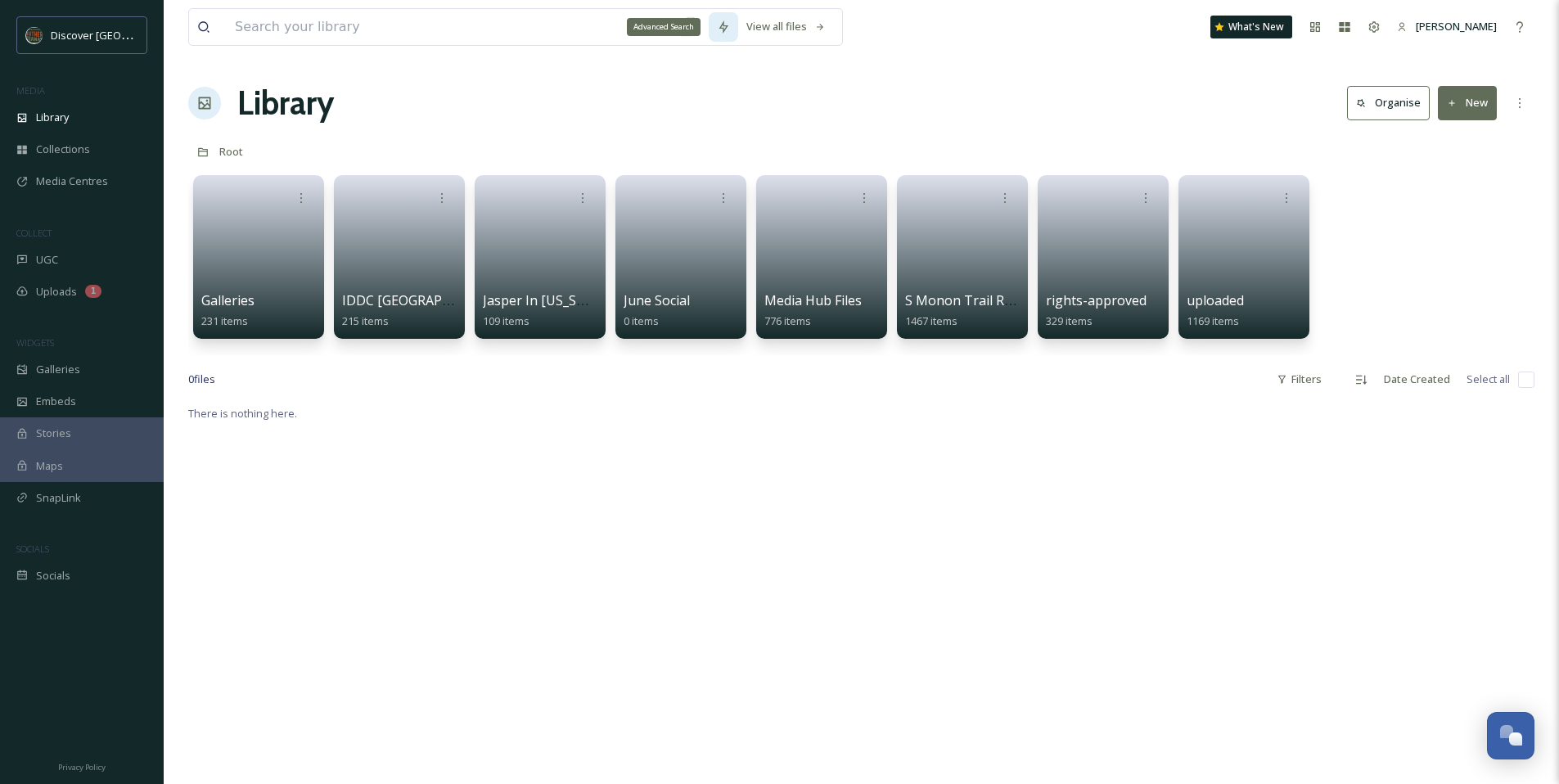
click at [724, 31] on icon at bounding box center [723, 26] width 9 height 13
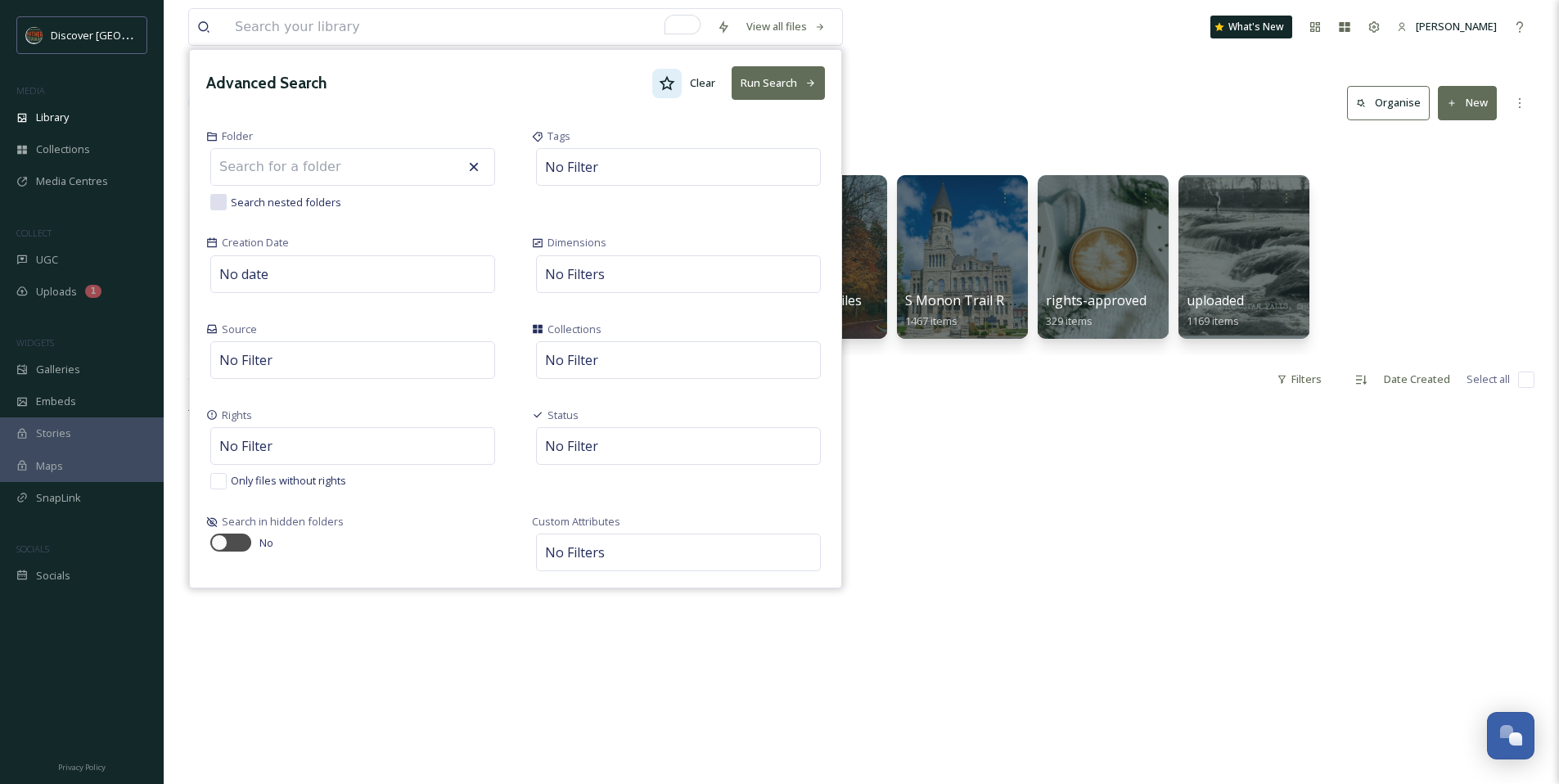
click at [666, 76] on icon at bounding box center [667, 82] width 16 height 15
click at [768, 75] on button "Run Search" at bounding box center [778, 83] width 93 height 33
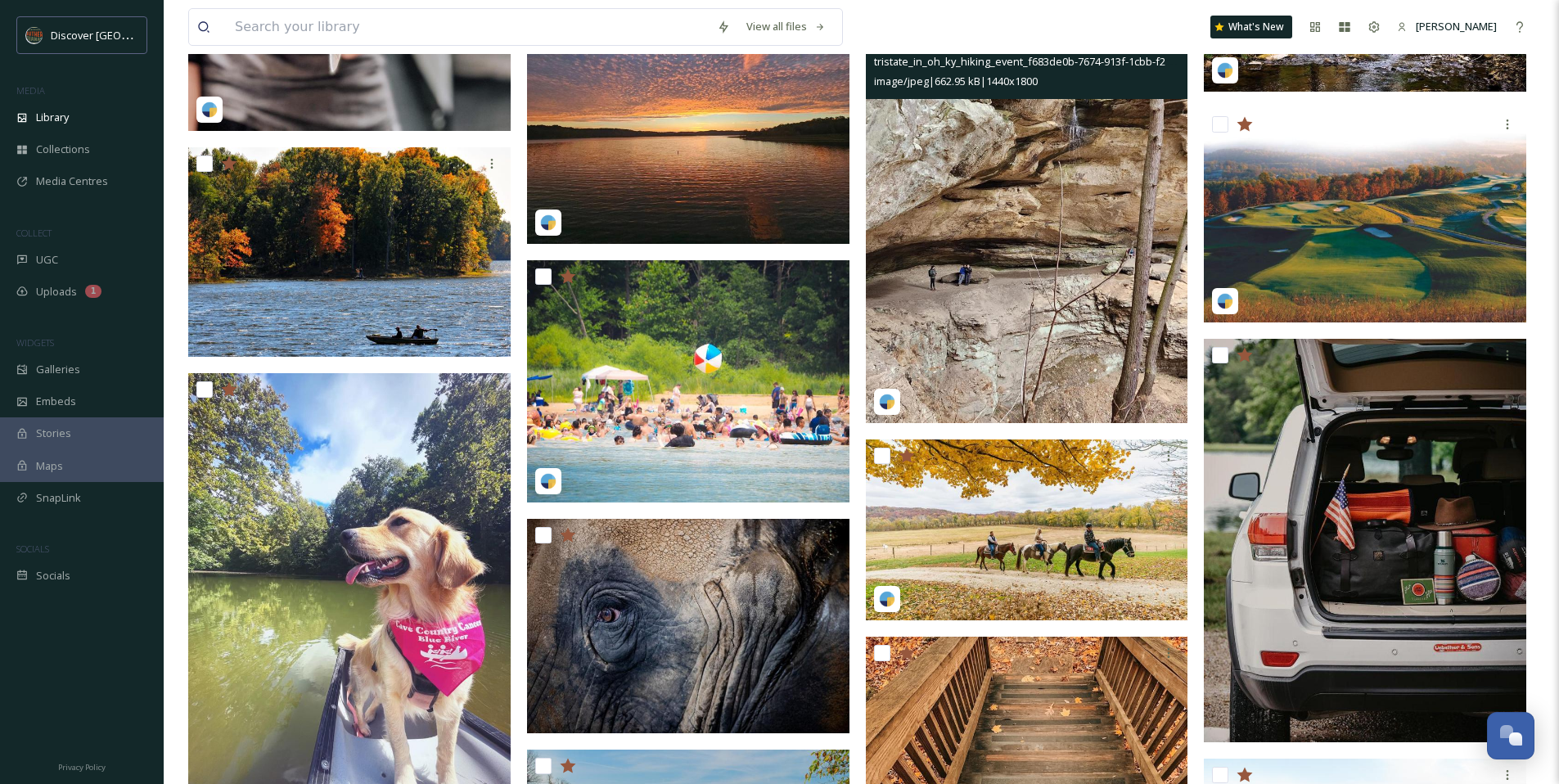
scroll to position [3036, 0]
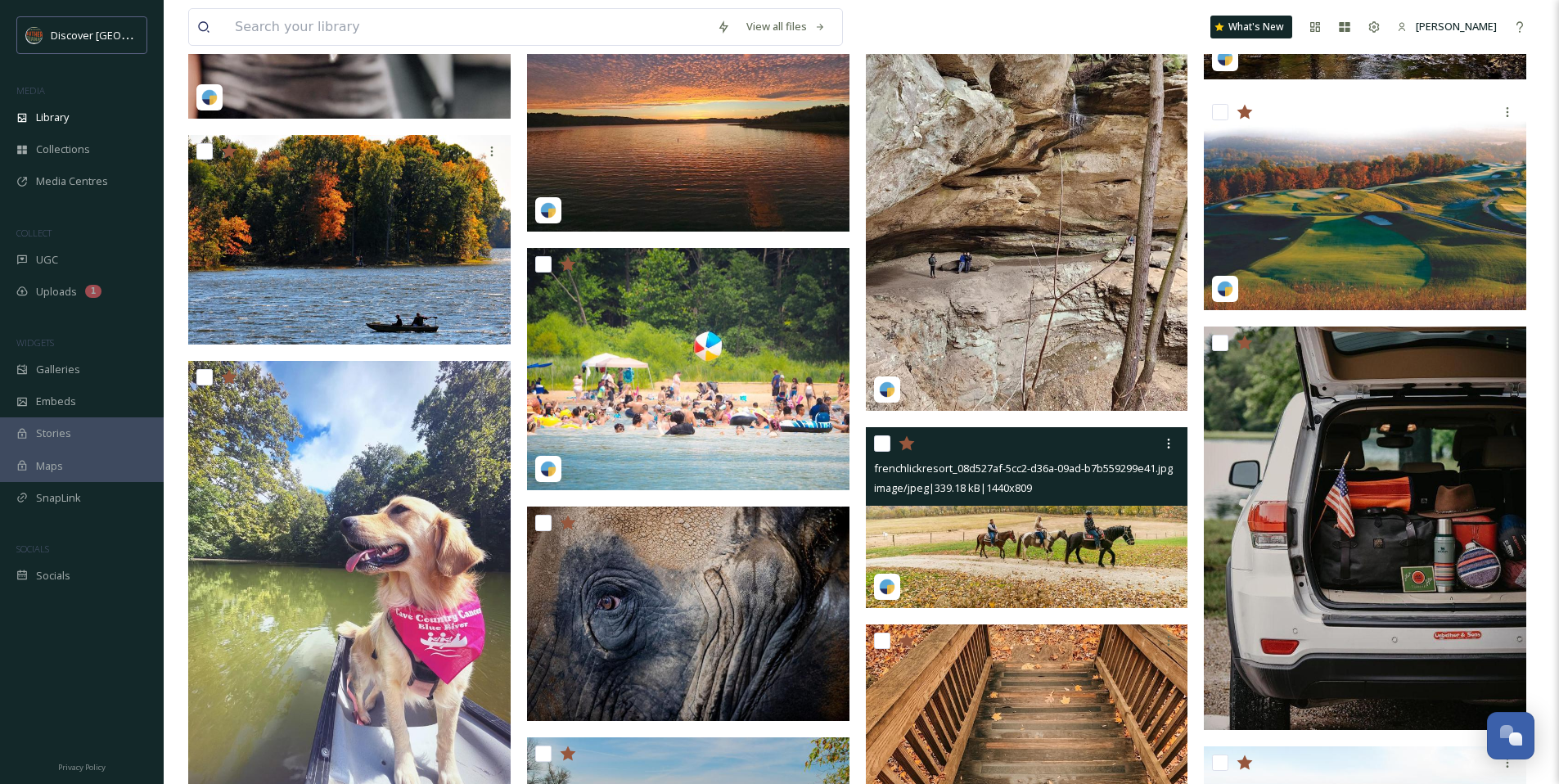
click at [1017, 518] on img at bounding box center [1027, 517] width 323 height 181
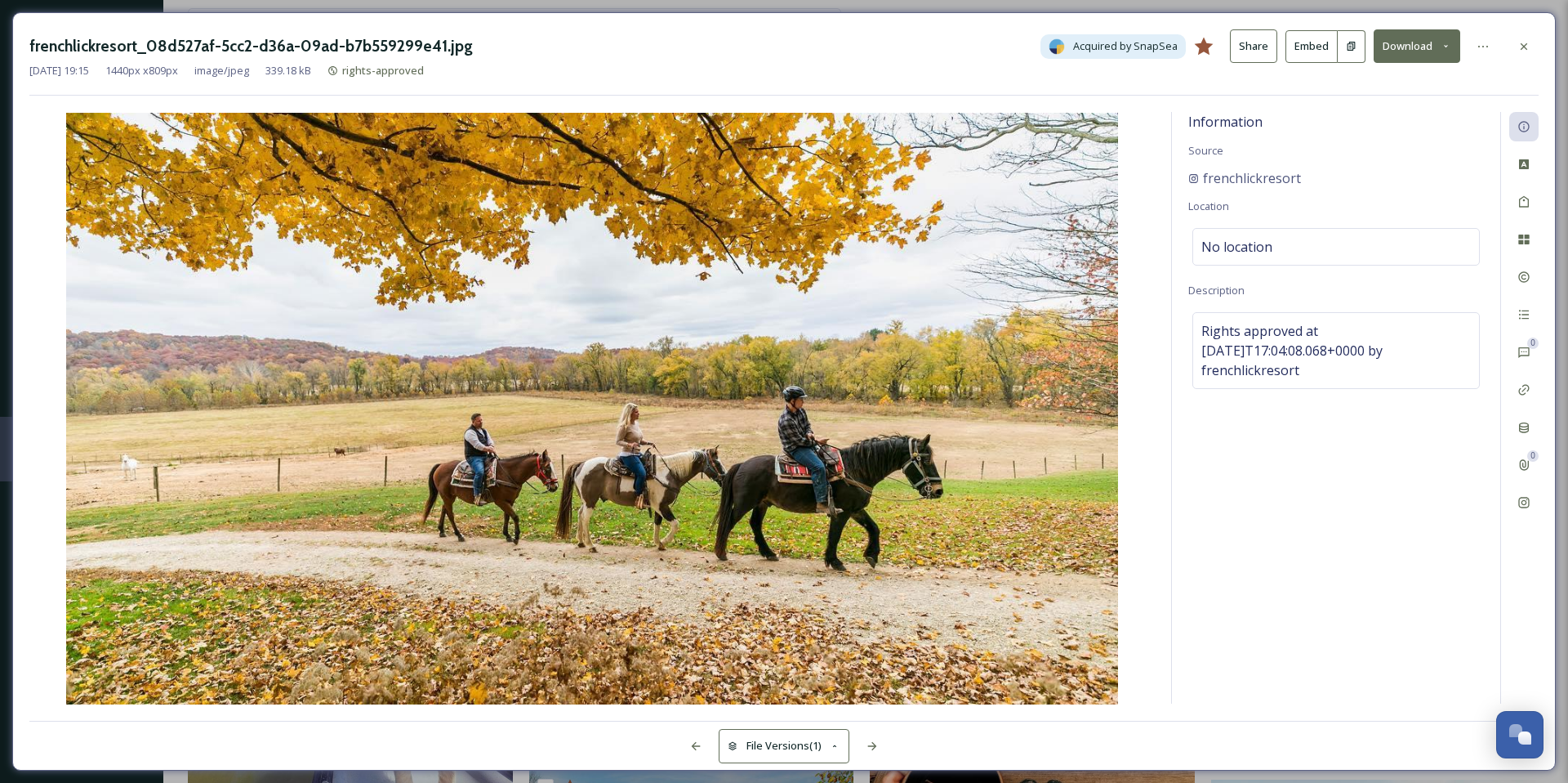
click at [1413, 51] on button "Download" at bounding box center [1417, 46] width 87 height 33
click at [1348, 88] on span "Download Original (1440 x 809)" at bounding box center [1375, 84] width 148 height 16
click at [1527, 52] on icon at bounding box center [1523, 46] width 13 height 13
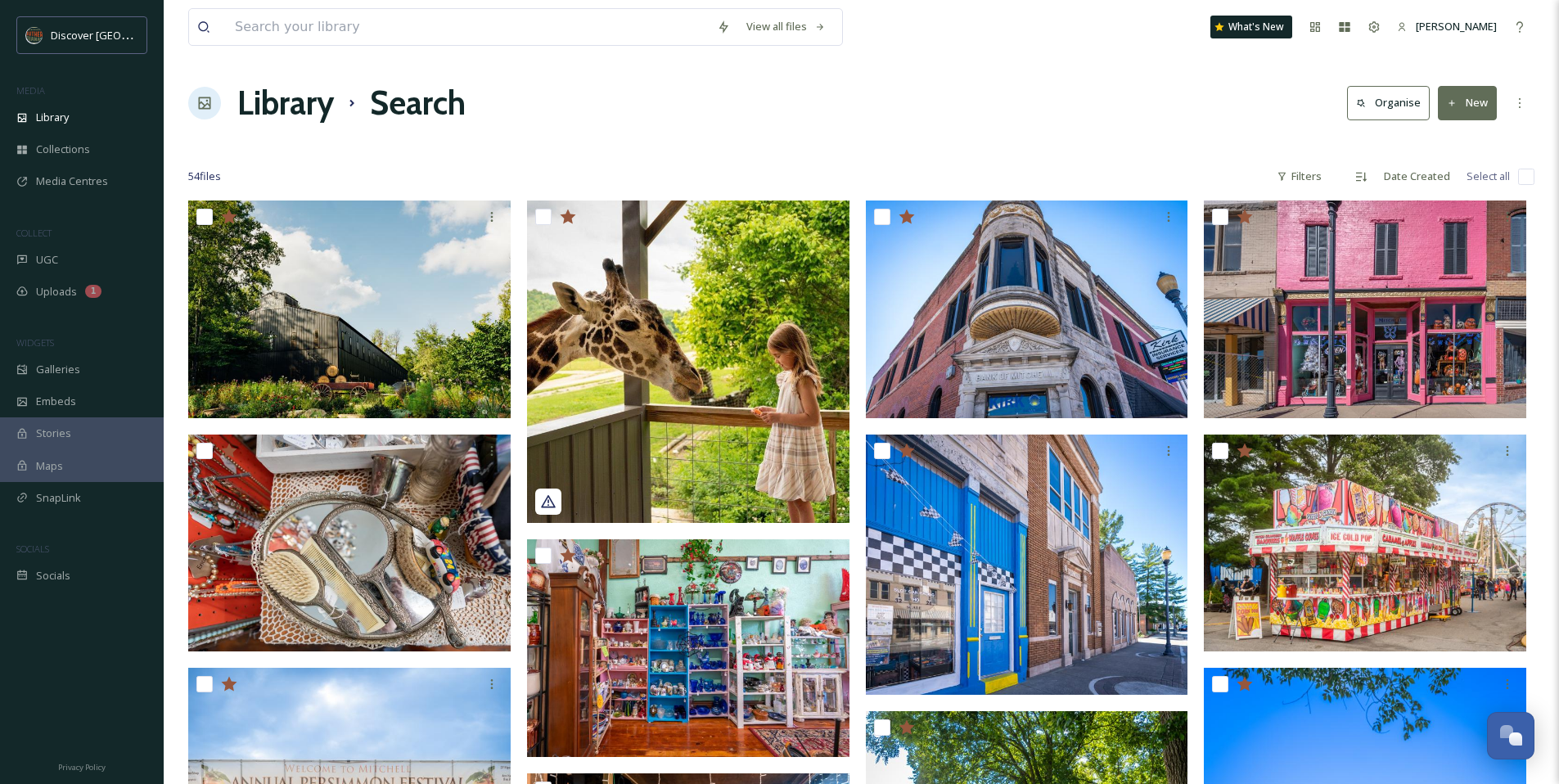
click at [675, 117] on div "Library Search Organise New" at bounding box center [861, 103] width 1346 height 49
click at [96, 119] on div "Library" at bounding box center [81, 117] width 163 height 32
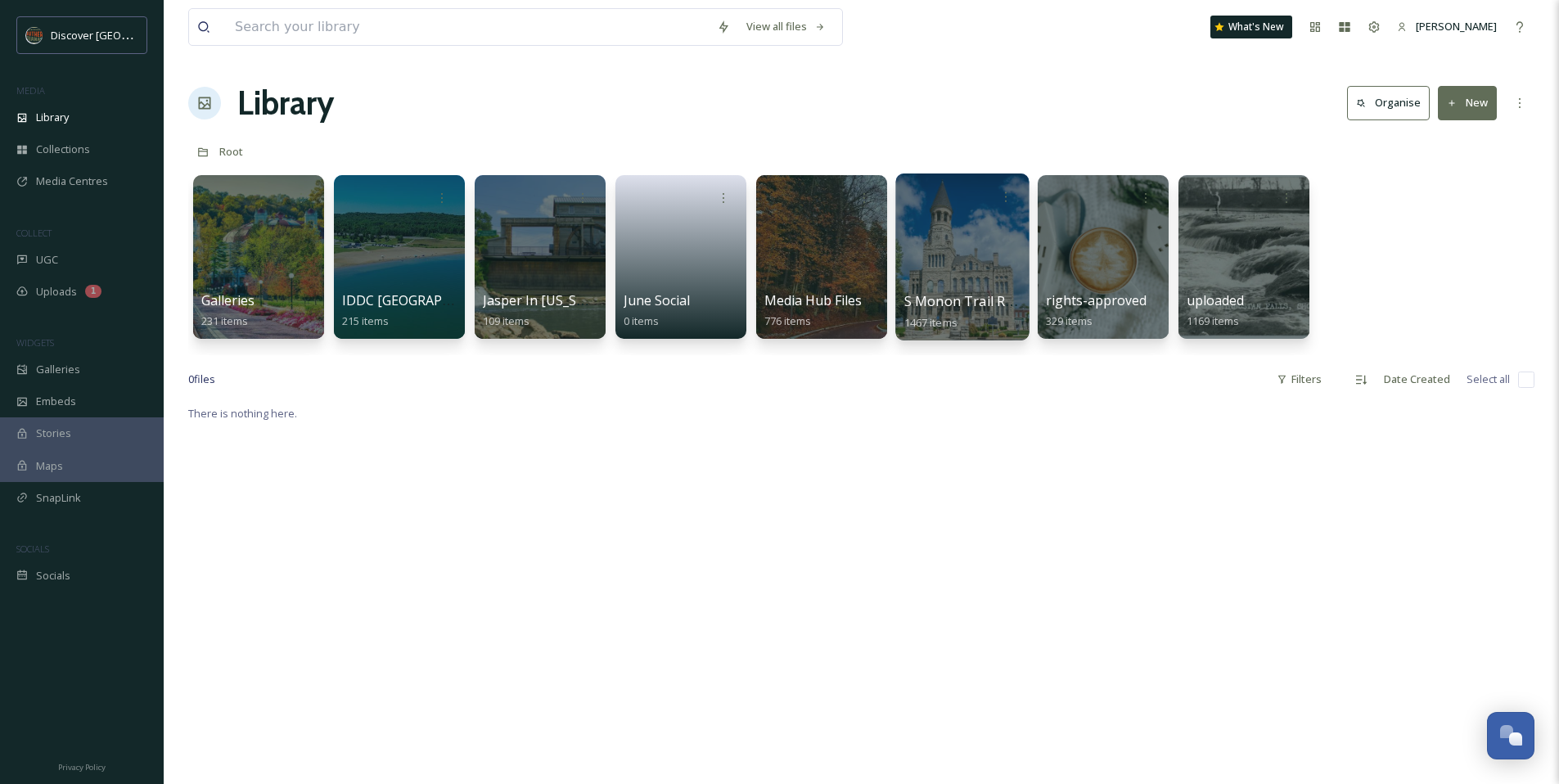
click at [931, 255] on div at bounding box center [961, 256] width 133 height 167
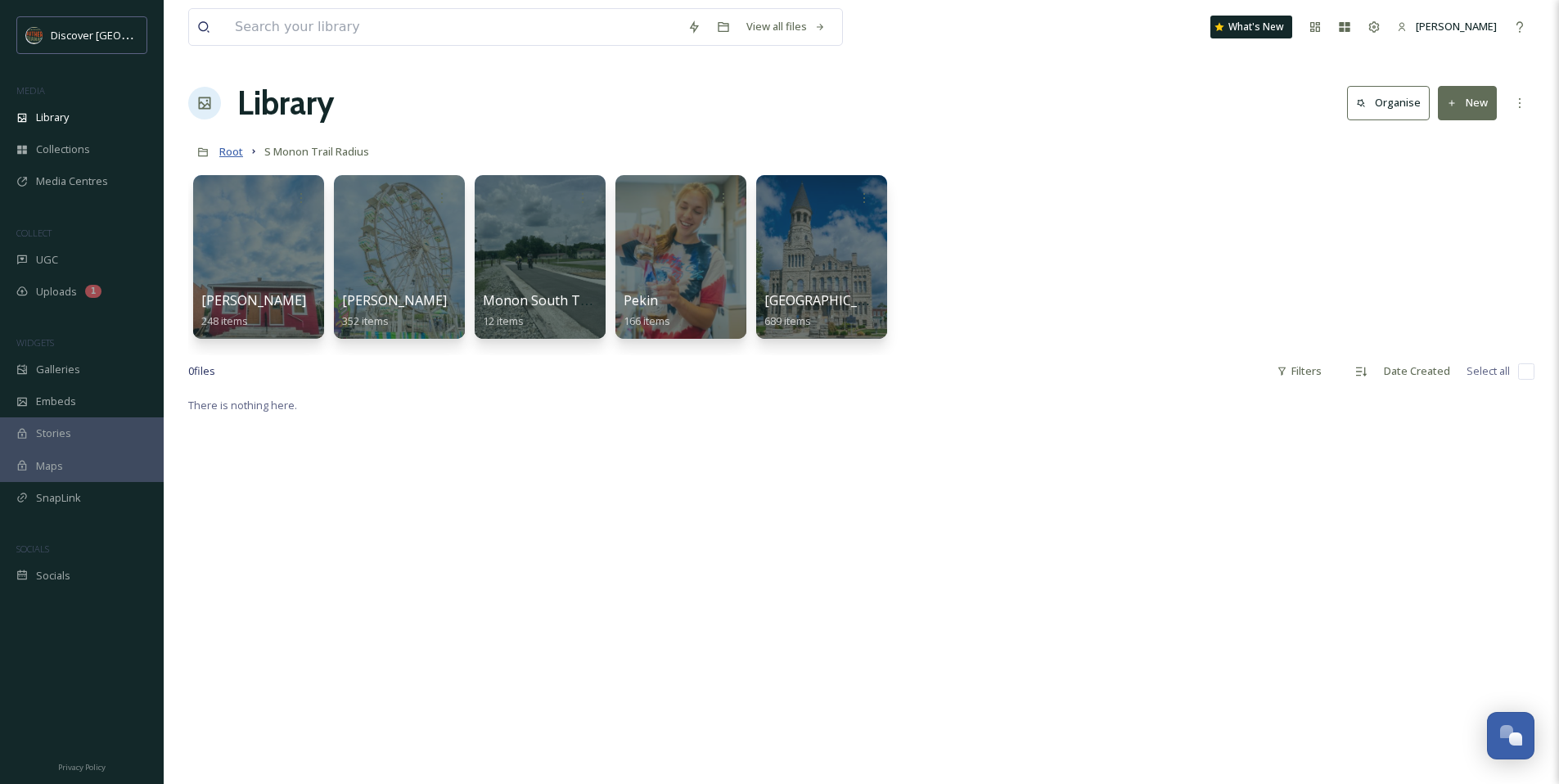
click at [220, 152] on span "Root" at bounding box center [231, 151] width 23 height 15
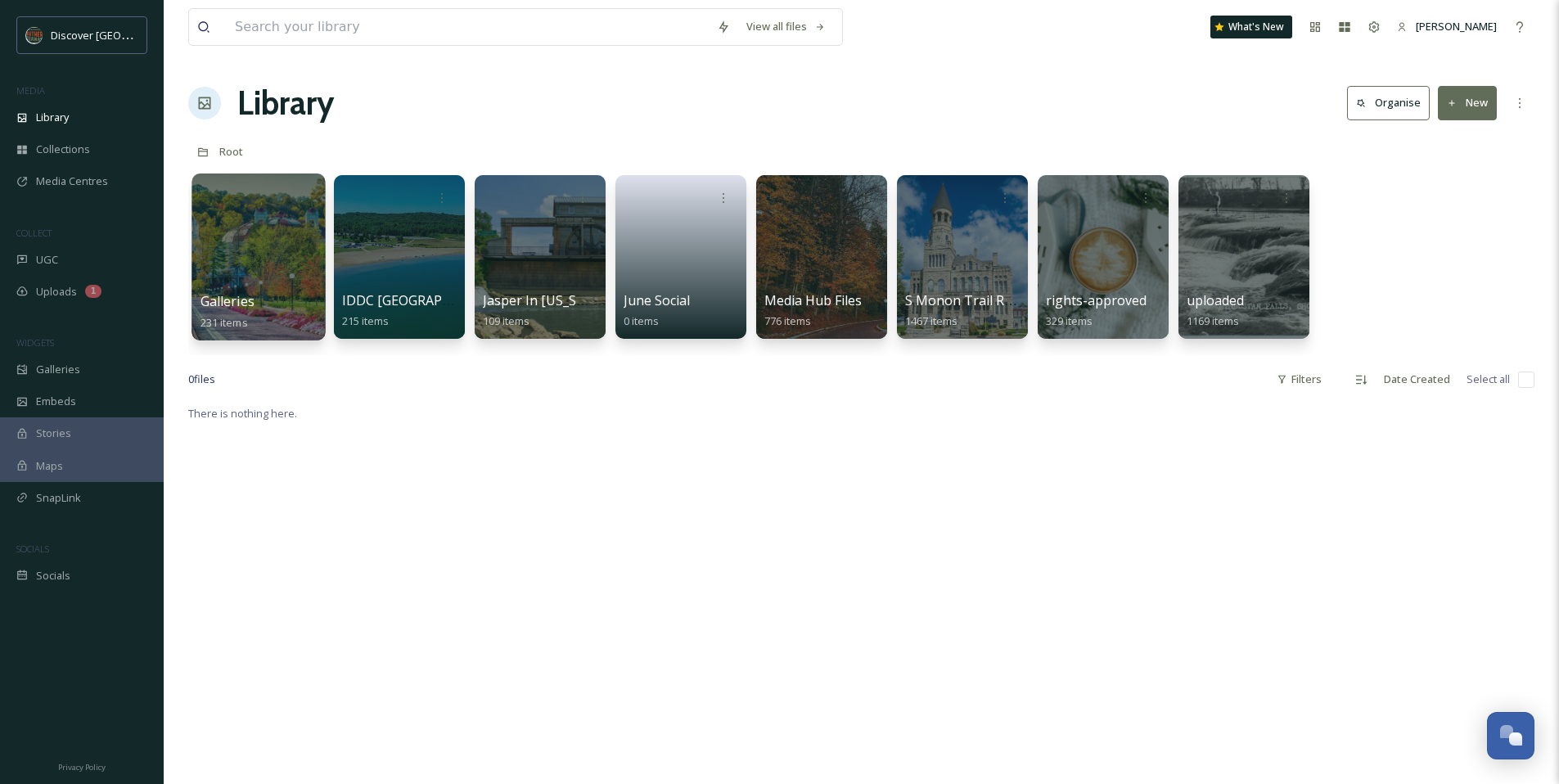
click at [289, 241] on div at bounding box center [258, 256] width 133 height 167
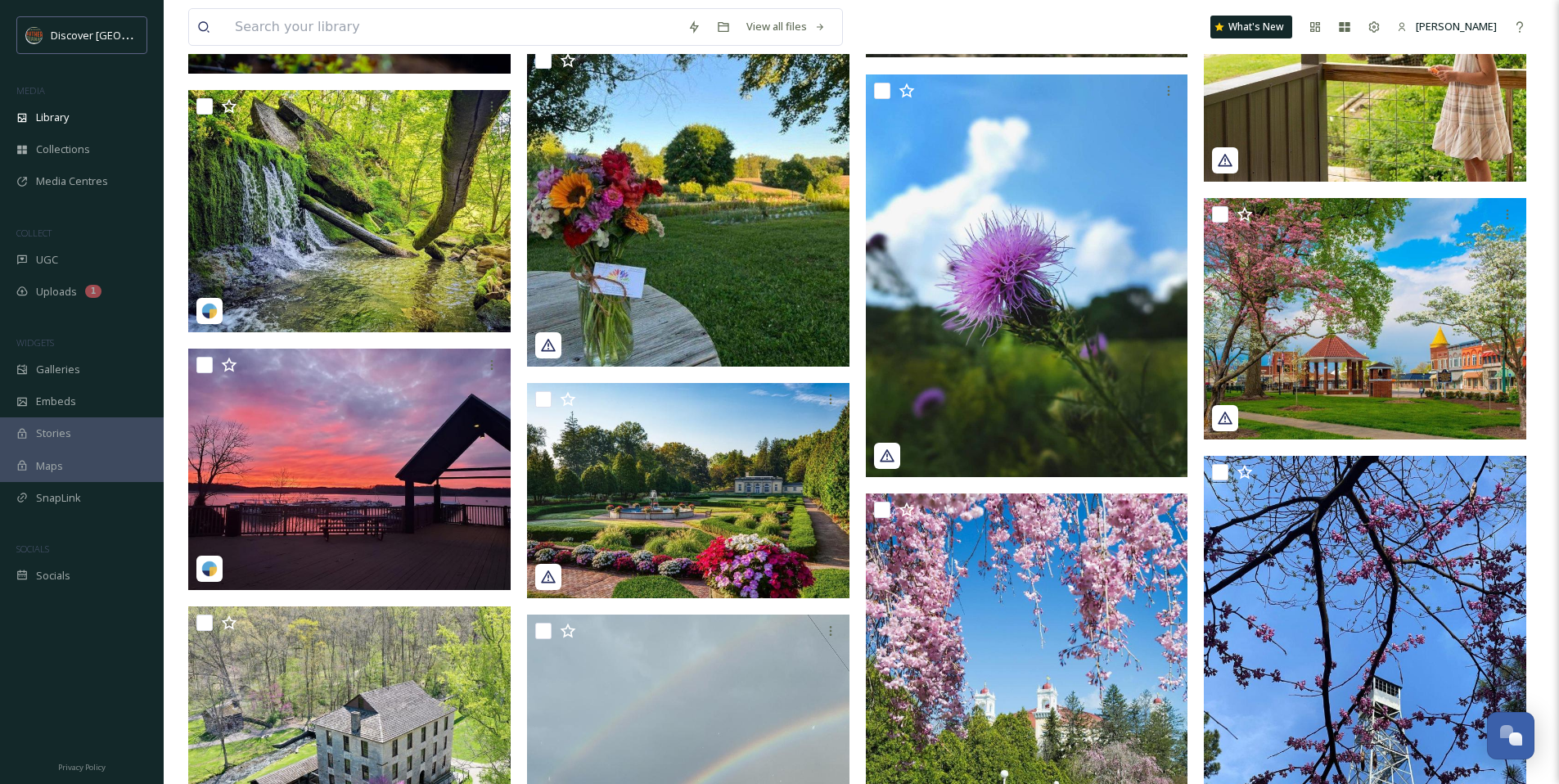
scroll to position [596, 0]
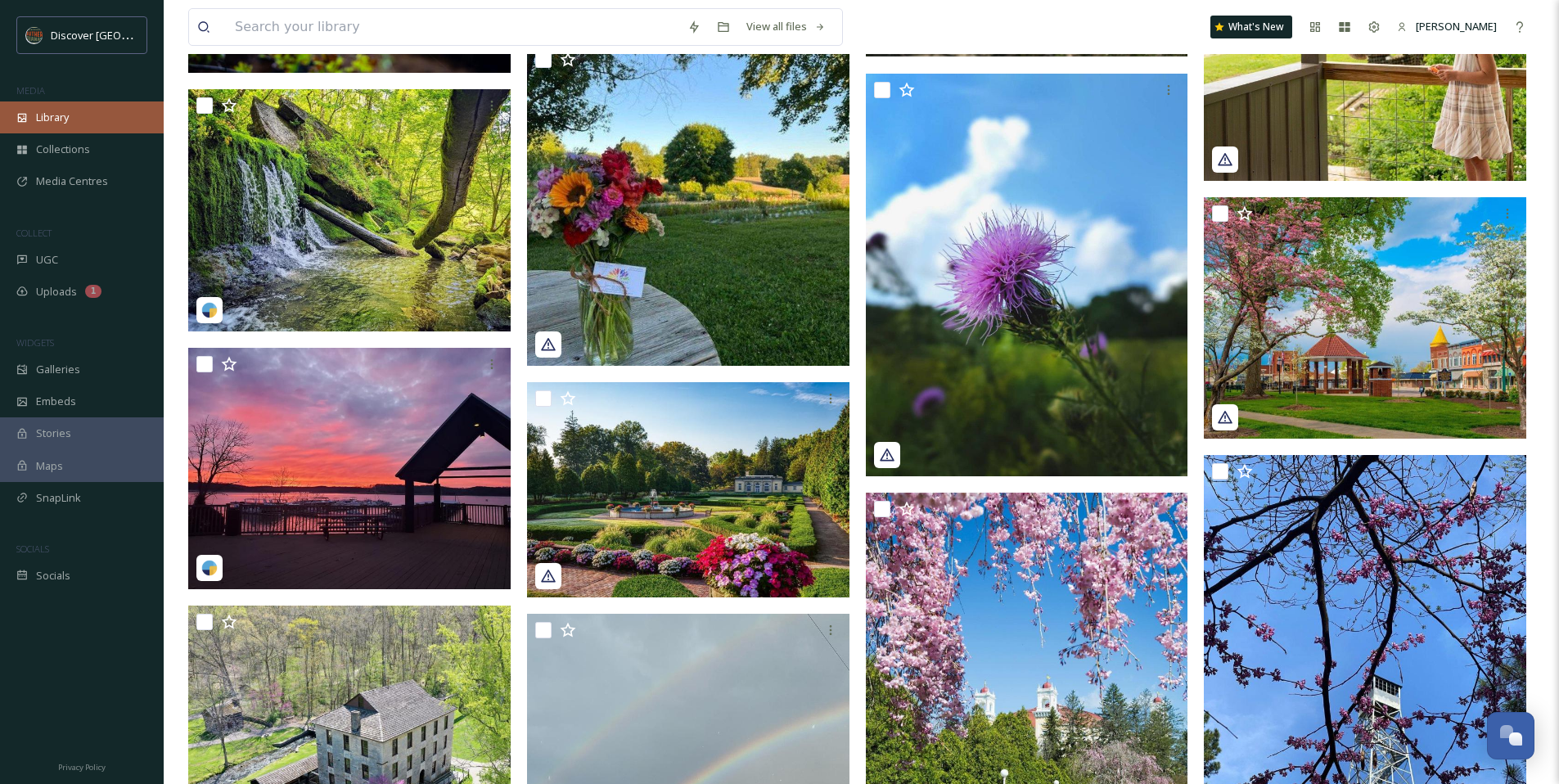
click at [82, 111] on div "Library" at bounding box center [81, 117] width 163 height 32
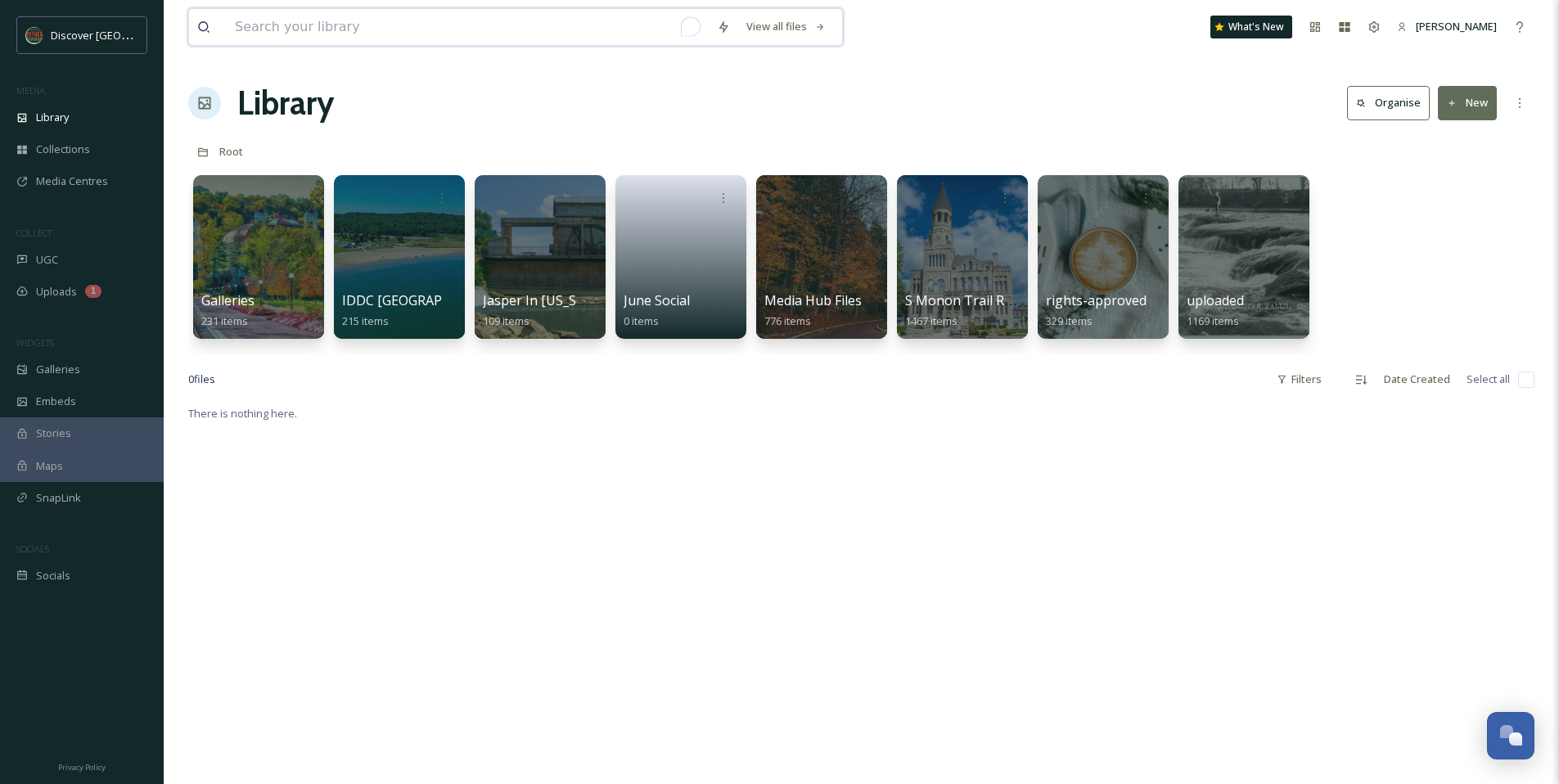
click at [438, 41] on input "To enrich screen reader interactions, please activate Accessibility in Grammarl…" at bounding box center [468, 26] width 482 height 36
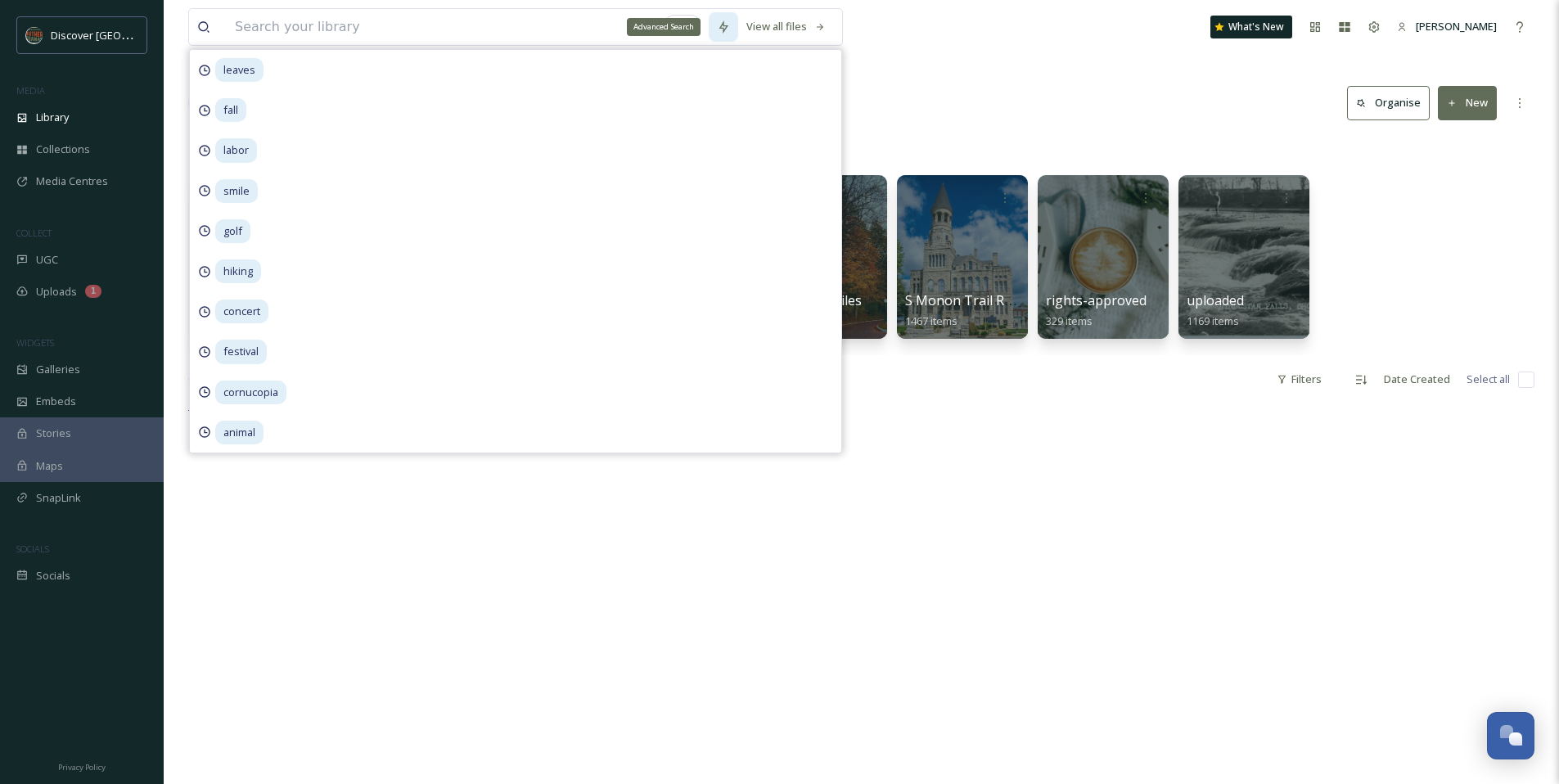
click at [717, 21] on icon at bounding box center [723, 26] width 13 height 13
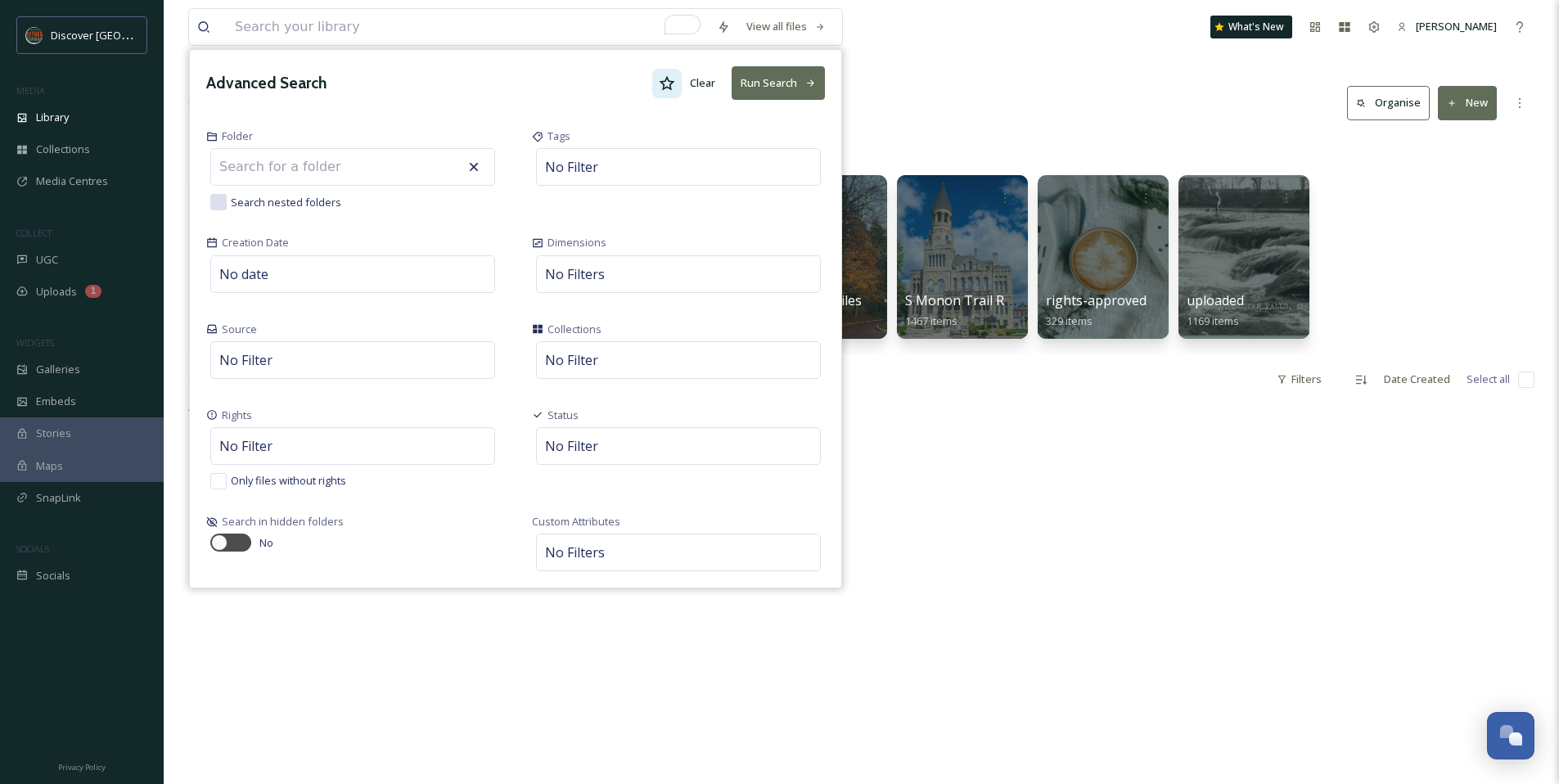
click at [661, 75] on icon at bounding box center [667, 83] width 17 height 17
click at [785, 80] on button "Run Search" at bounding box center [778, 83] width 93 height 33
